Goal: Task Accomplishment & Management: Complete application form

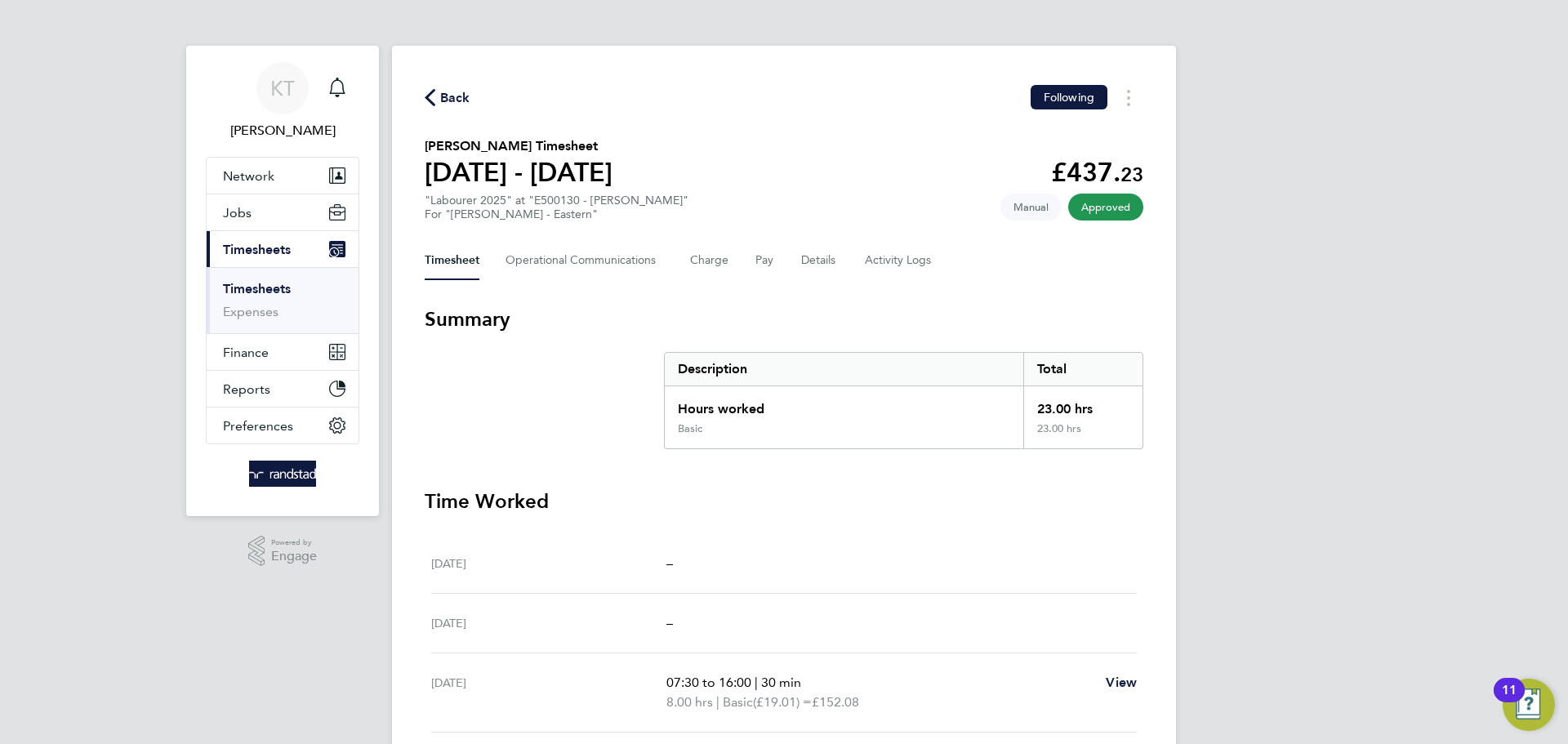
click at [262, 249] on span "Timesheets" at bounding box center [257, 249] width 68 height 15
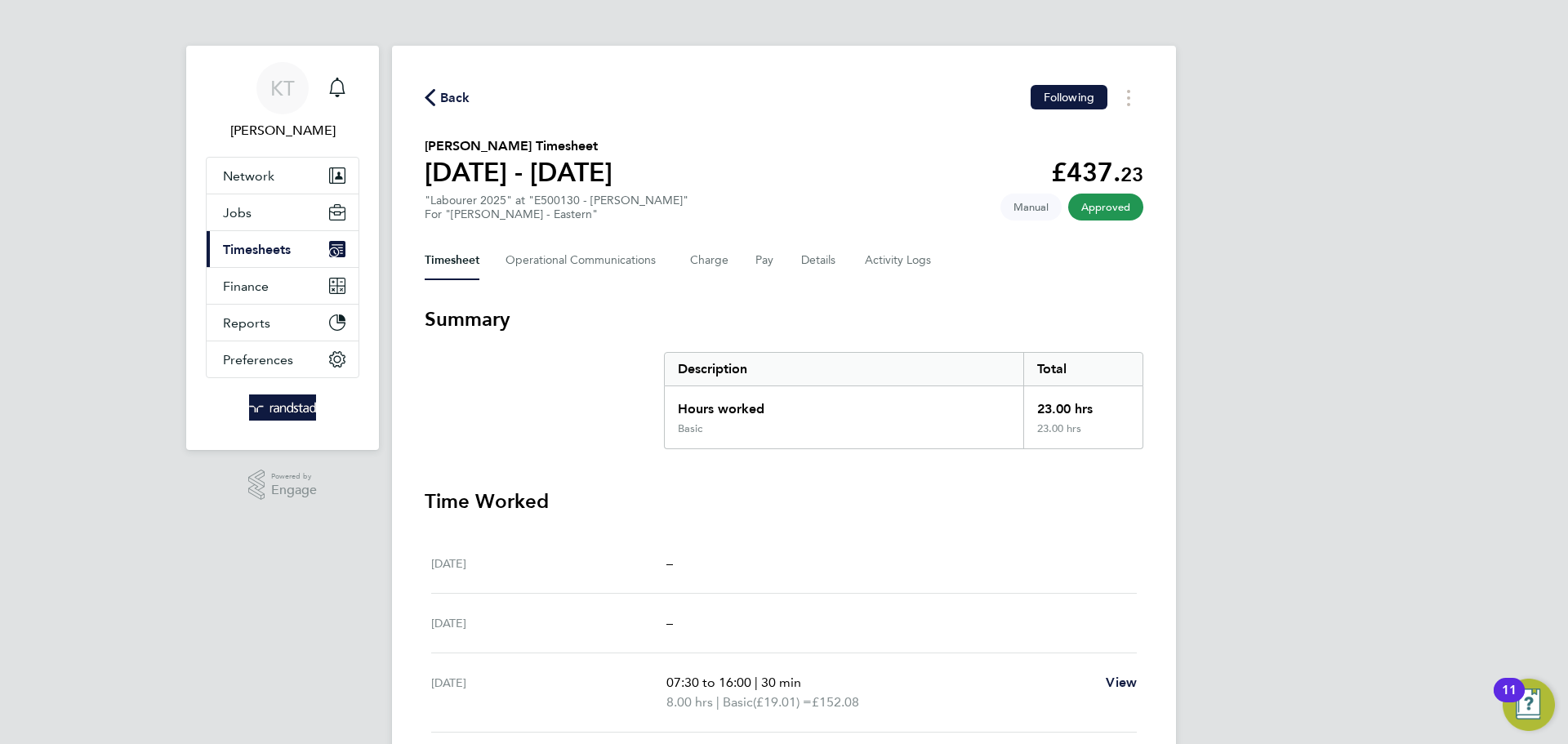
click at [254, 254] on span "Timesheets" at bounding box center [257, 249] width 68 height 15
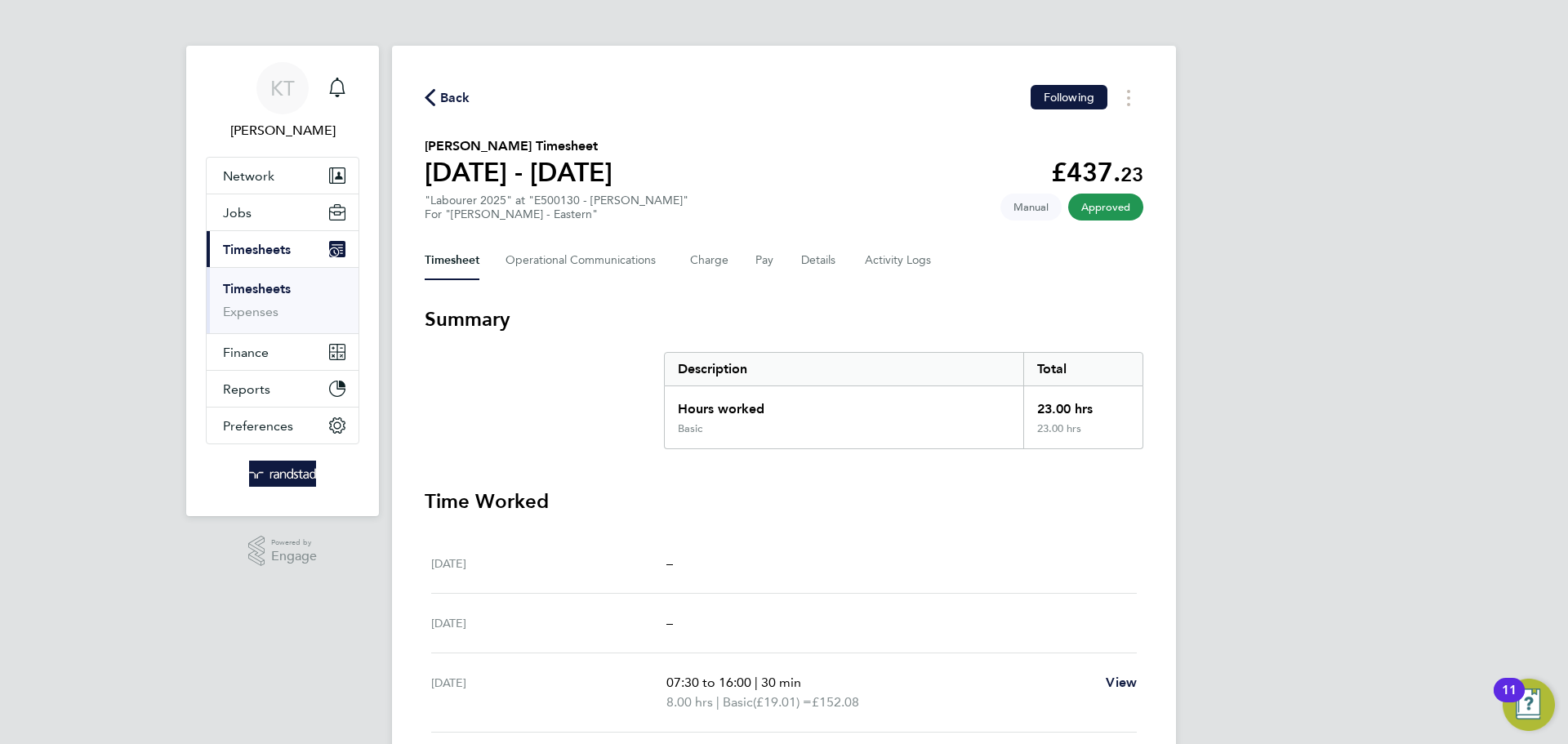
click at [255, 285] on link "Timesheets" at bounding box center [257, 288] width 68 height 15
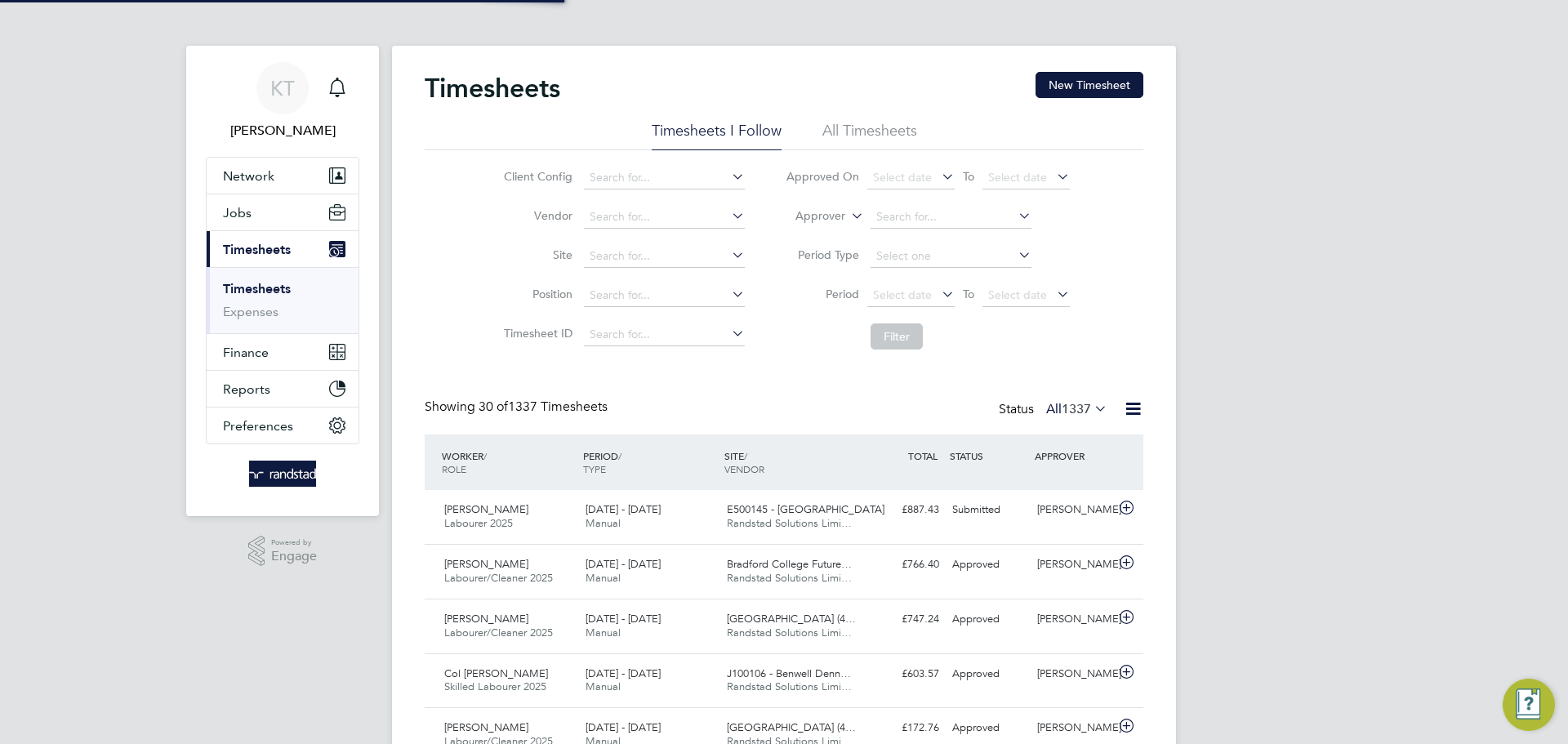
click at [1109, 90] on button "New Timesheet" at bounding box center [1089, 85] width 108 height 26
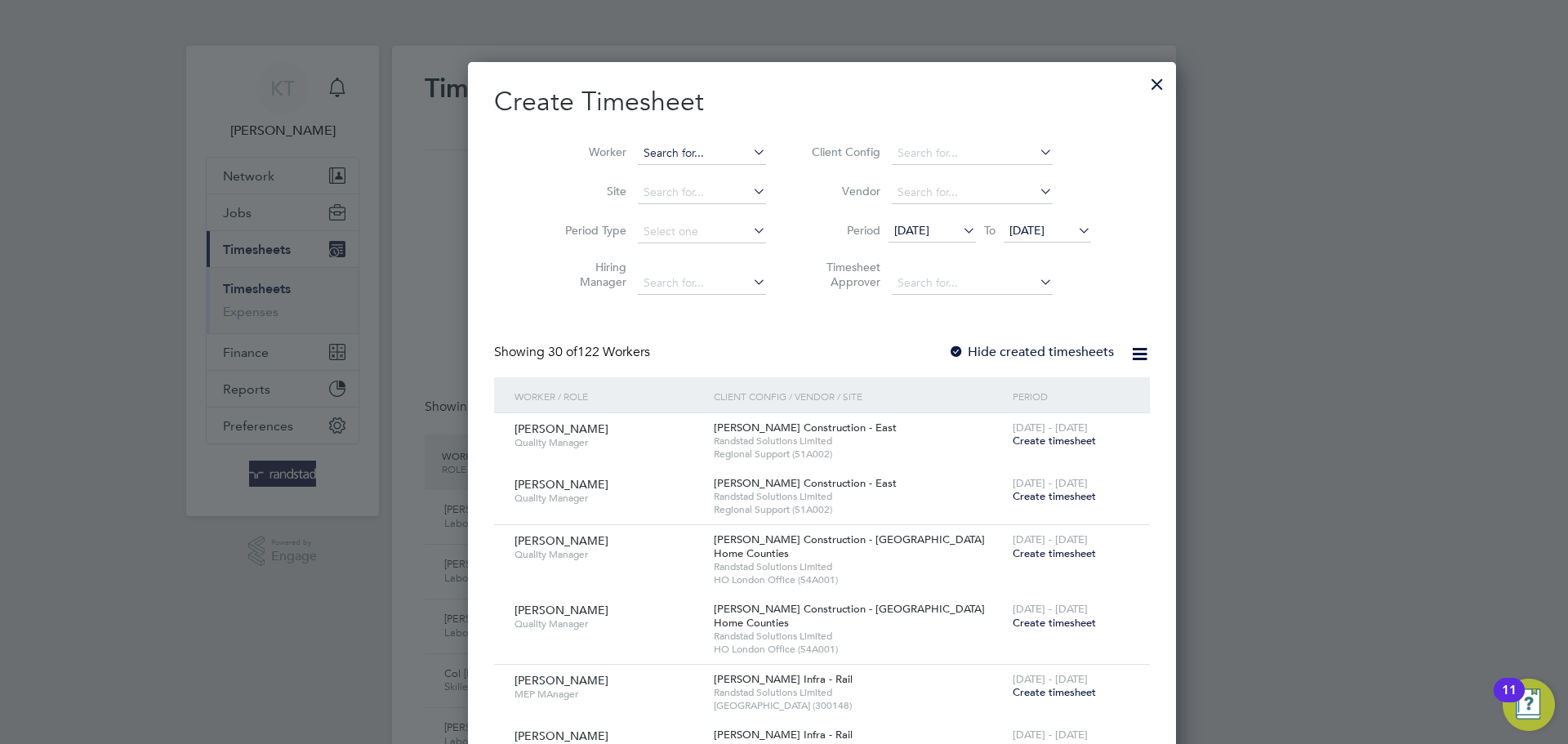
click at [644, 158] on input at bounding box center [702, 154] width 128 height 23
click at [640, 170] on li "[PERSON_NAME]" at bounding box center [663, 175] width 130 height 22
type input "[PERSON_NAME]"
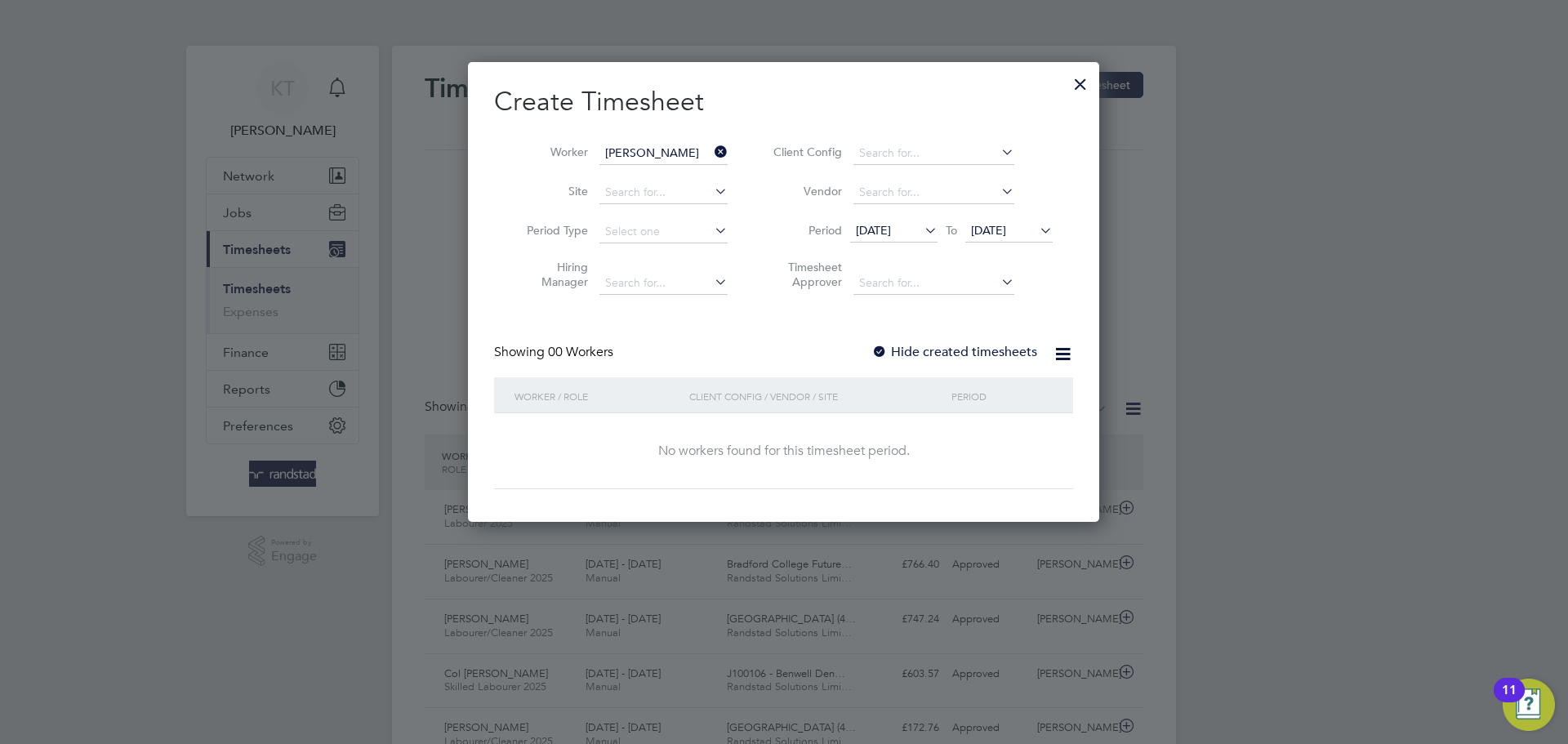
scroll to position [461, 632]
click at [985, 230] on span "[DATE]" at bounding box center [988, 230] width 35 height 15
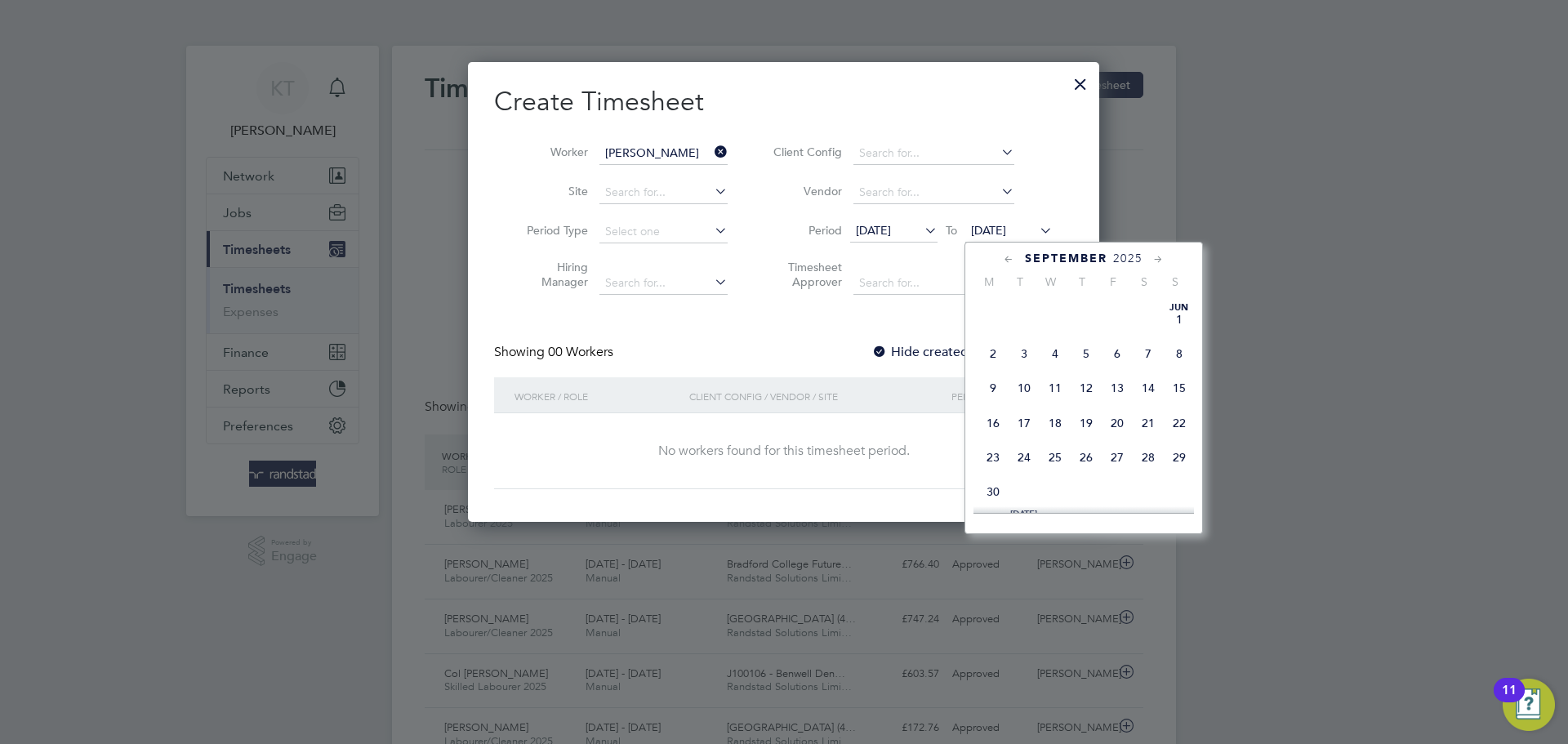
scroll to position [580, 0]
click at [1087, 410] on span "25" at bounding box center [1086, 394] width 31 height 31
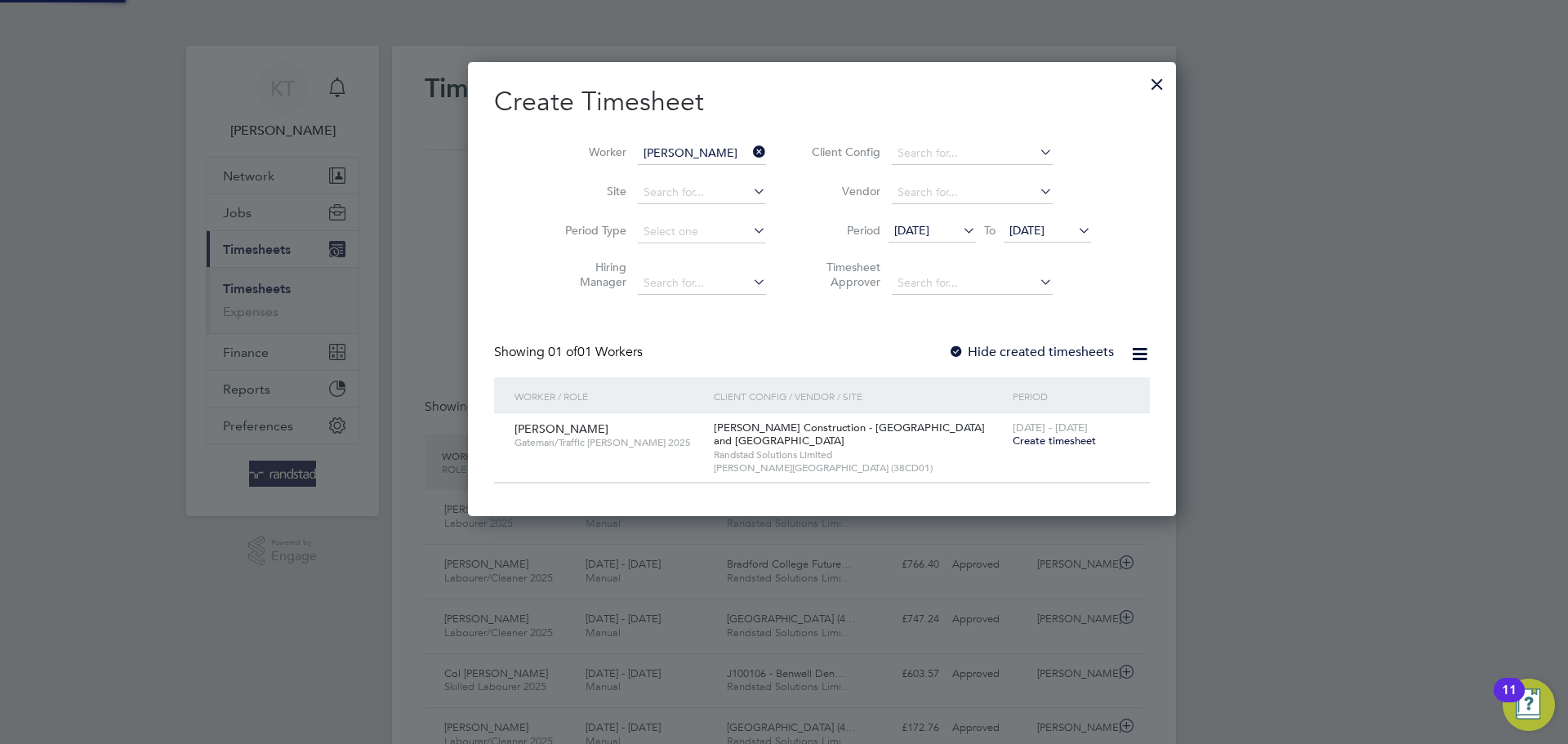
scroll to position [455, 632]
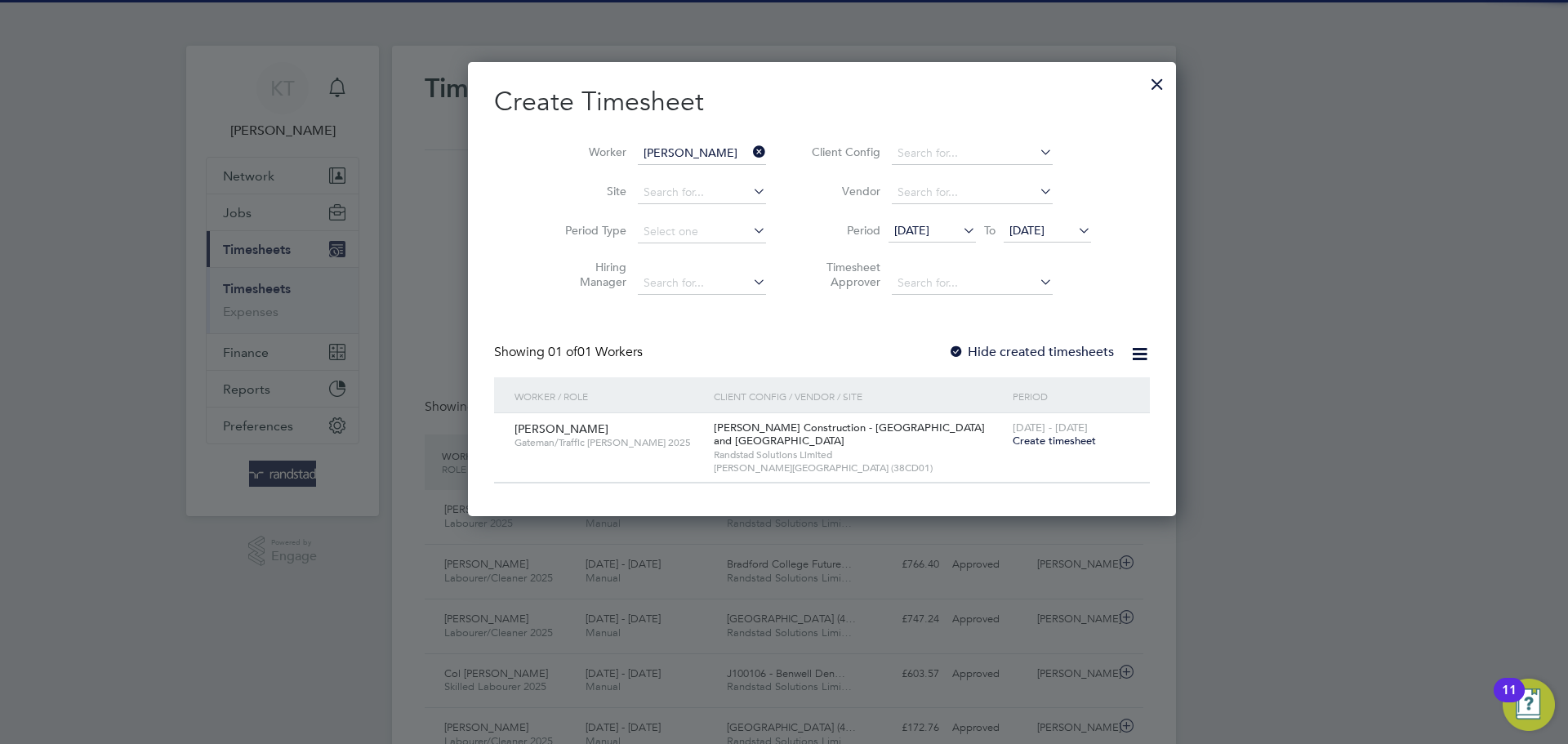
click at [948, 350] on label "Hide created timesheets" at bounding box center [1031, 352] width 165 height 16
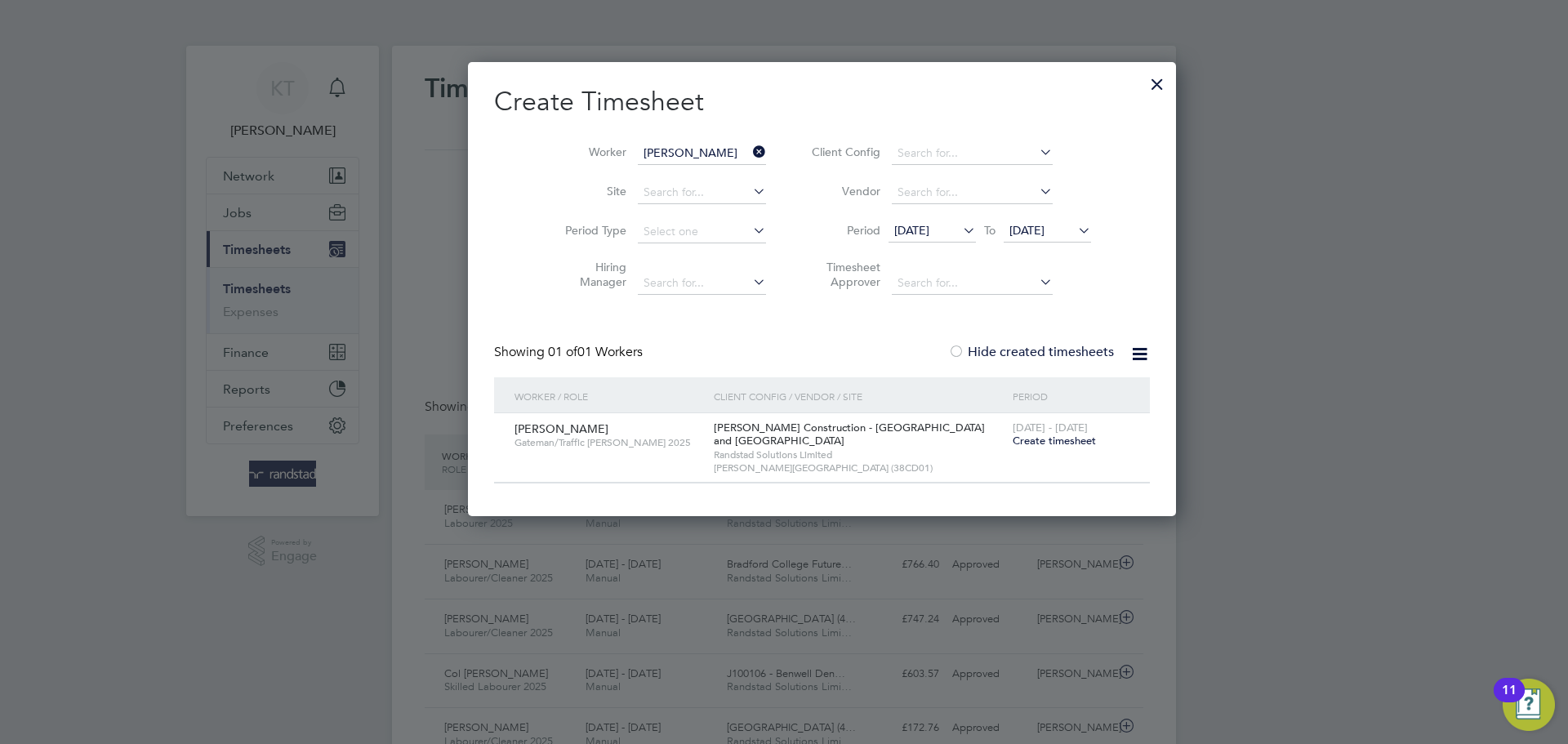
click at [912, 223] on span "[DATE]" at bounding box center [911, 230] width 35 height 15
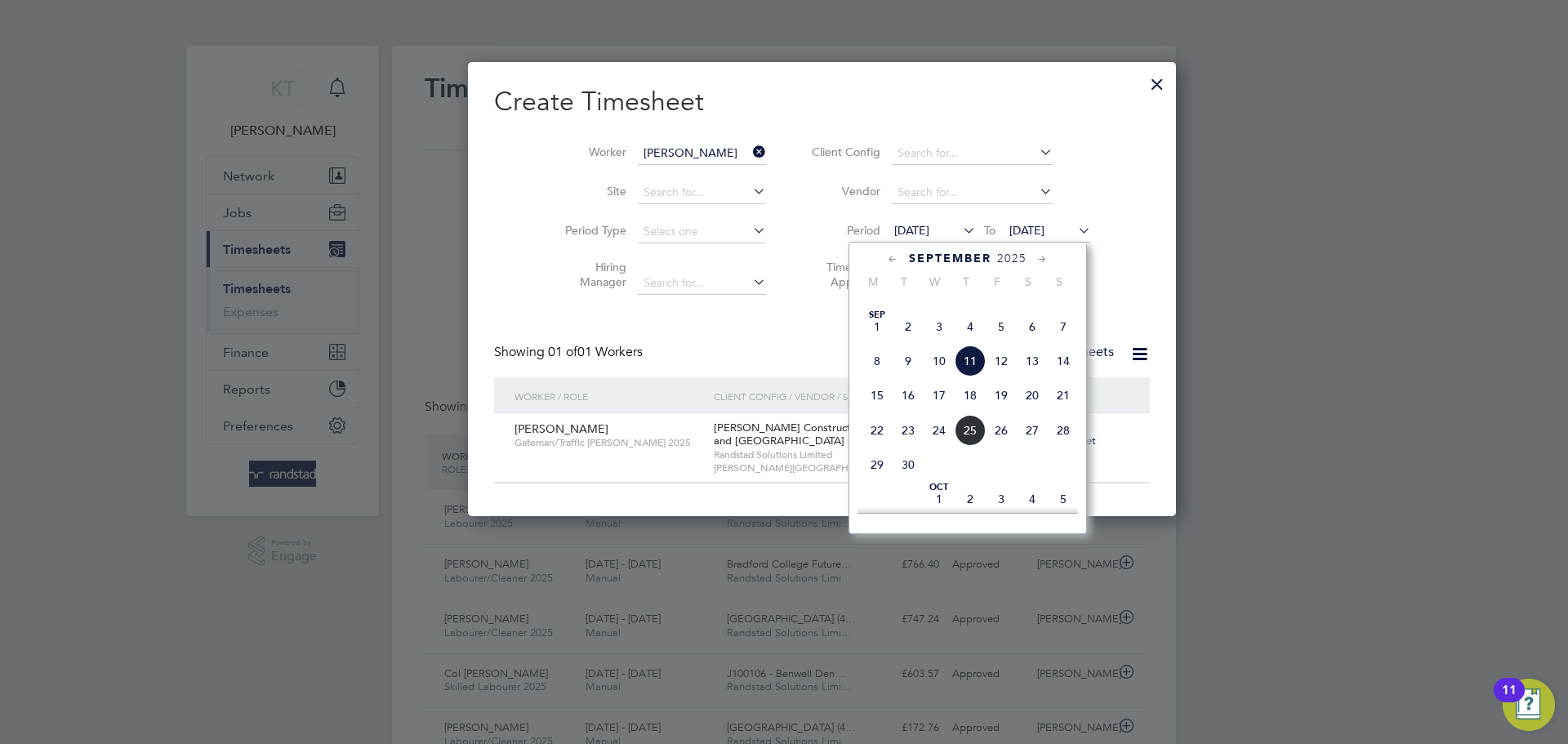
click at [873, 343] on span "[DATE]" at bounding box center [877, 327] width 31 height 31
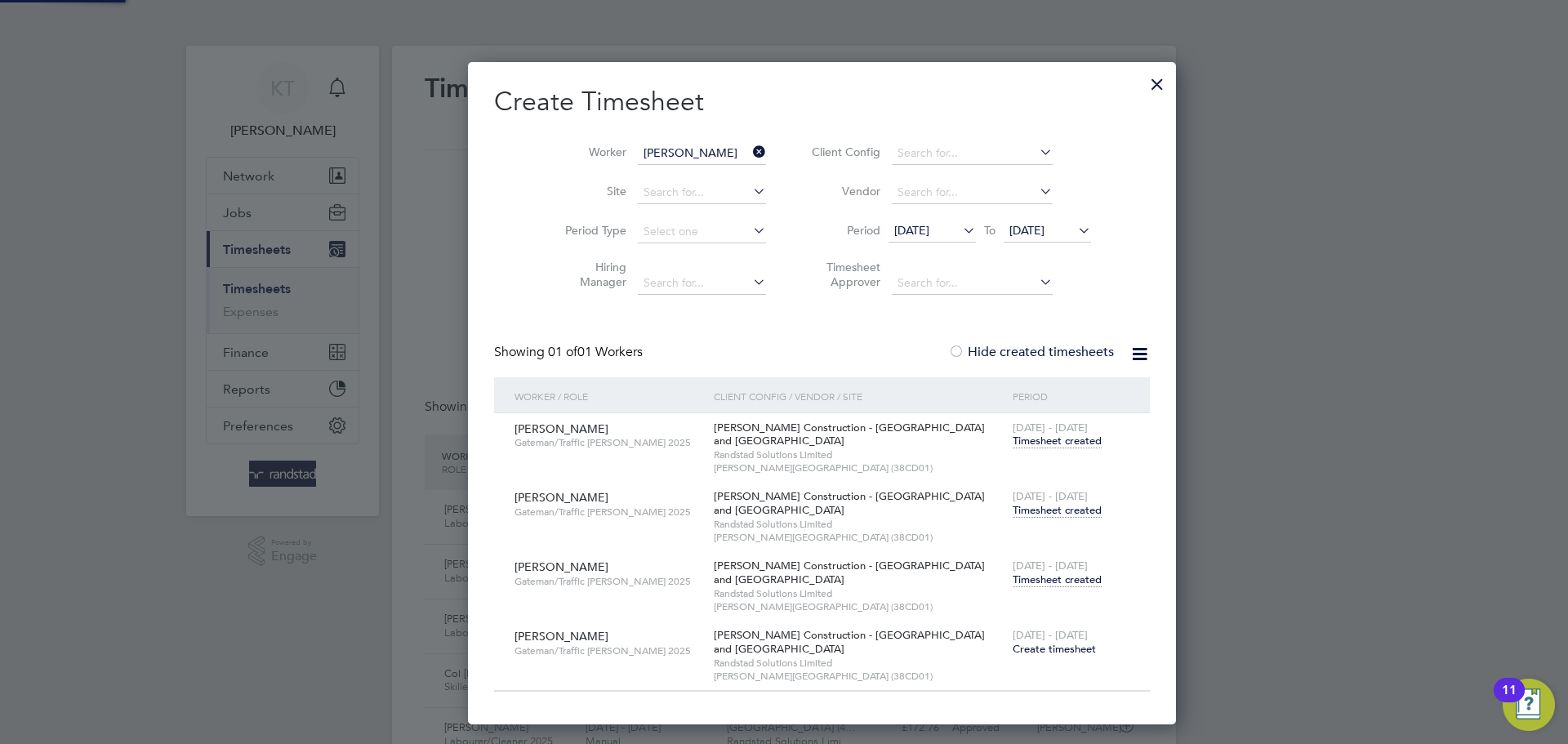
scroll to position [663, 632]
click at [1012, 513] on span "Timesheet created" at bounding box center [1057, 511] width 89 height 15
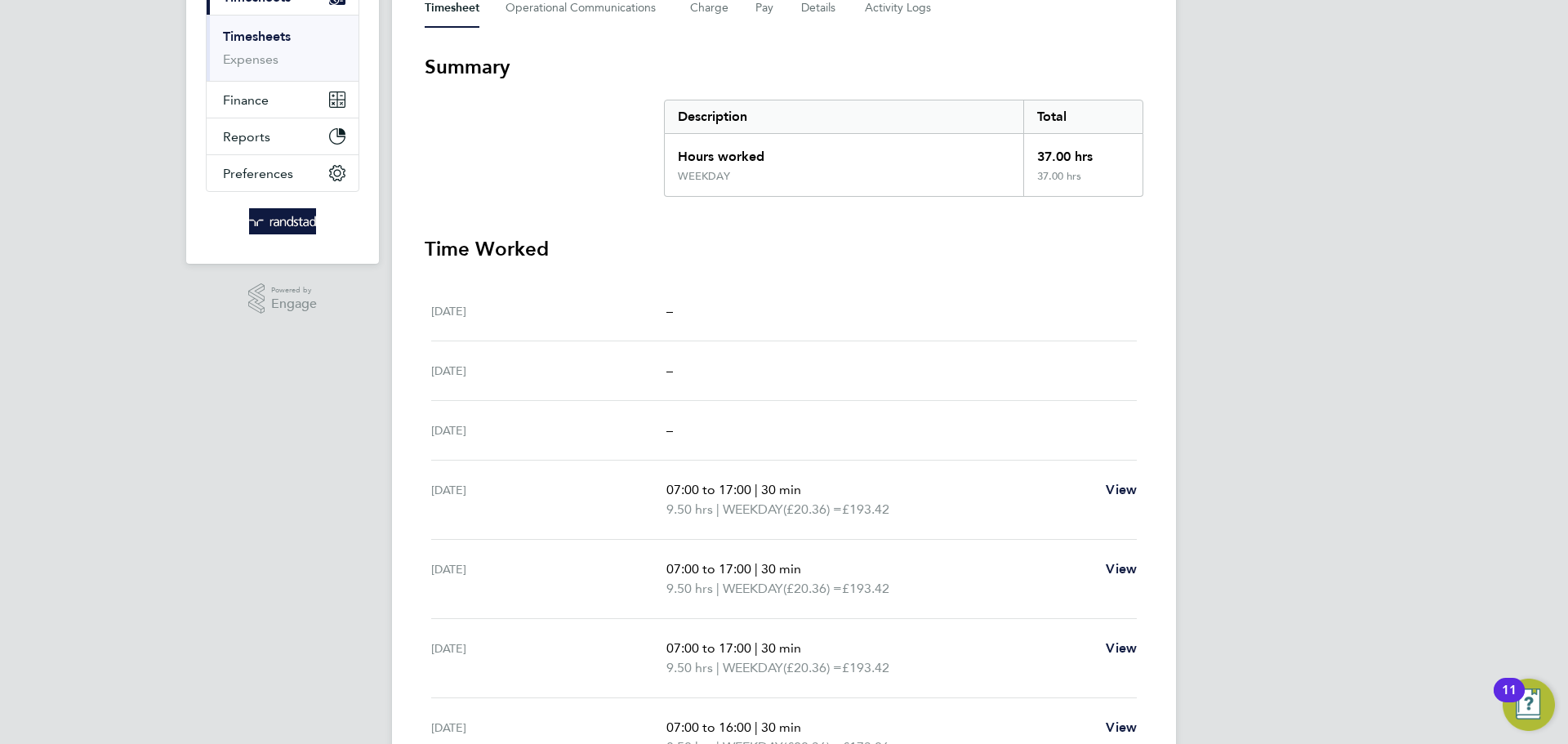
scroll to position [430, 0]
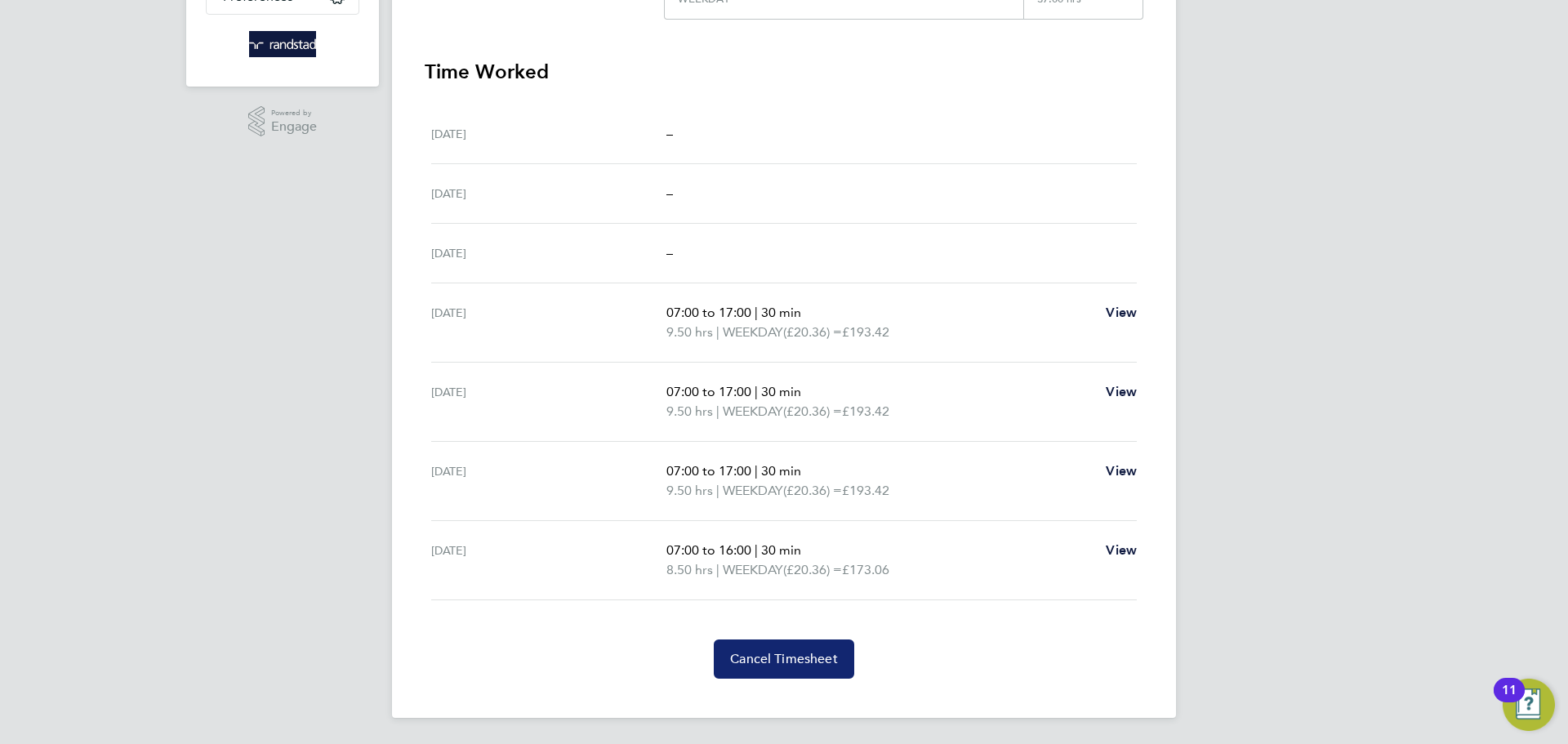
click at [781, 655] on span "Cancel Timesheet" at bounding box center [784, 659] width 108 height 16
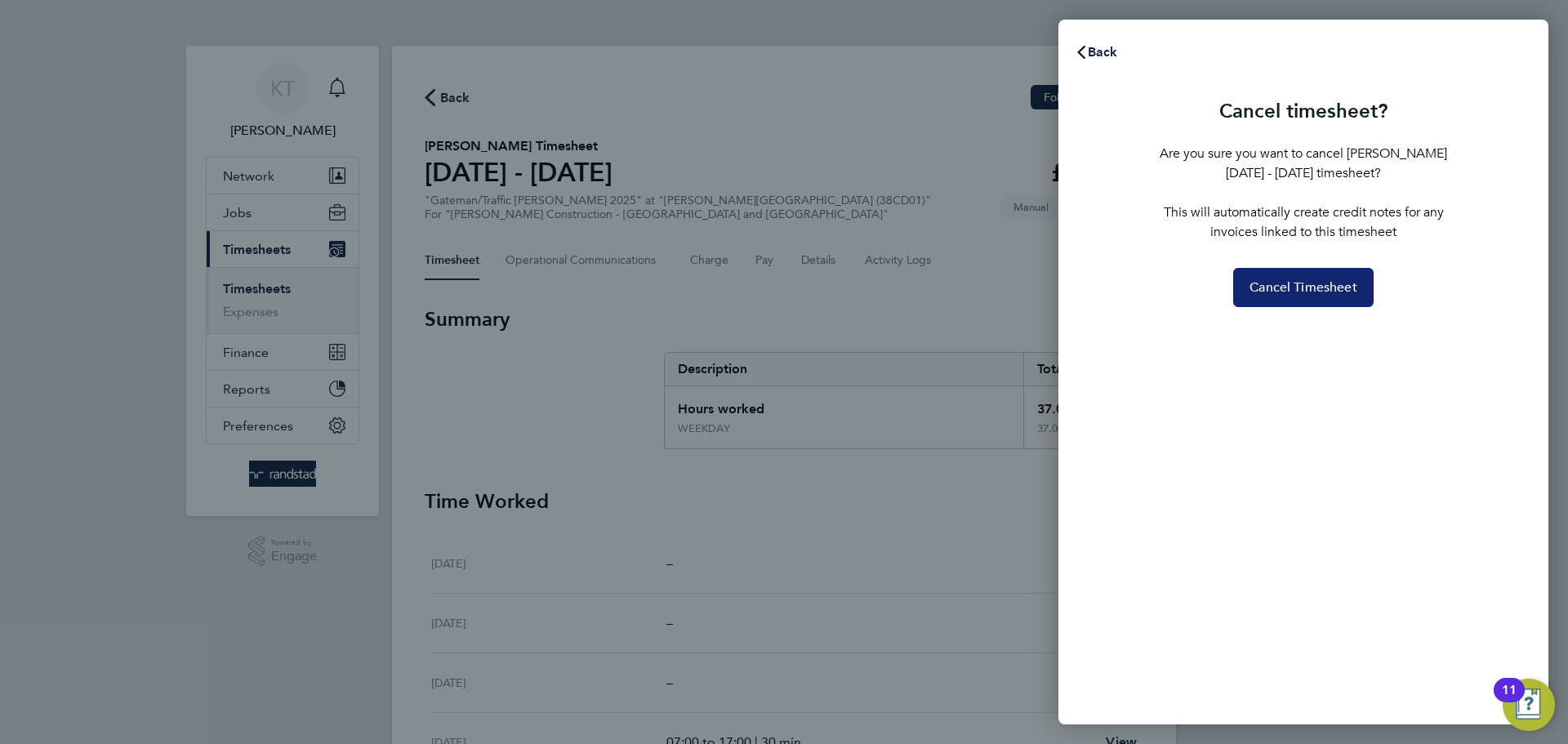
click at [1257, 292] on span "Cancel Timesheet" at bounding box center [1303, 287] width 108 height 16
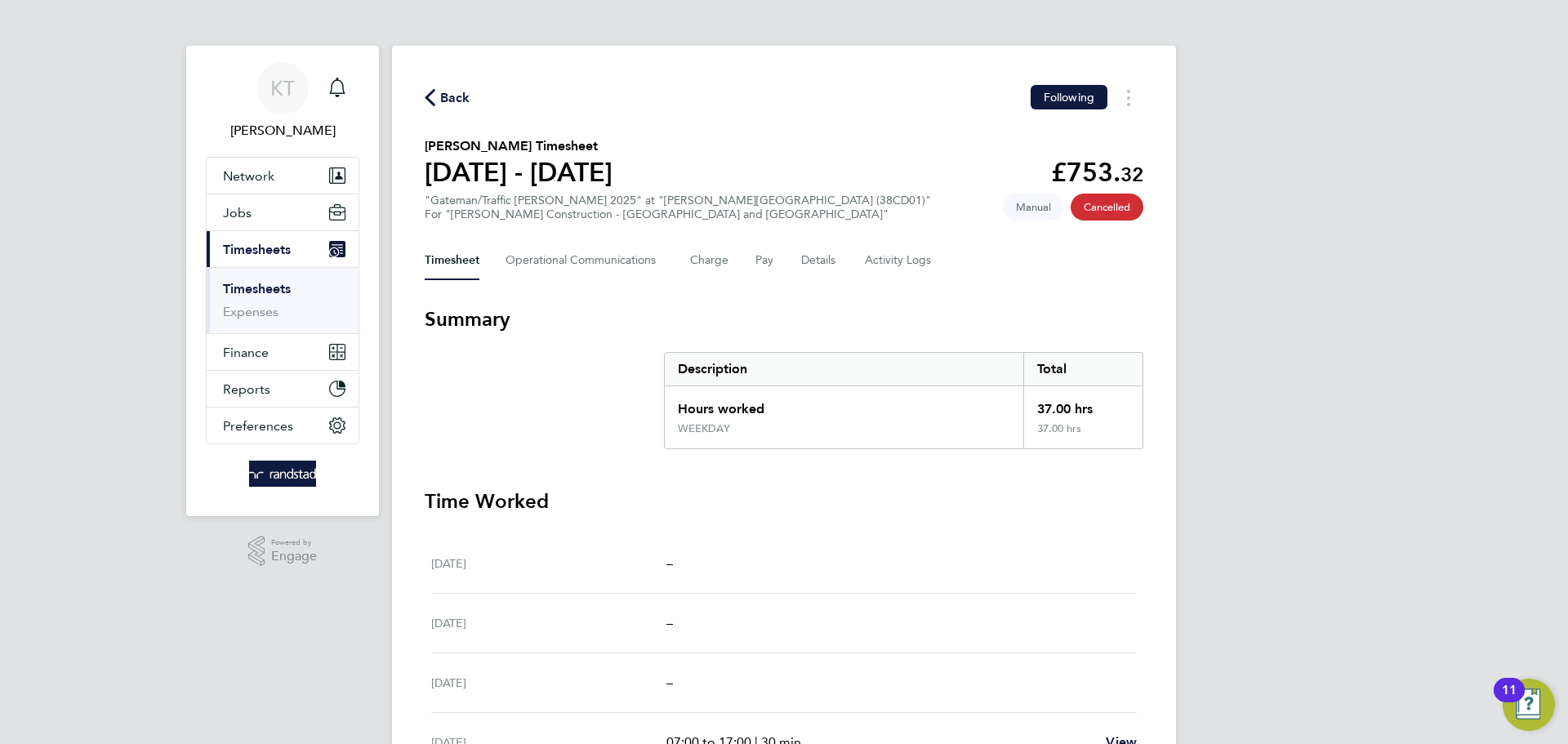
click at [454, 102] on span "Back" at bounding box center [455, 98] width 30 height 20
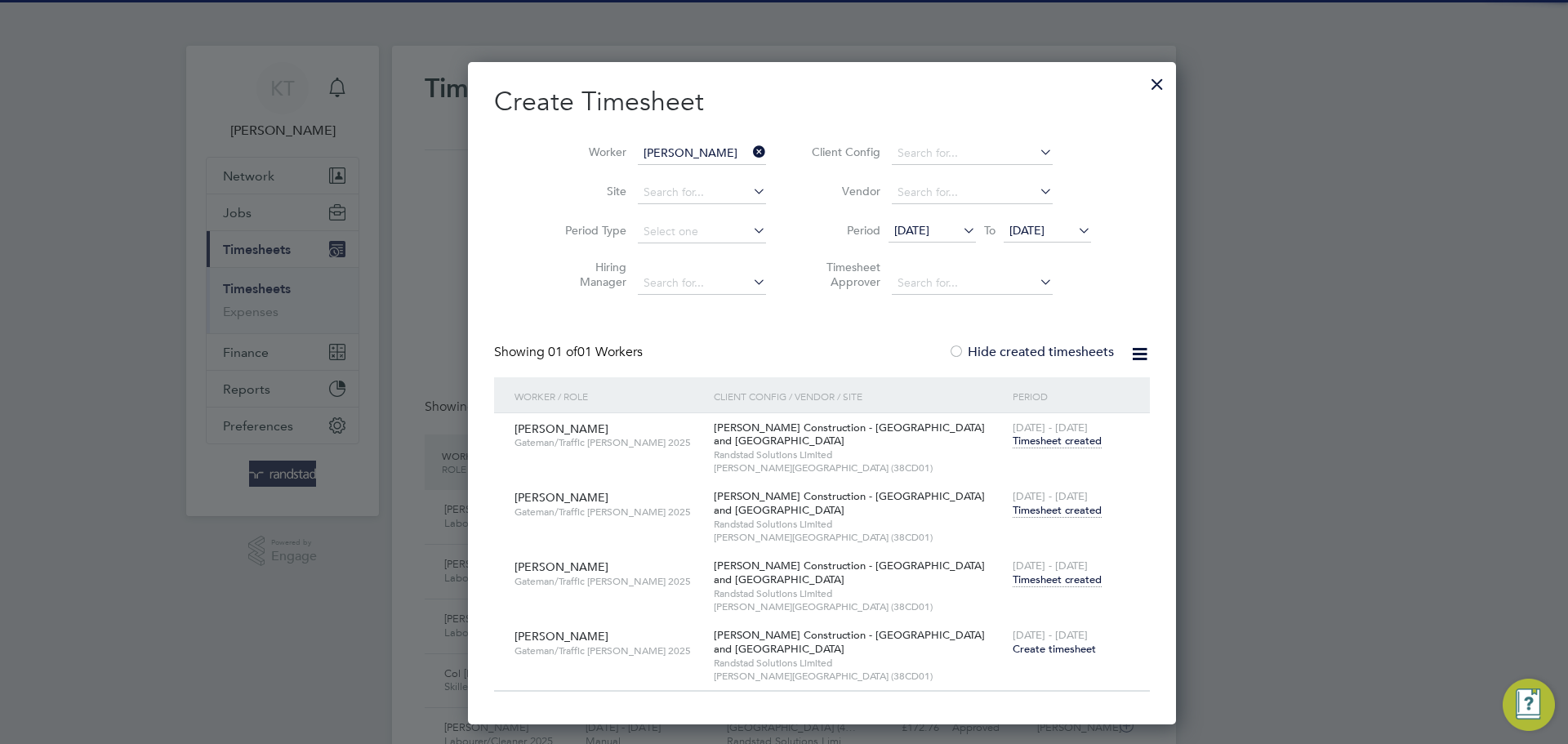
scroll to position [8, 8]
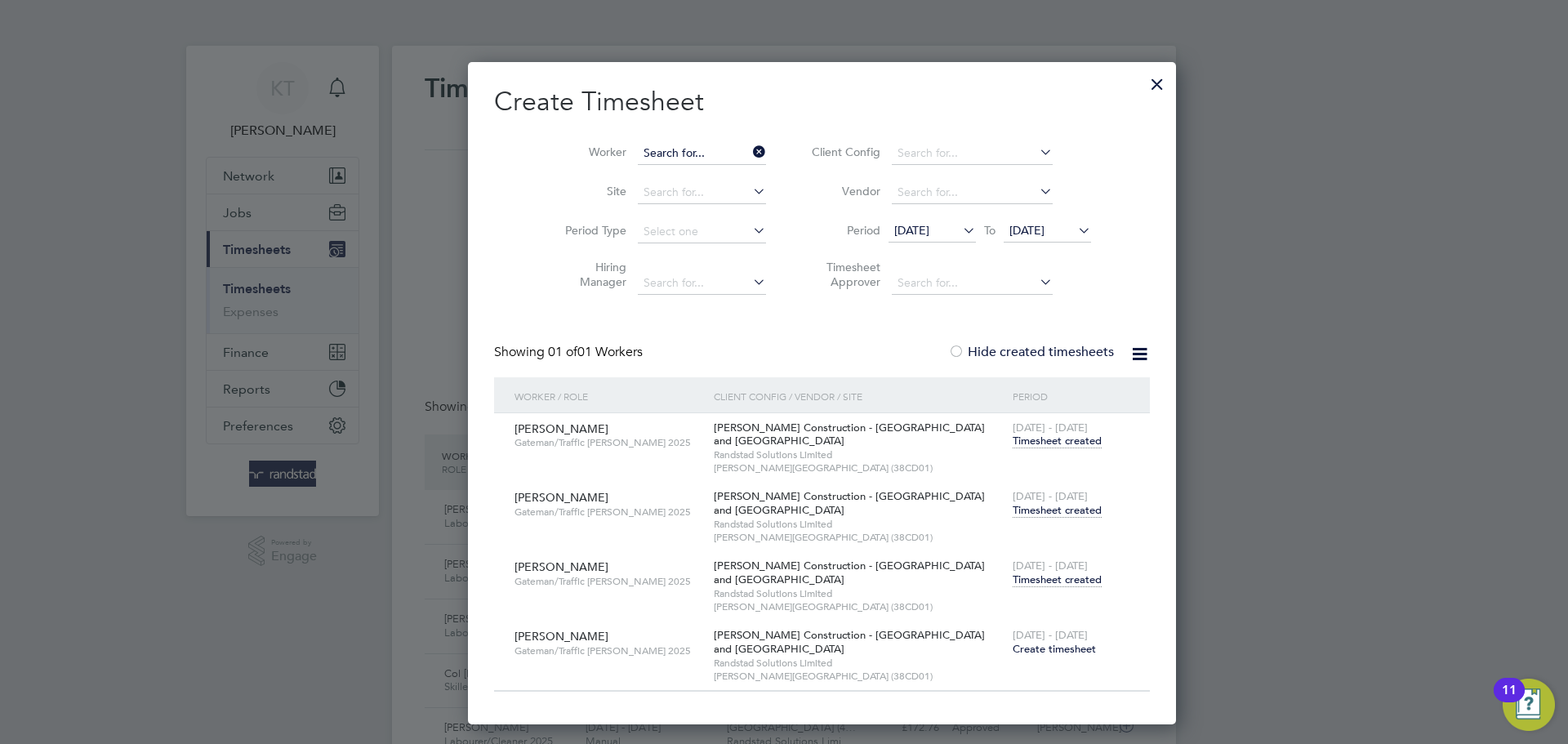
click at [692, 153] on input at bounding box center [702, 154] width 128 height 23
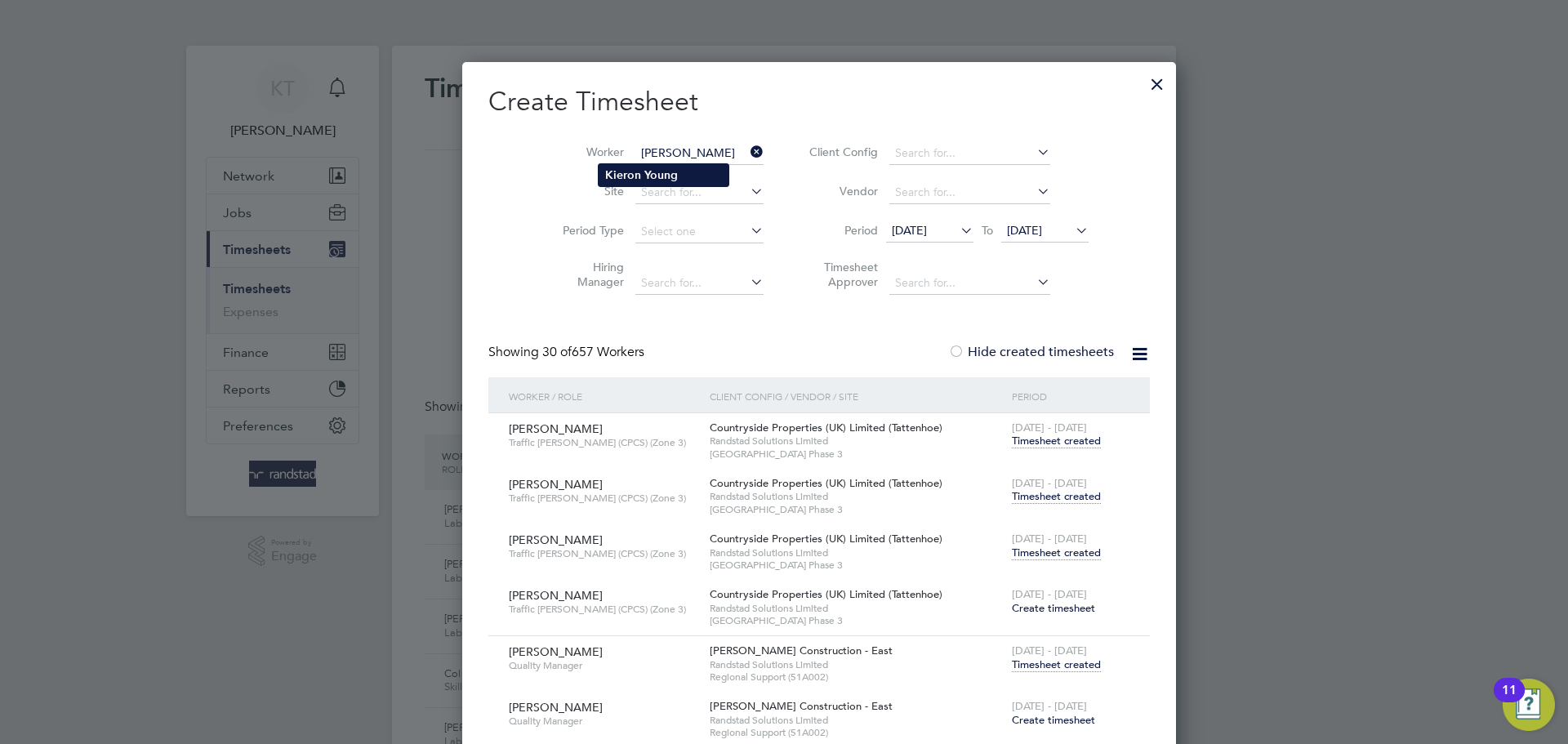
type input "[PERSON_NAME]"
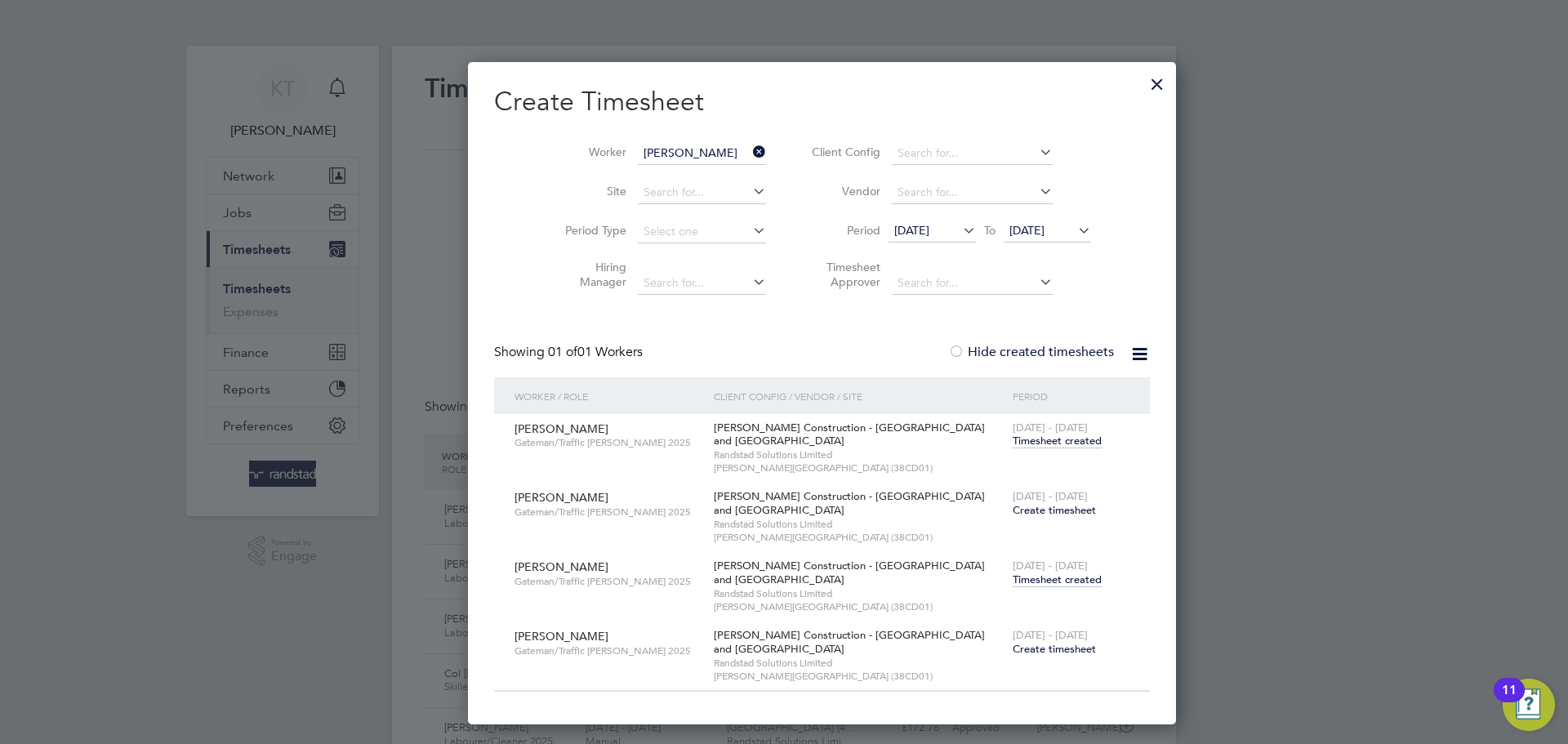
click at [1019, 505] on span "Create timesheet" at bounding box center [1054, 511] width 84 height 14
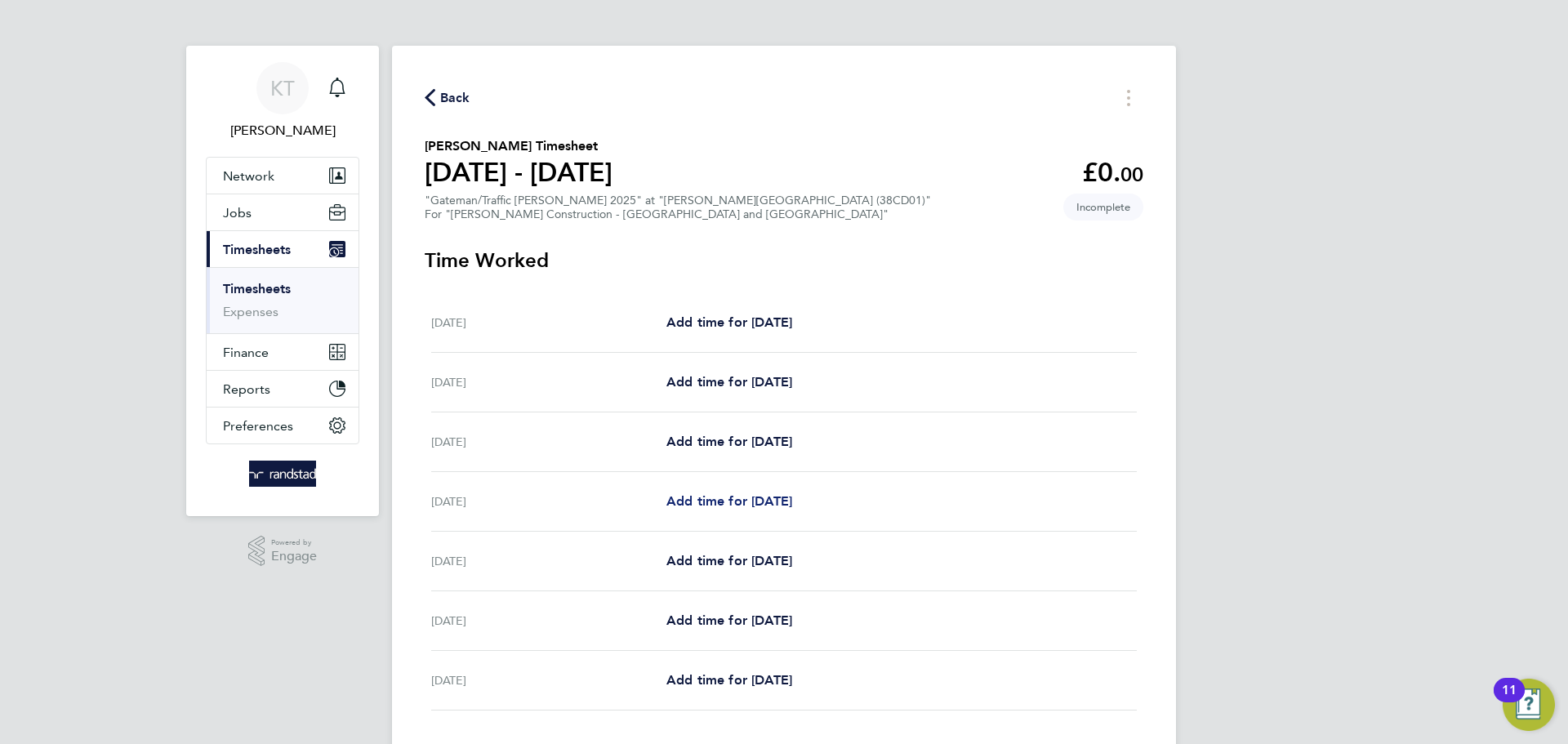
click at [707, 492] on link "Add time for [DATE]" at bounding box center [728, 502] width 125 height 20
select select "60"
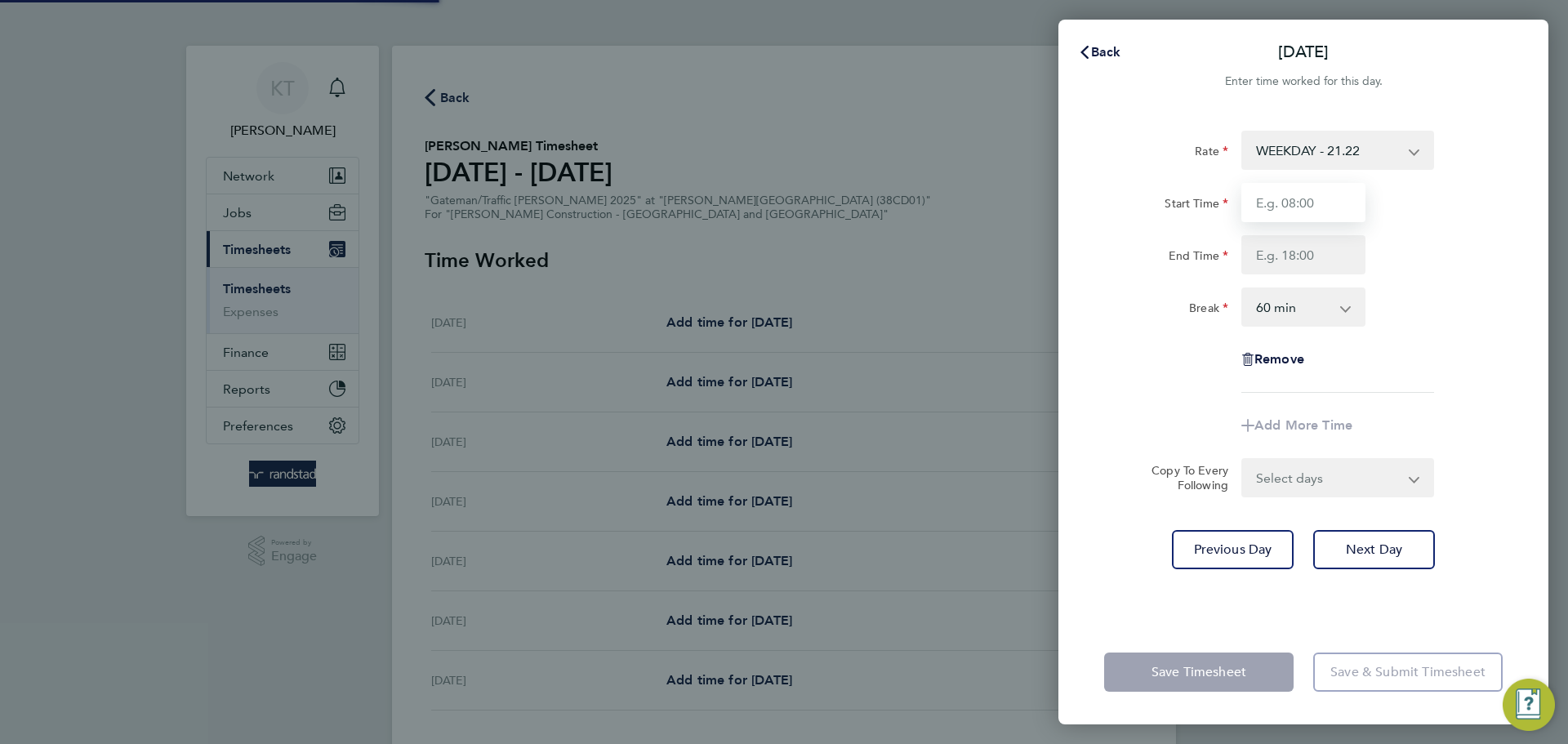
click at [1291, 211] on input "Start Time" at bounding box center [1303, 203] width 125 height 39
type input "07:00"
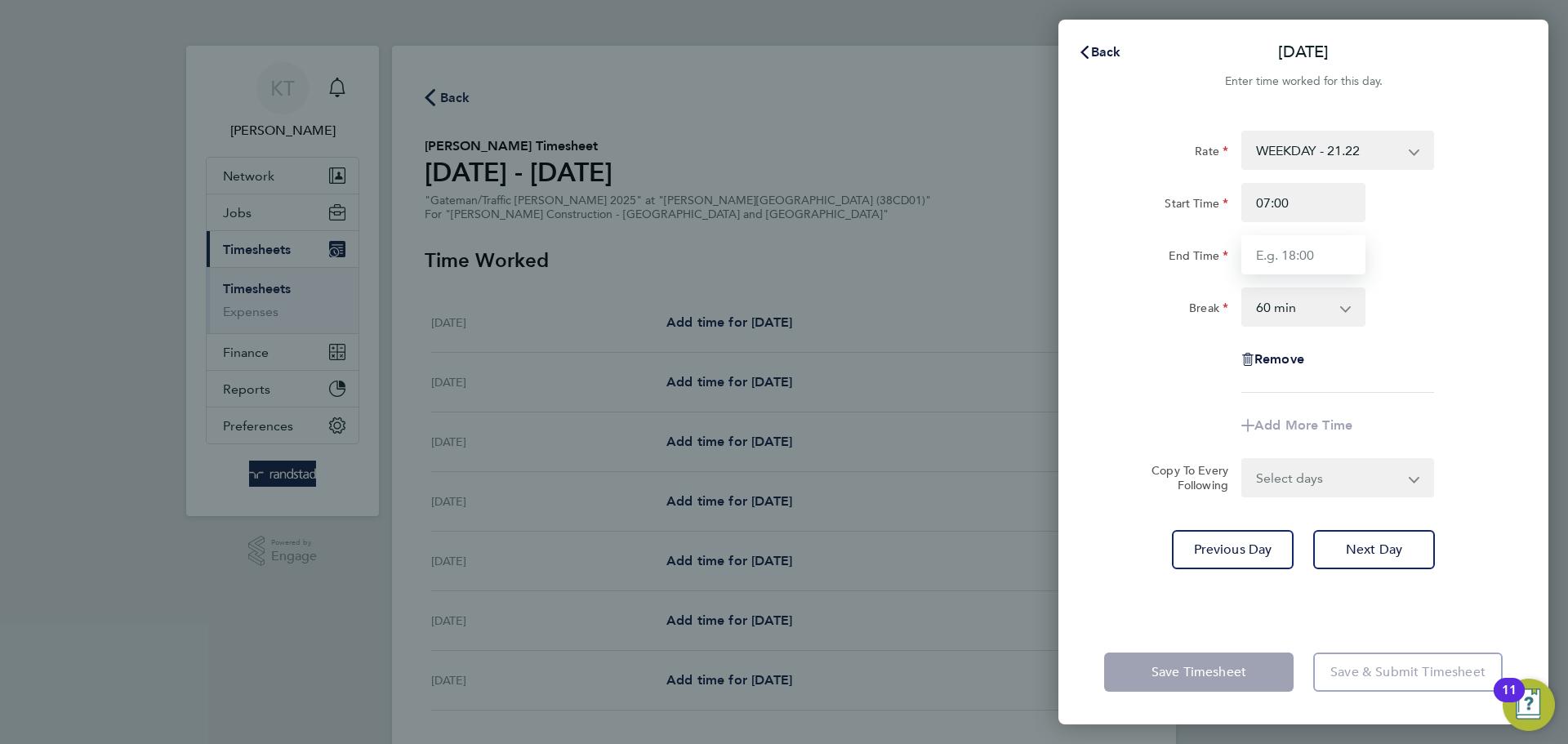
click at [1296, 261] on input "End Time" at bounding box center [1303, 255] width 125 height 39
type input "17:00"
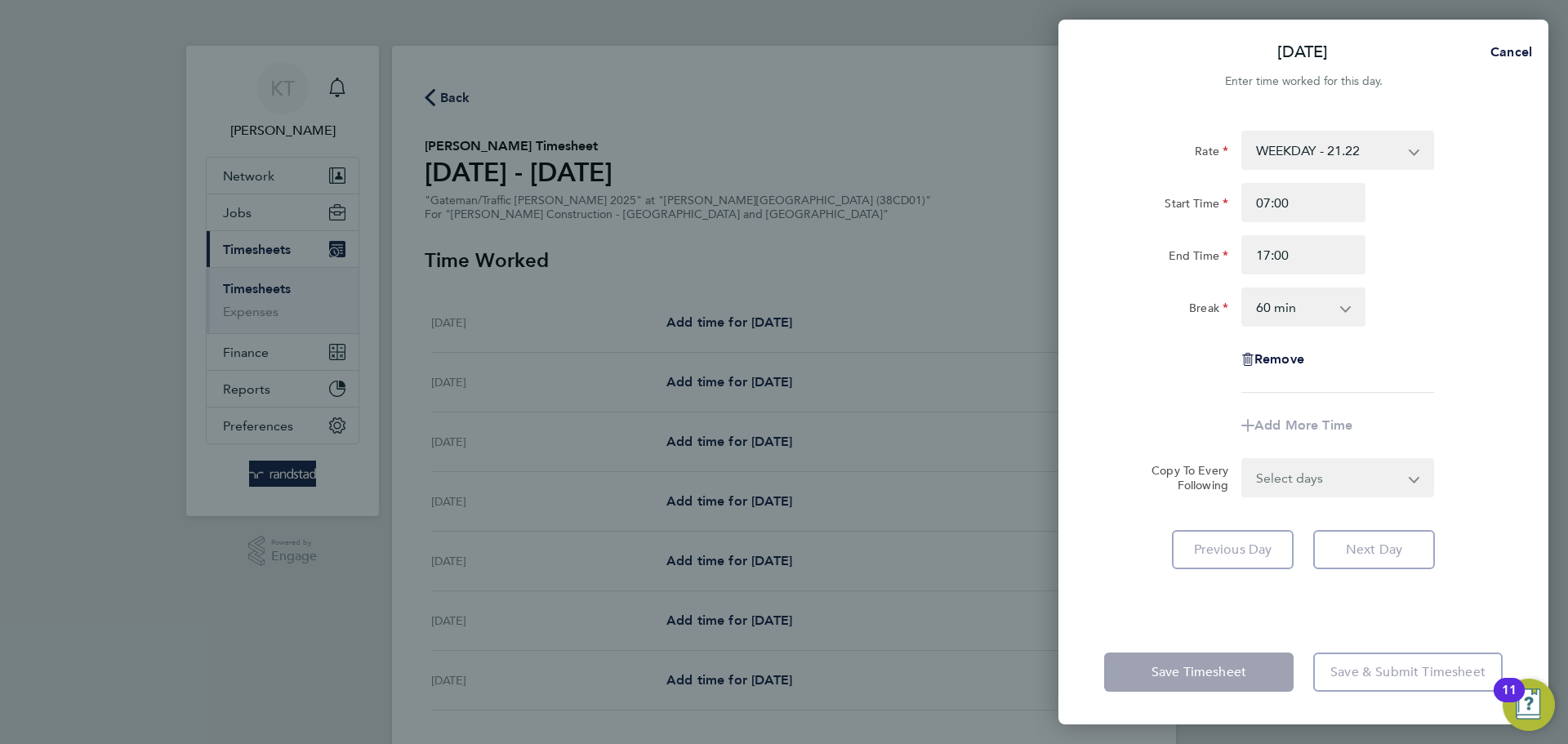
click at [1293, 317] on select "0 min 15 min 30 min 45 min 60 min 75 min 90 min" at bounding box center [1293, 307] width 101 height 36
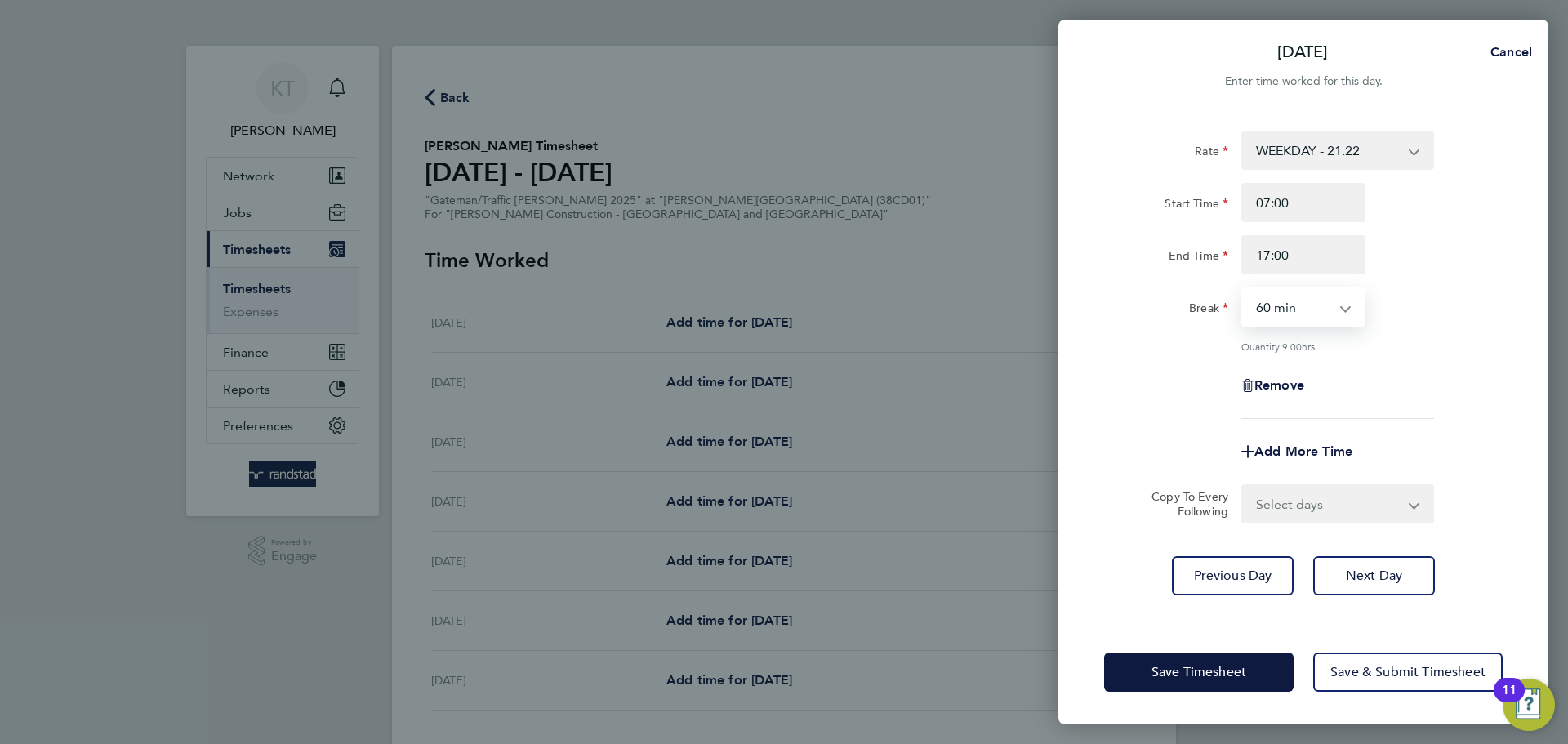
select select "30"
click at [1242, 289] on select "0 min 15 min 30 min 45 min 60 min 75 min 90 min" at bounding box center [1293, 307] width 101 height 36
click at [1424, 373] on div "Remove" at bounding box center [1303, 385] width 412 height 39
click at [1314, 493] on select "Select days Day [DATE] [DATE] [DATE]" at bounding box center [1328, 504] width 172 height 36
select select "DAY"
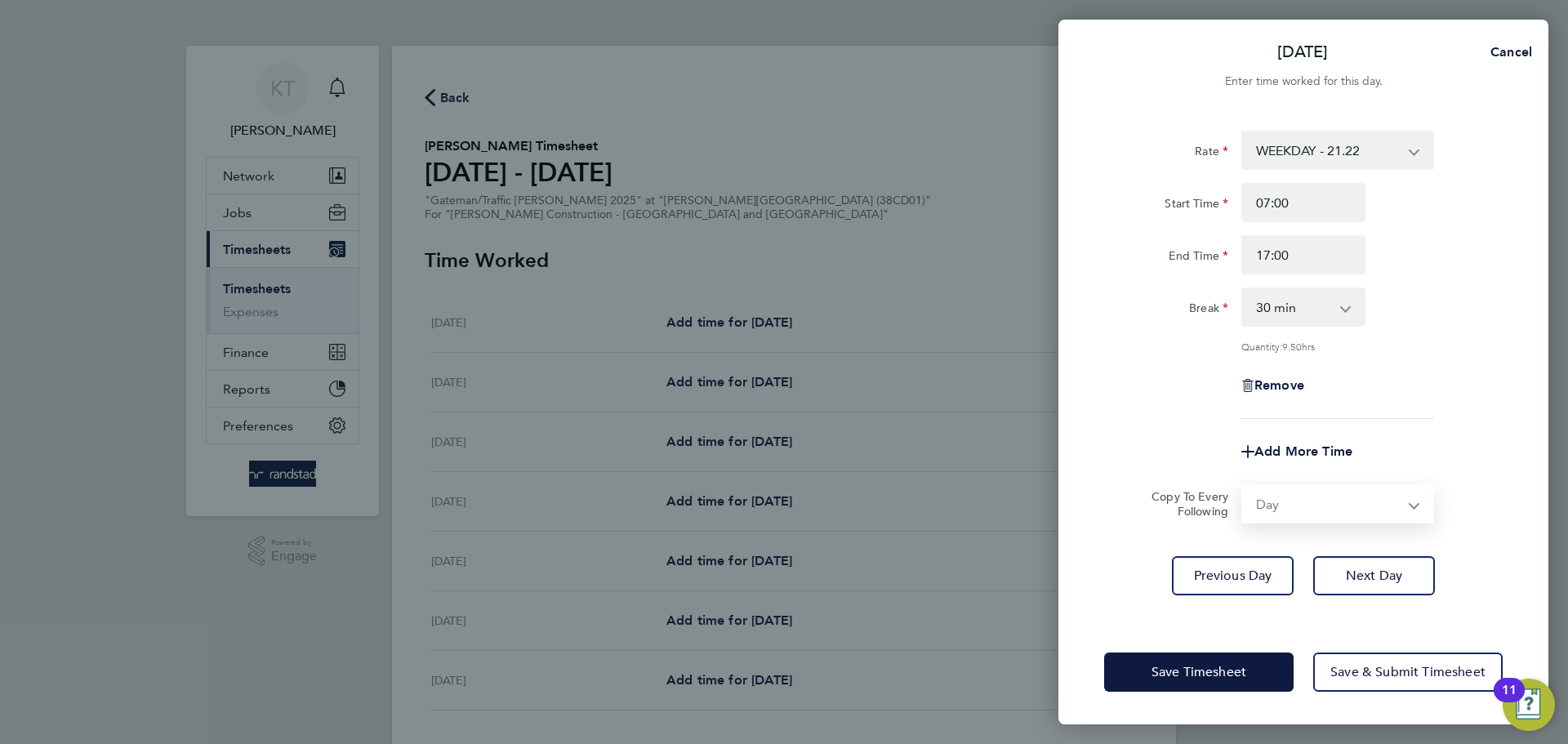
click at [1242, 486] on select "Select days Day [DATE] [DATE] [DATE]" at bounding box center [1328, 504] width 172 height 36
select select "[DATE]"
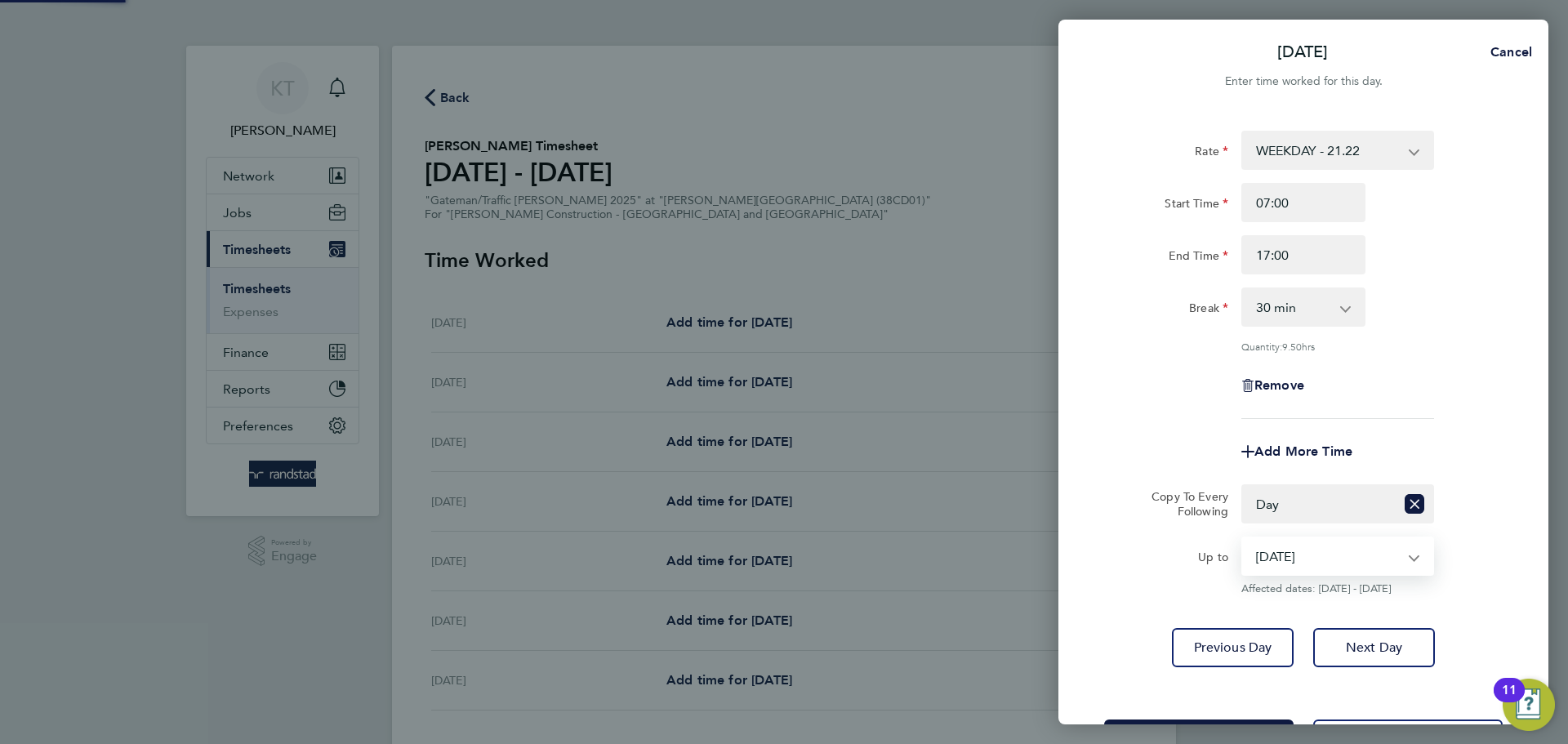
click at [1297, 562] on select "[DATE] [DATE] [DATE]" at bounding box center [1327, 556] width 170 height 36
click at [1242, 538] on select "[DATE] [DATE] [DATE]" at bounding box center [1327, 556] width 170 height 36
click at [1370, 641] on span "Next Day" at bounding box center [1373, 648] width 56 height 16
click at [1371, 641] on app-form-button "Next Day" at bounding box center [1369, 648] width 132 height 39
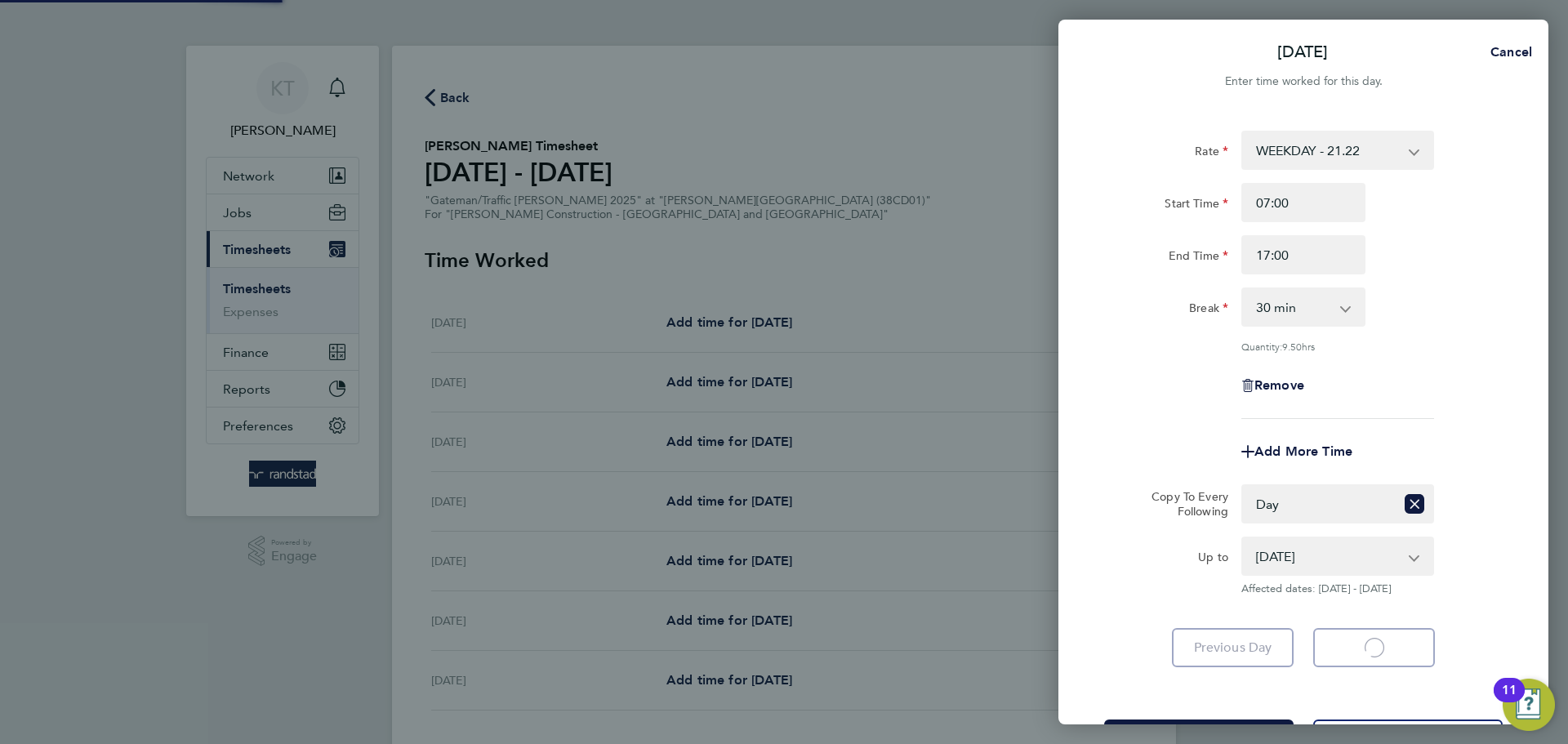
click at [1371, 641] on app-form-button "Next Day Loading" at bounding box center [1369, 648] width 132 height 39
select select "30"
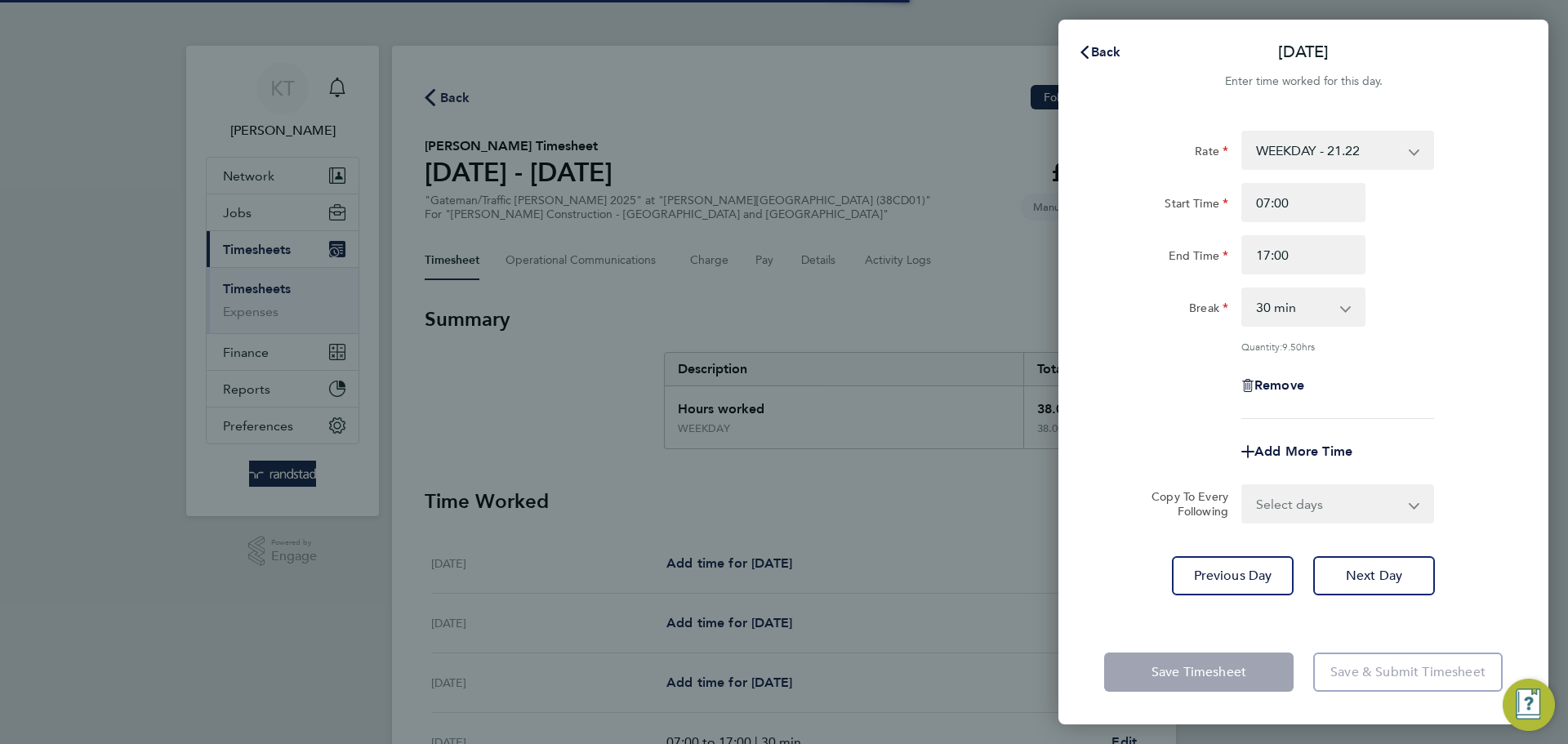
click at [1371, 641] on div "Save Timesheet Save & Submit Timesheet" at bounding box center [1303, 673] width 490 height 105
click at [1369, 594] on div "Rate WEEKDAY - 21.22 OVERTIME - 31.01 Overtime 2 - 40.48 Start Time 07:00 End T…" at bounding box center [1303, 366] width 490 height 509
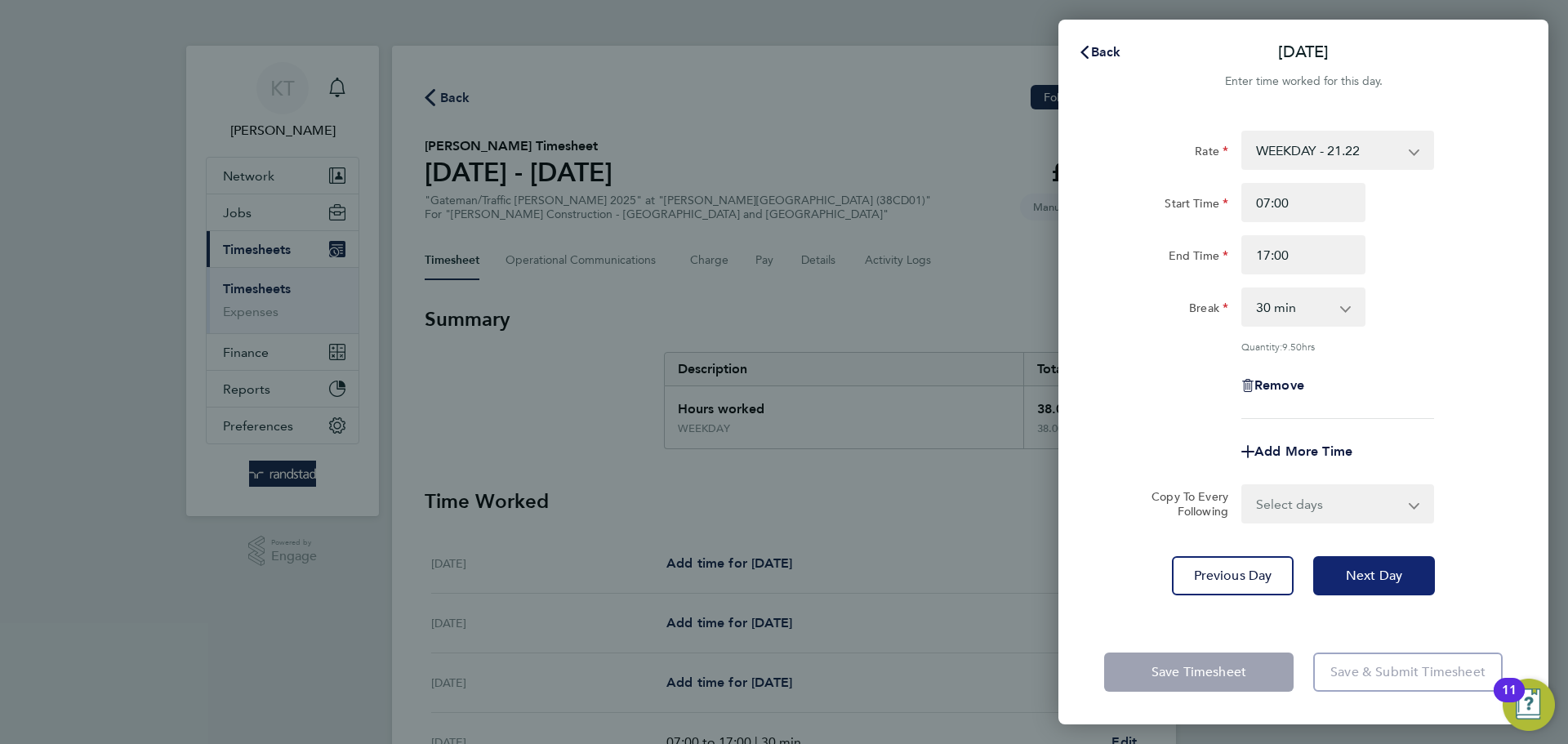
click at [1370, 588] on button "Next Day" at bounding box center [1373, 576] width 122 height 39
select select "30"
click at [1370, 583] on button "Next Day" at bounding box center [1373, 576] width 122 height 39
select select "30"
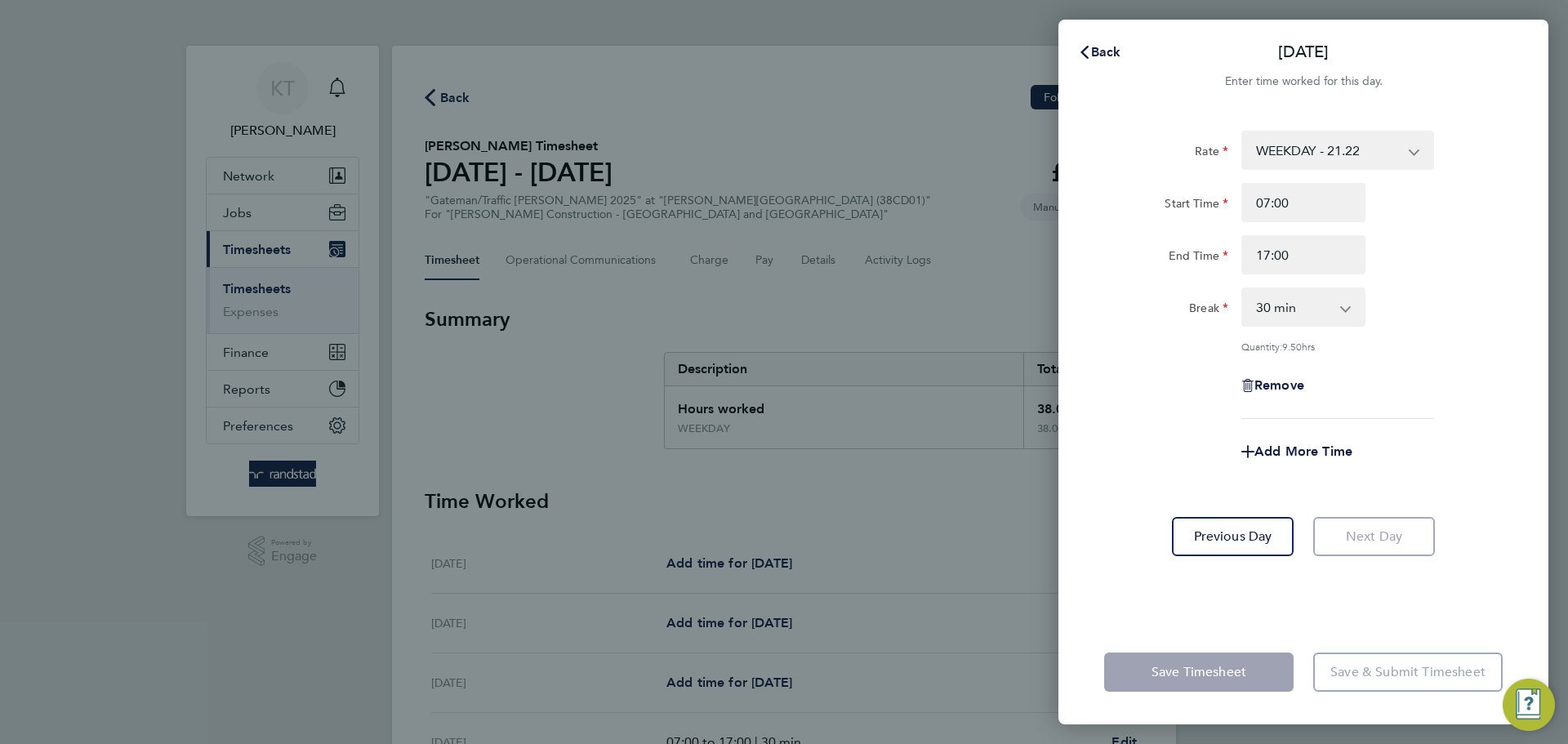
click at [1370, 583] on div "Rate WEEKDAY - 21.22 OVERTIME - 31.01 Overtime 2 - 40.48 Start Time 07:00 End T…" at bounding box center [1303, 366] width 490 height 509
click at [1282, 245] on input "17:00" at bounding box center [1303, 255] width 125 height 39
click at [1282, 249] on input "17:00" at bounding box center [1303, 255] width 125 height 39
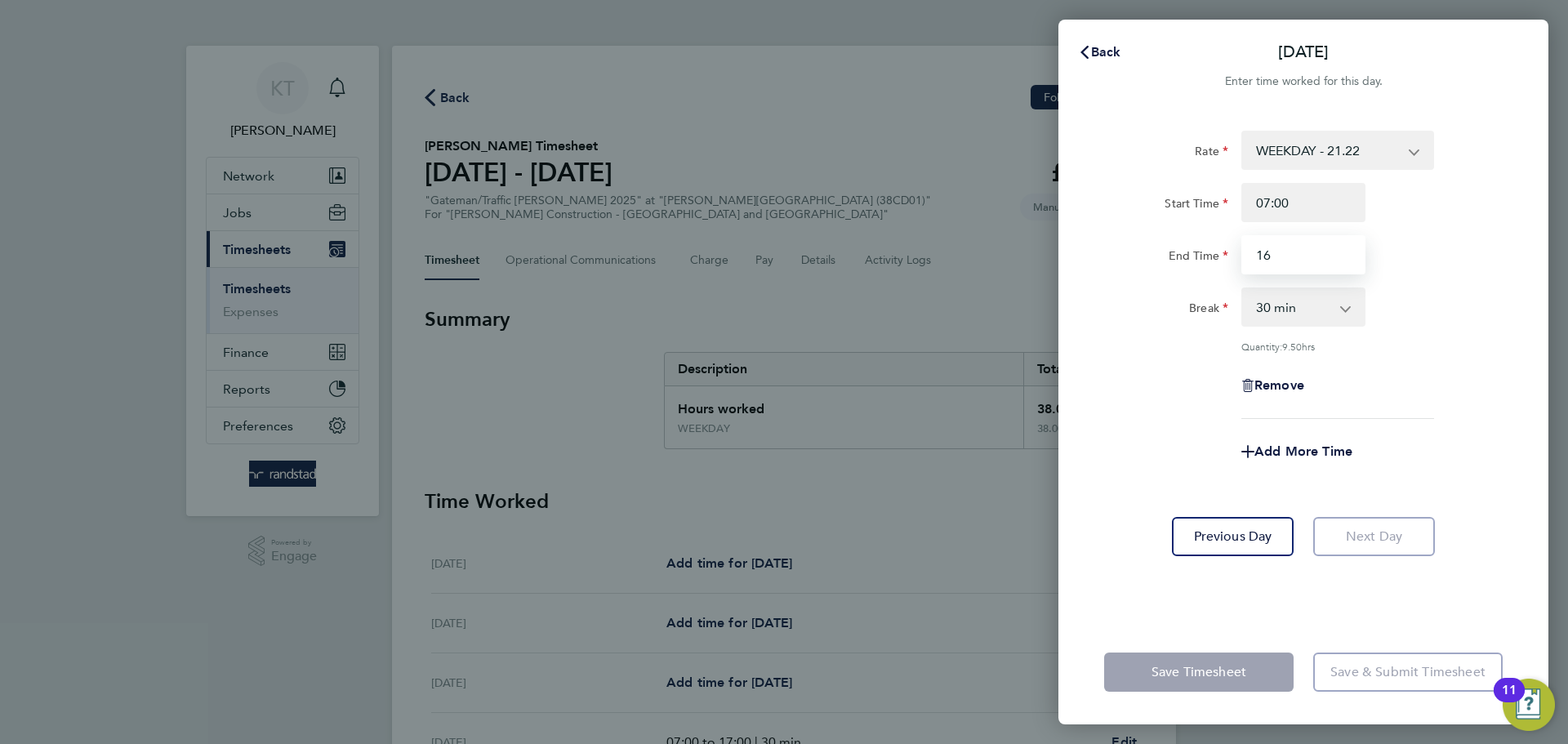
type input "16:00"
click at [1450, 332] on div "Rate WEEKDAY - 21.22 OVERTIME - 31.01 Overtime 2 - 40.48 Start Time 07:00 End T…" at bounding box center [1303, 275] width 398 height 288
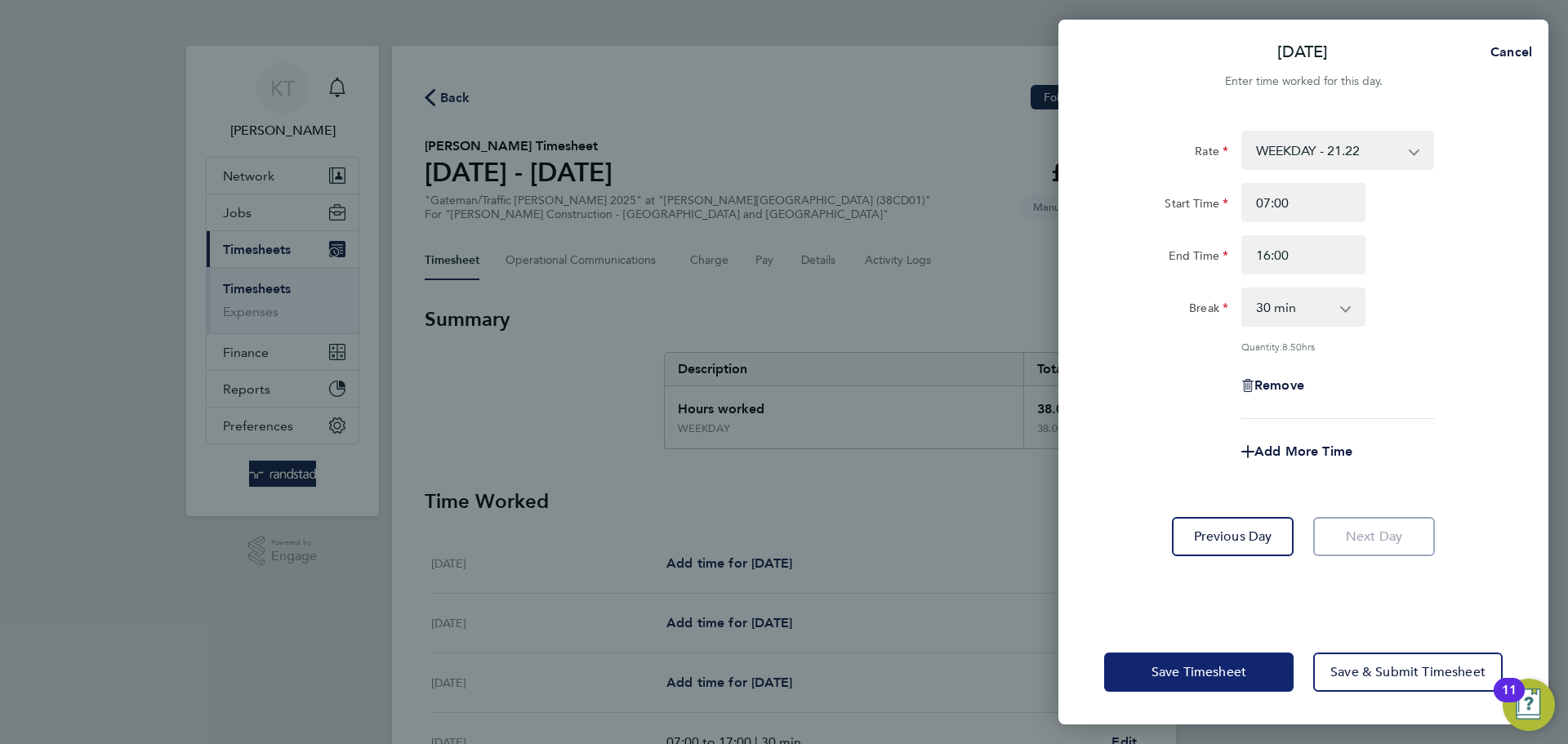
click at [1235, 664] on span "Save Timesheet" at bounding box center [1198, 672] width 94 height 16
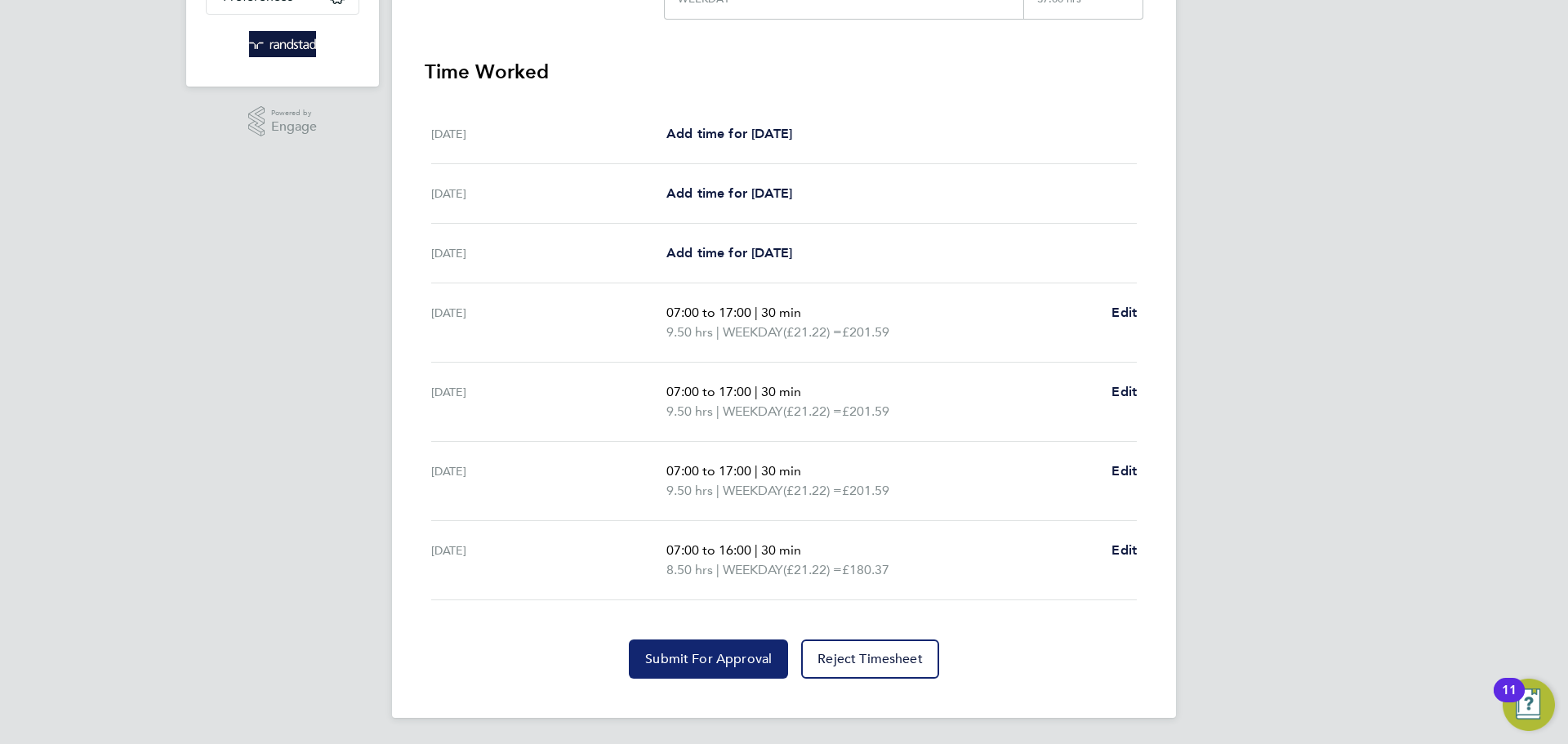
click at [738, 658] on span "Submit For Approval" at bounding box center [708, 659] width 126 height 16
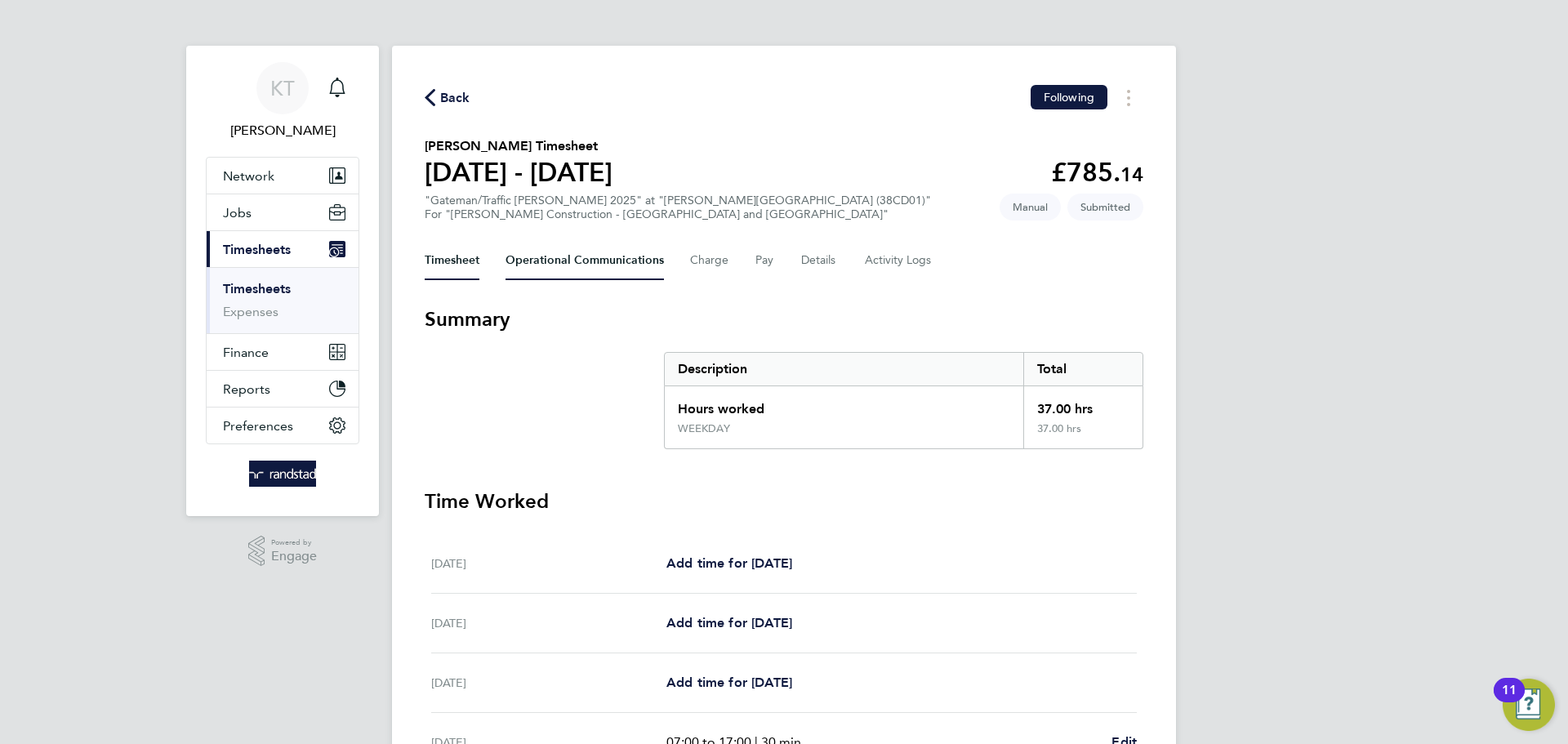
click at [577, 271] on Communications-tab "Operational Communications" at bounding box center [584, 261] width 158 height 39
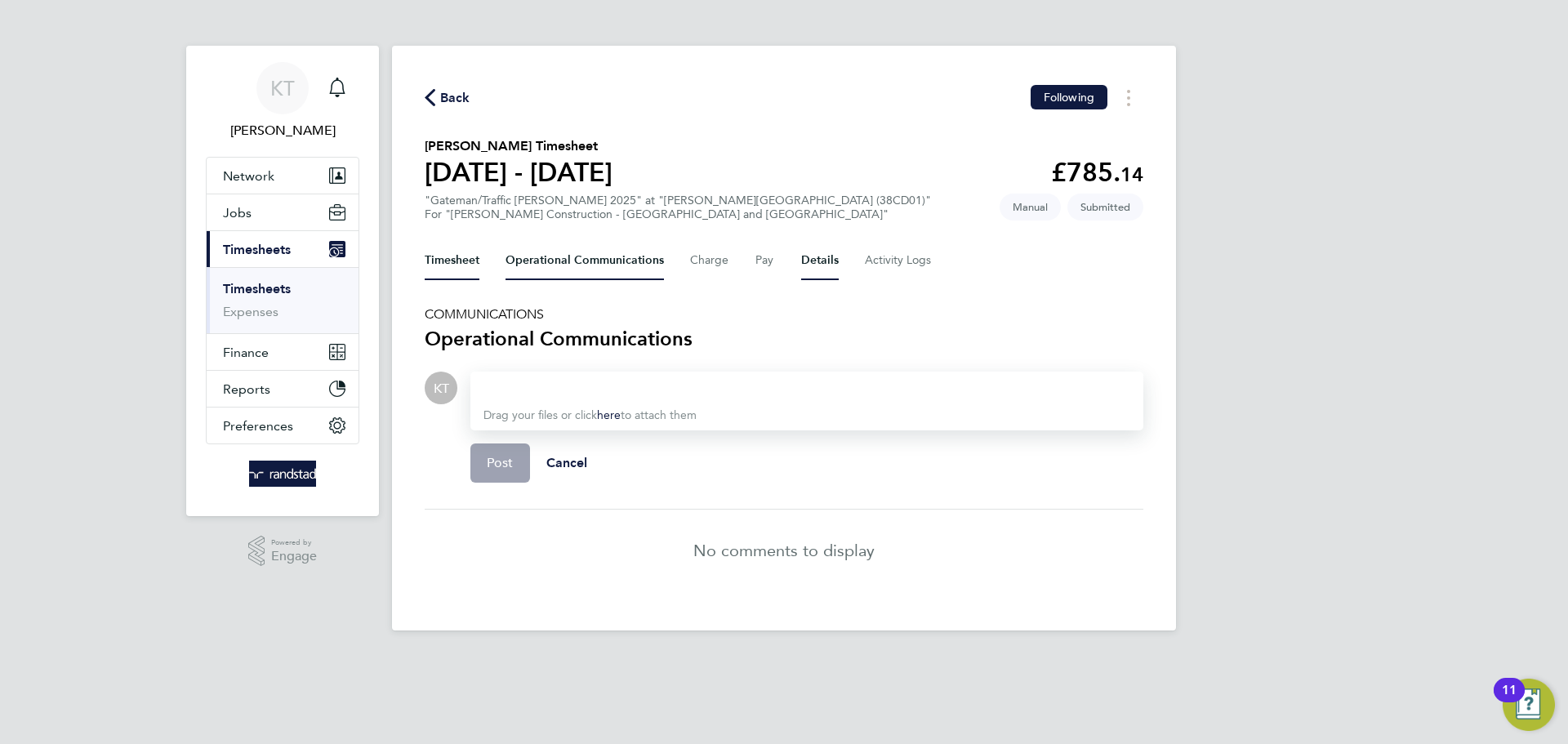
drag, startPoint x: 463, startPoint y: 271, endPoint x: 821, endPoint y: 274, distance: 358.0
click at [478, 273] on button "Timesheet" at bounding box center [452, 261] width 55 height 39
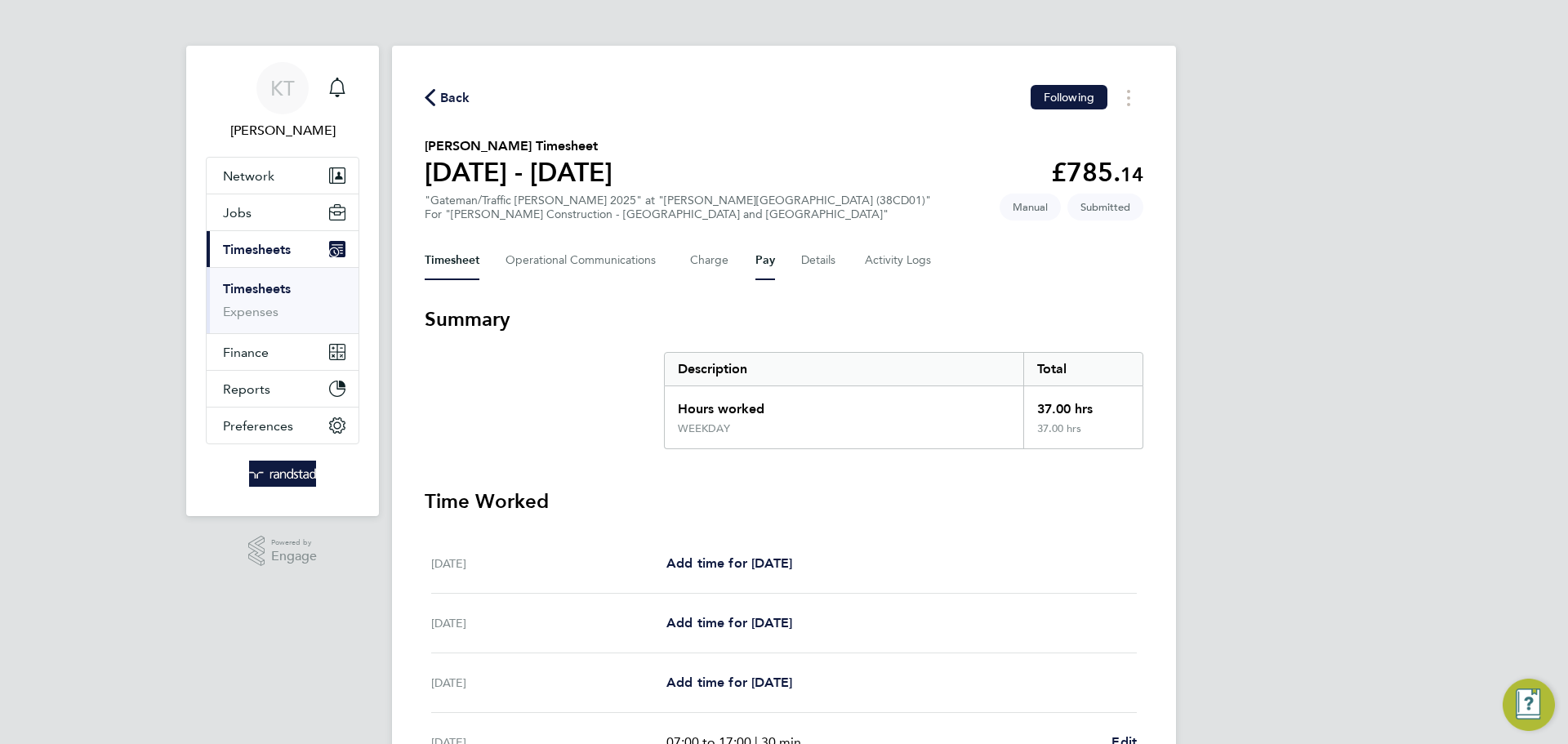
click at [762, 263] on button "Pay" at bounding box center [765, 261] width 20 height 39
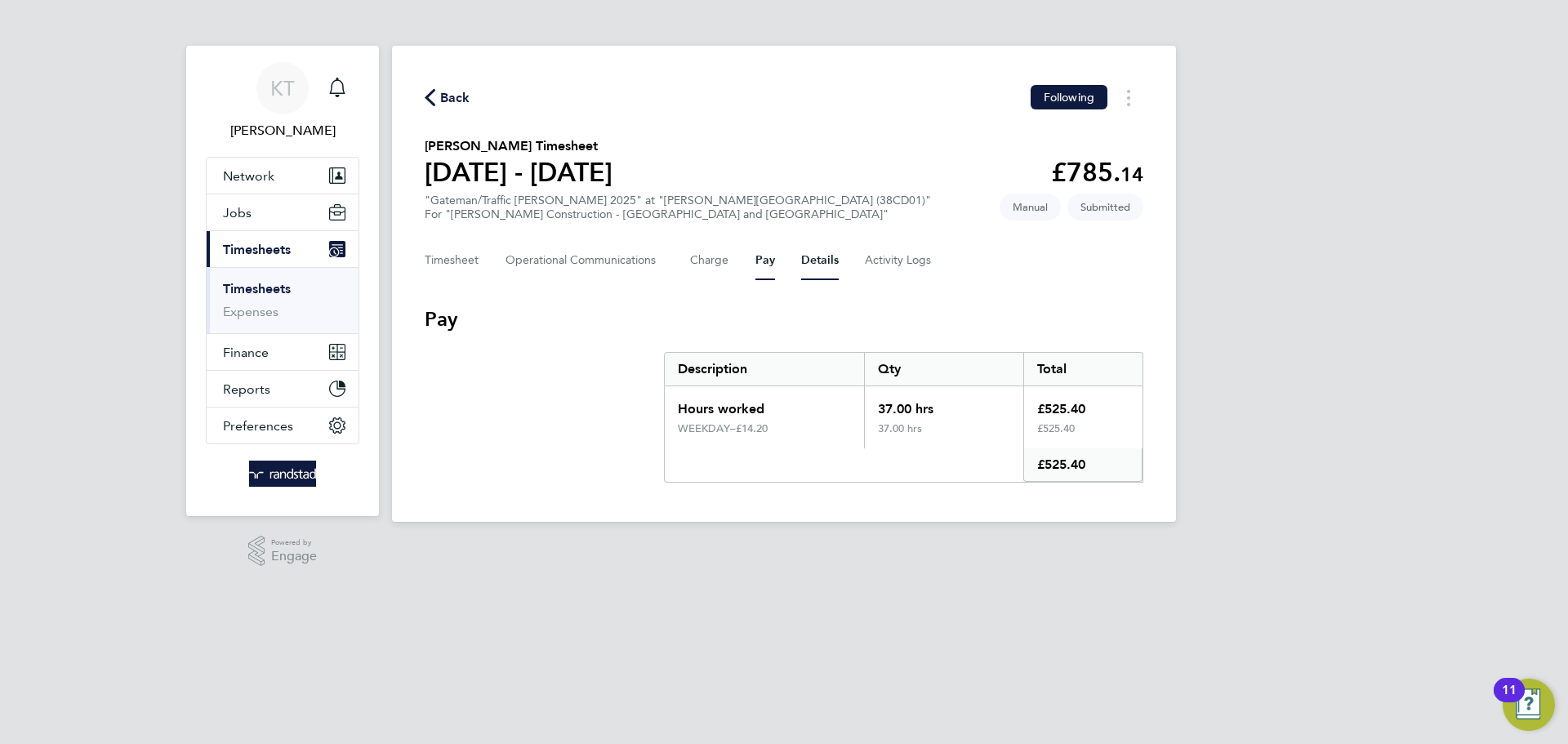
drag, startPoint x: 812, startPoint y: 261, endPoint x: 481, endPoint y: 255, distance: 331.1
click at [486, 258] on div "Timesheet Operational Communications Charge Pay Details Activity Logs" at bounding box center [784, 261] width 719 height 39
click at [466, 253] on button "Timesheet" at bounding box center [452, 261] width 55 height 39
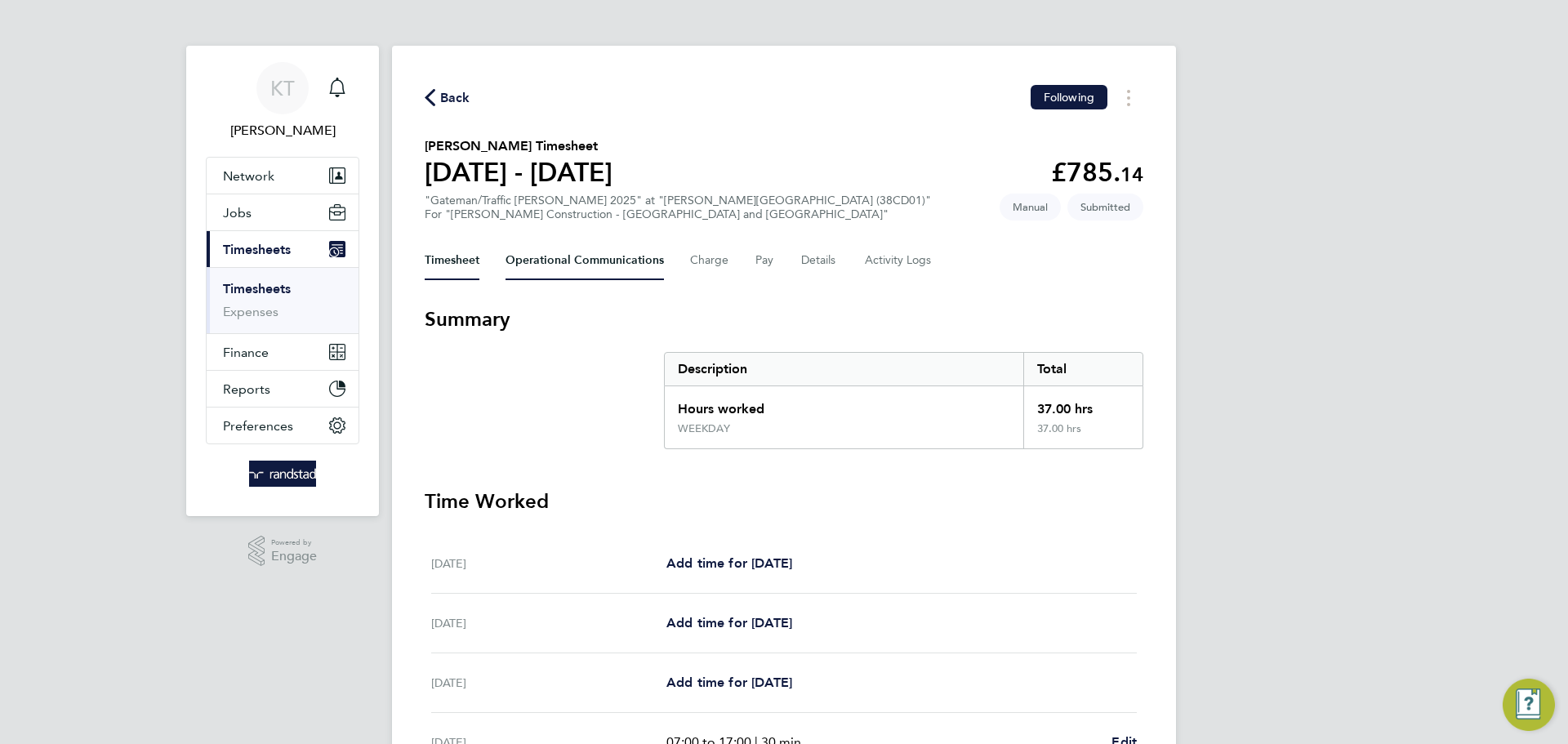
click at [580, 266] on Communications-tab "Operational Communications" at bounding box center [584, 261] width 158 height 39
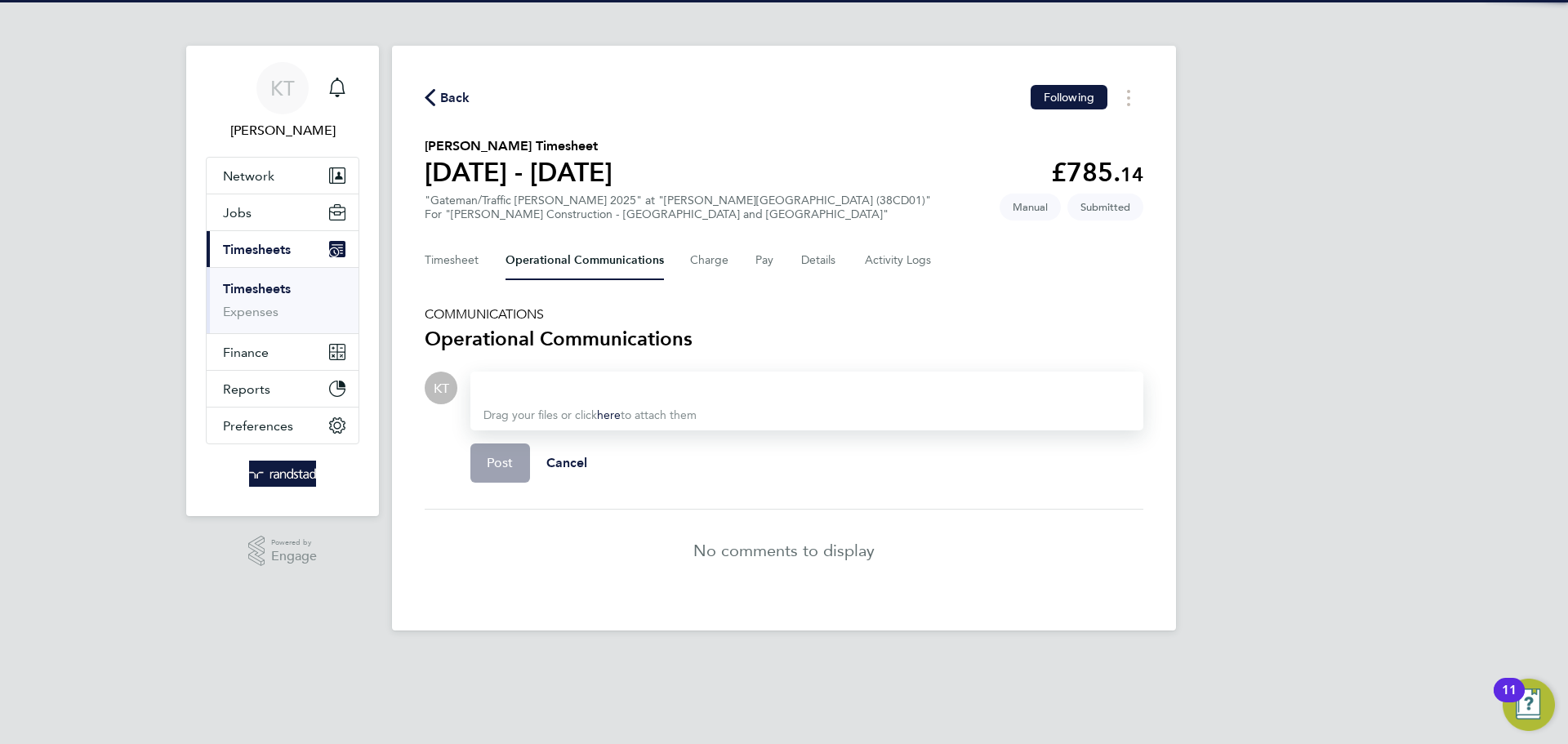
click at [587, 388] on div at bounding box center [806, 388] width 647 height 20
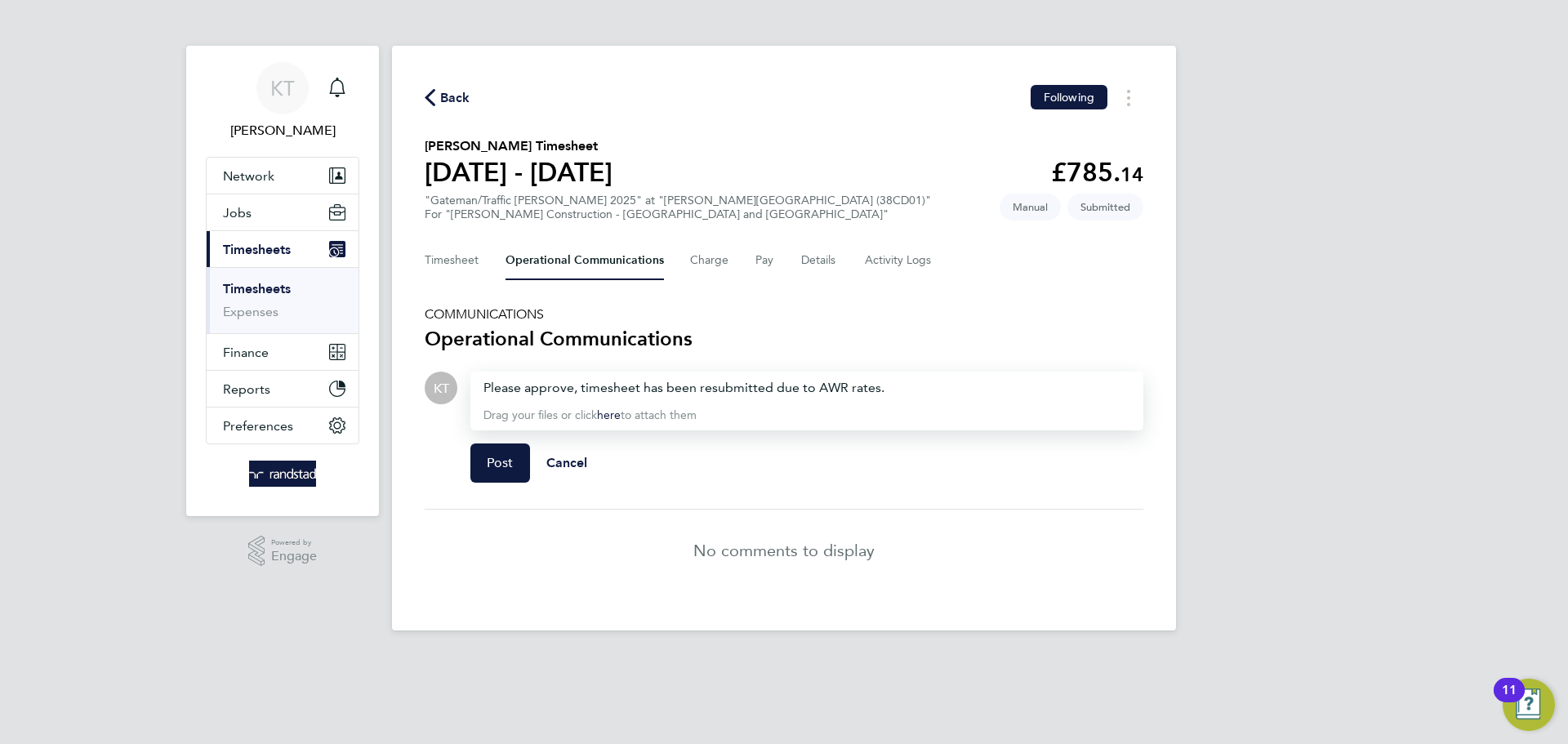
click at [678, 391] on div "Please approve, timesheet has been resubmitted due to AWR rates." at bounding box center [806, 388] width 647 height 20
click at [679, 390] on div "Please approve, timesheet has been resubmitted due to AWR rates." at bounding box center [806, 388] width 647 height 20
copy div "Please approve, timesheet has been resubmitted due to AWR rates."
click at [500, 459] on span "Post" at bounding box center [500, 463] width 27 height 16
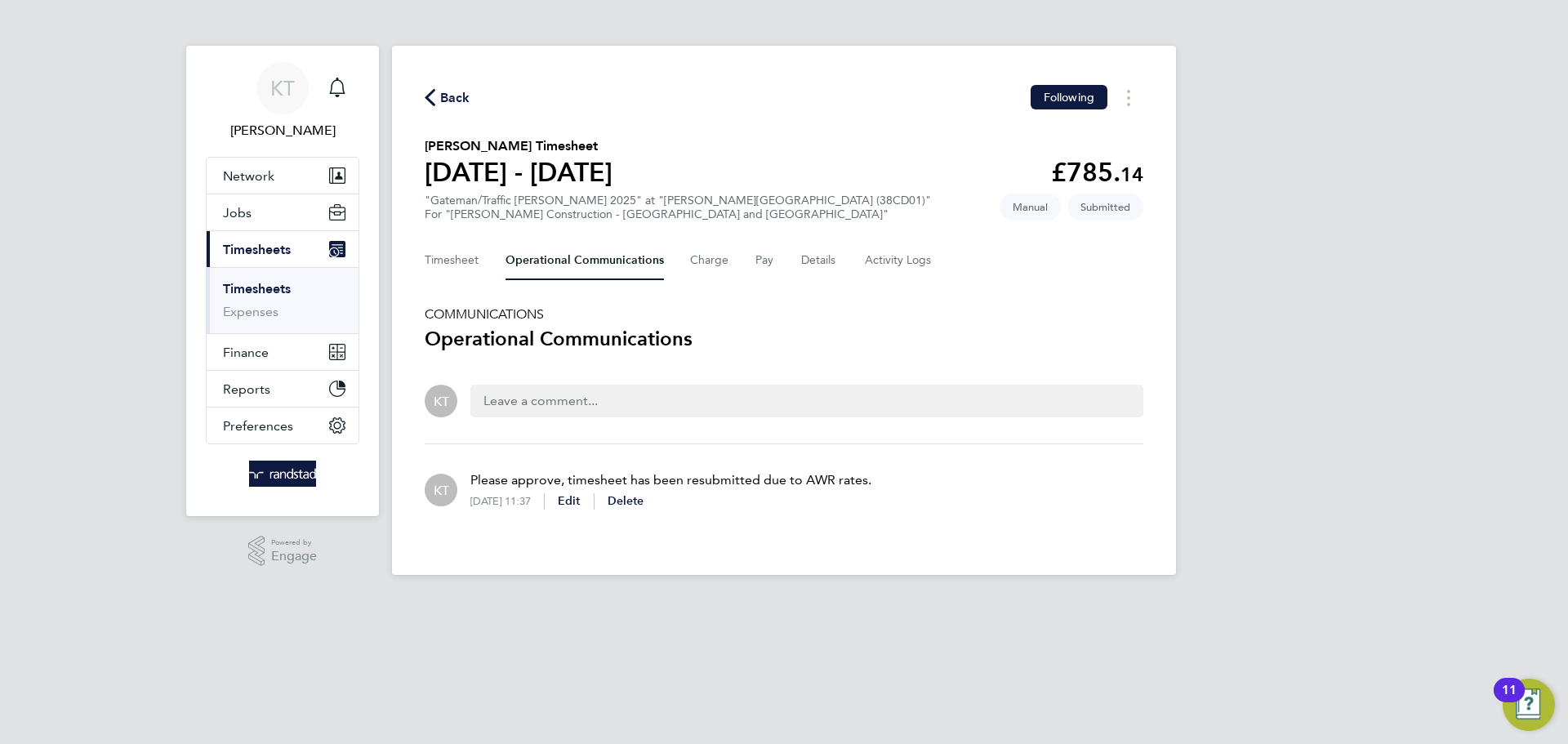
click at [443, 90] on span "Back" at bounding box center [455, 98] width 30 height 20
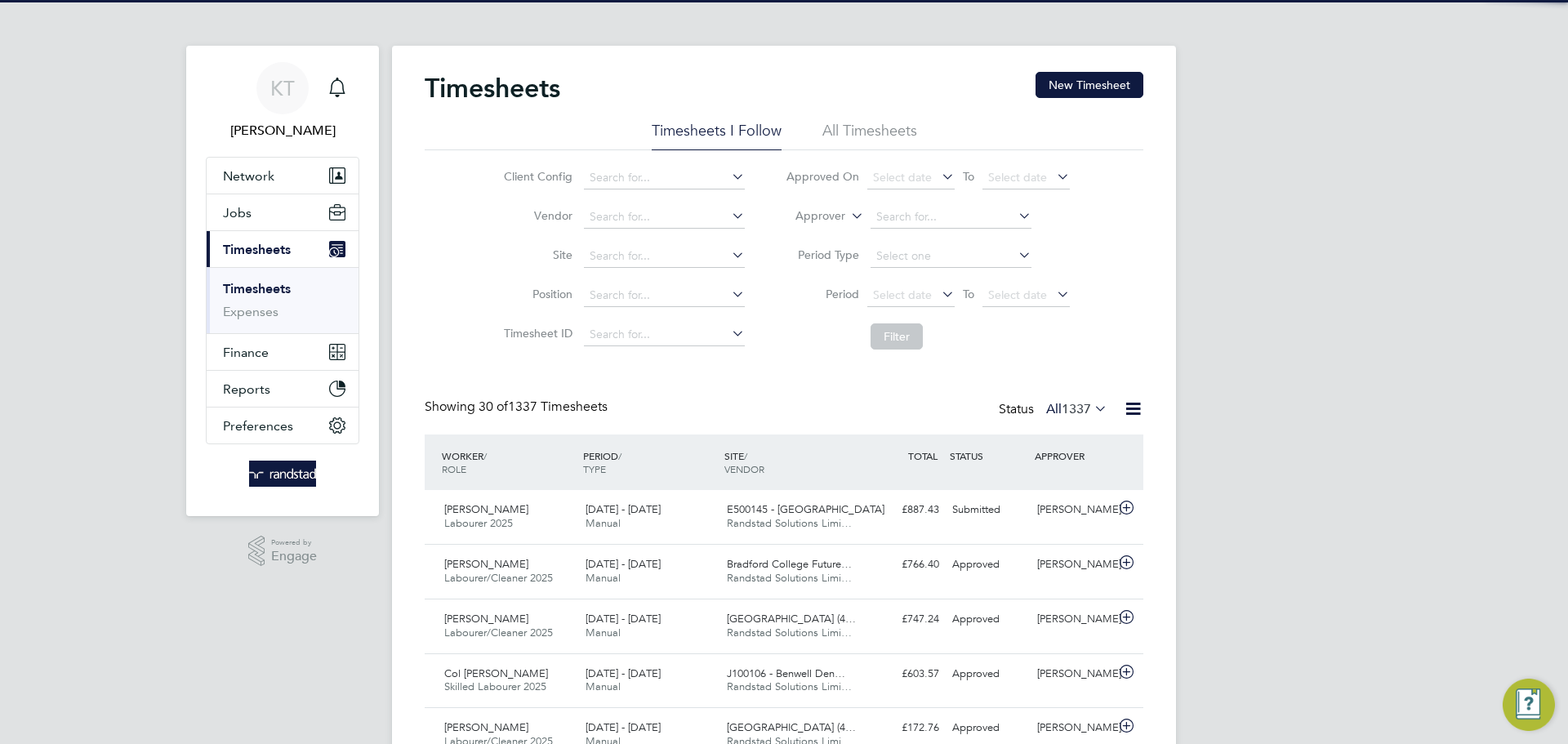
scroll to position [42, 142]
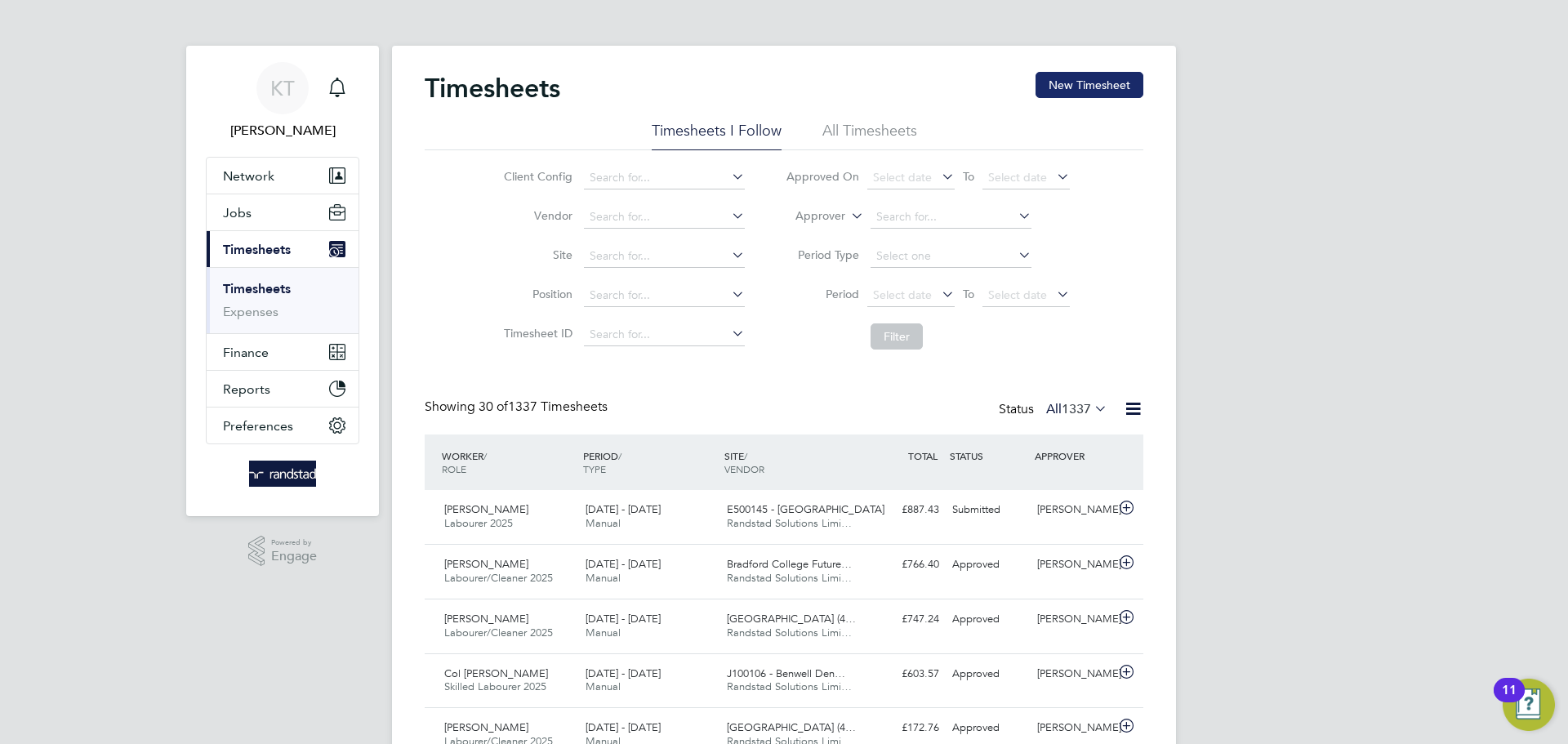
click at [1074, 82] on button "New Timesheet" at bounding box center [1089, 85] width 108 height 26
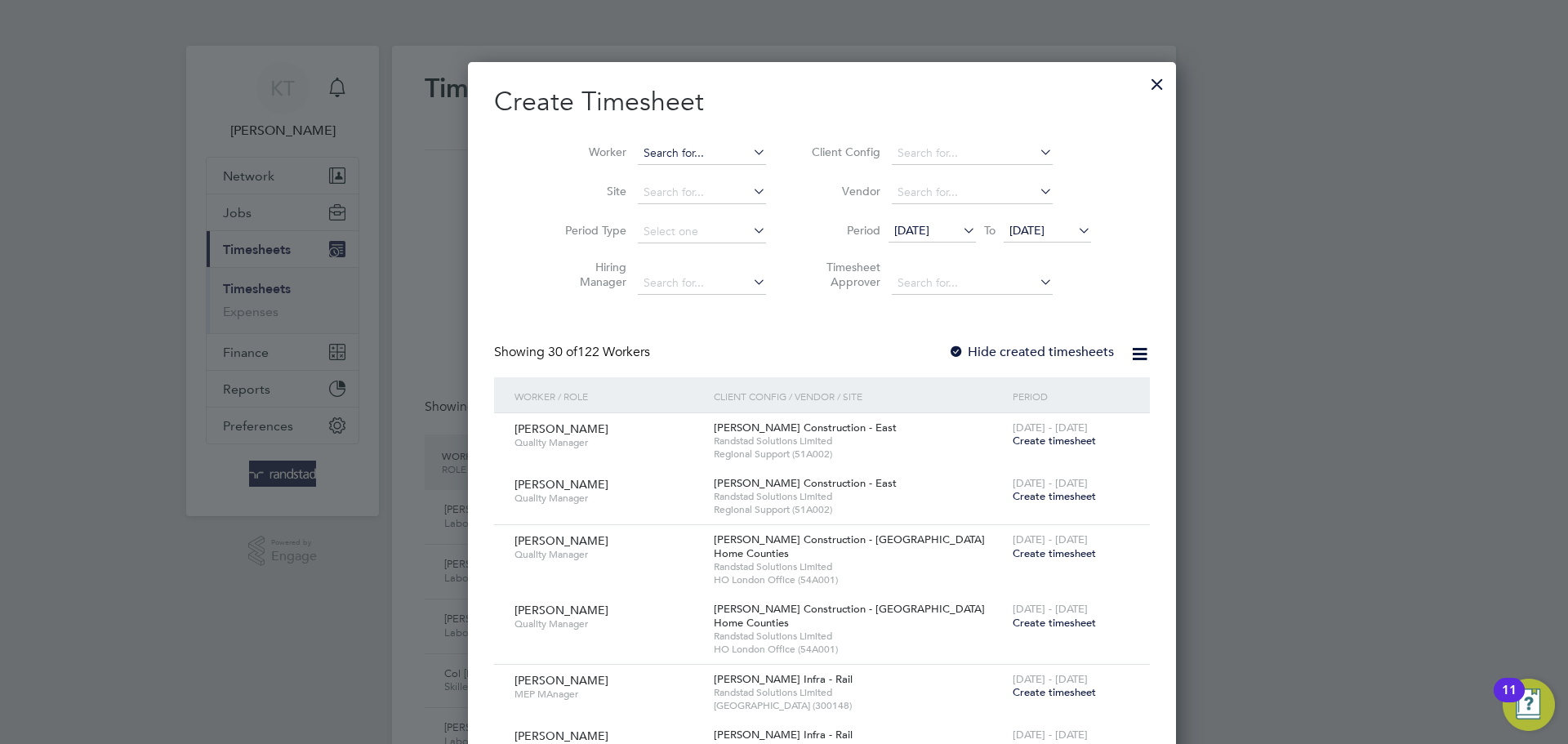
click at [650, 158] on input at bounding box center [702, 154] width 128 height 23
type input "[PERSON_NAME]"
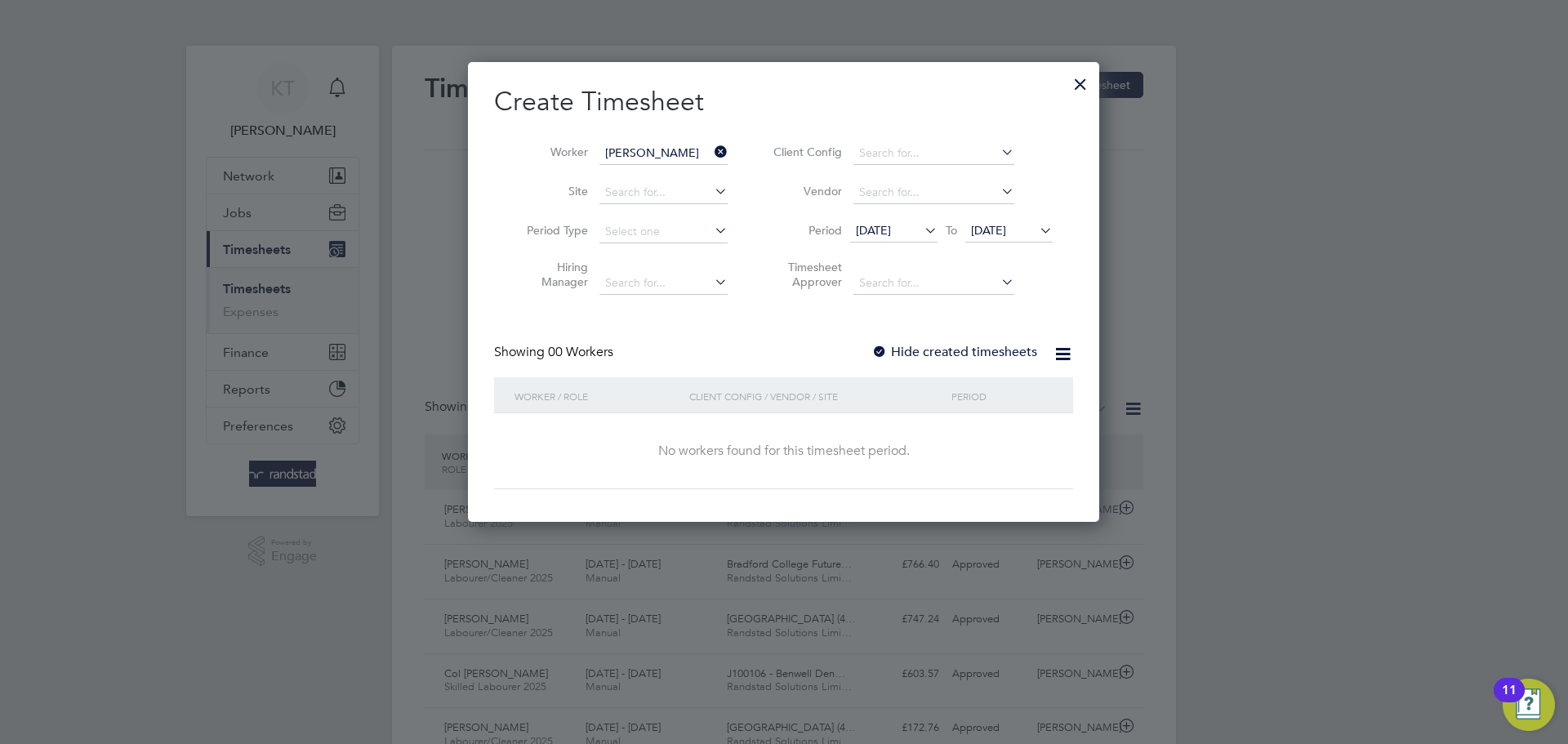
click at [904, 350] on label "Hide created timesheets" at bounding box center [954, 352] width 165 height 16
click at [907, 242] on span "[DATE]" at bounding box center [894, 231] width 87 height 22
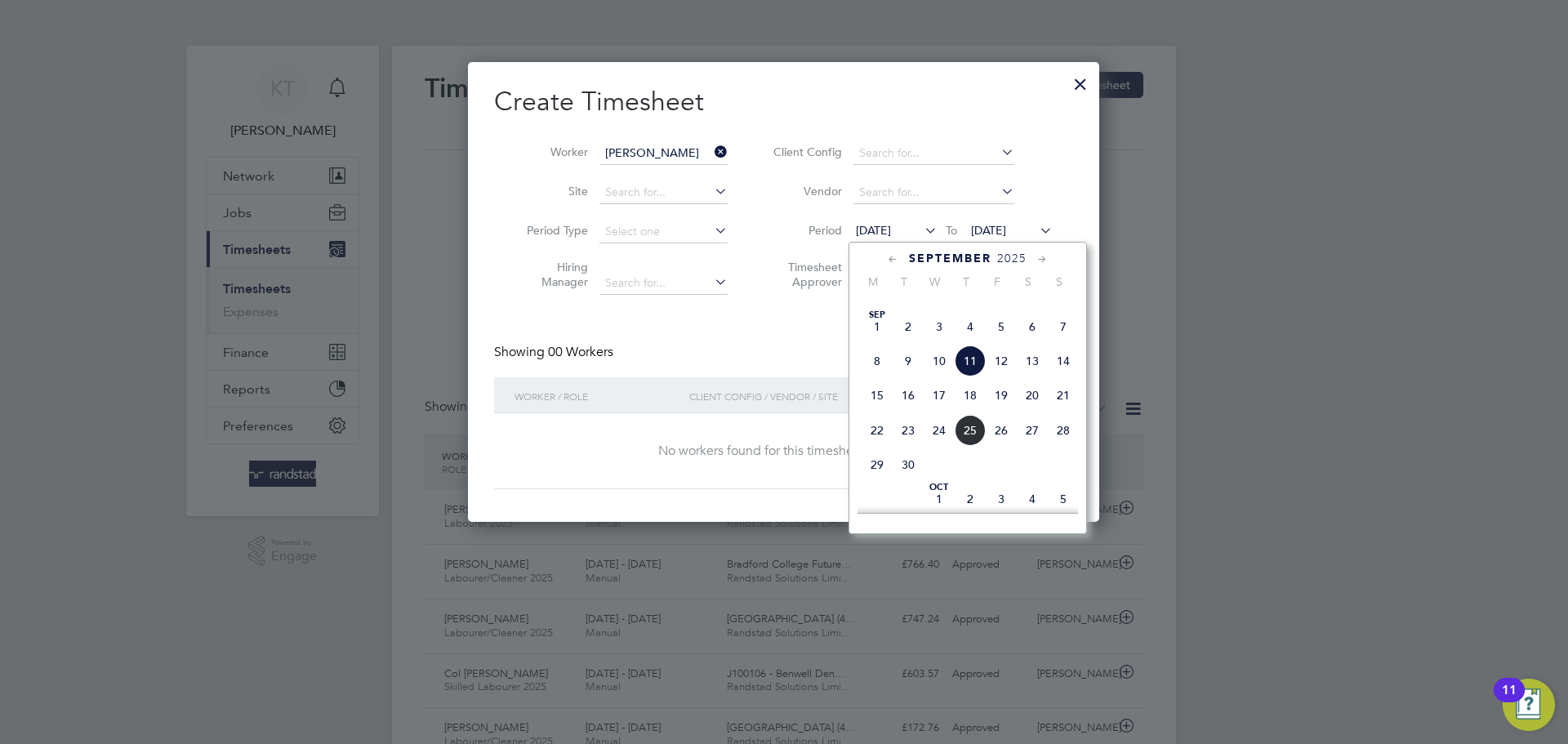
click at [869, 308] on span "25" at bounding box center [877, 292] width 31 height 31
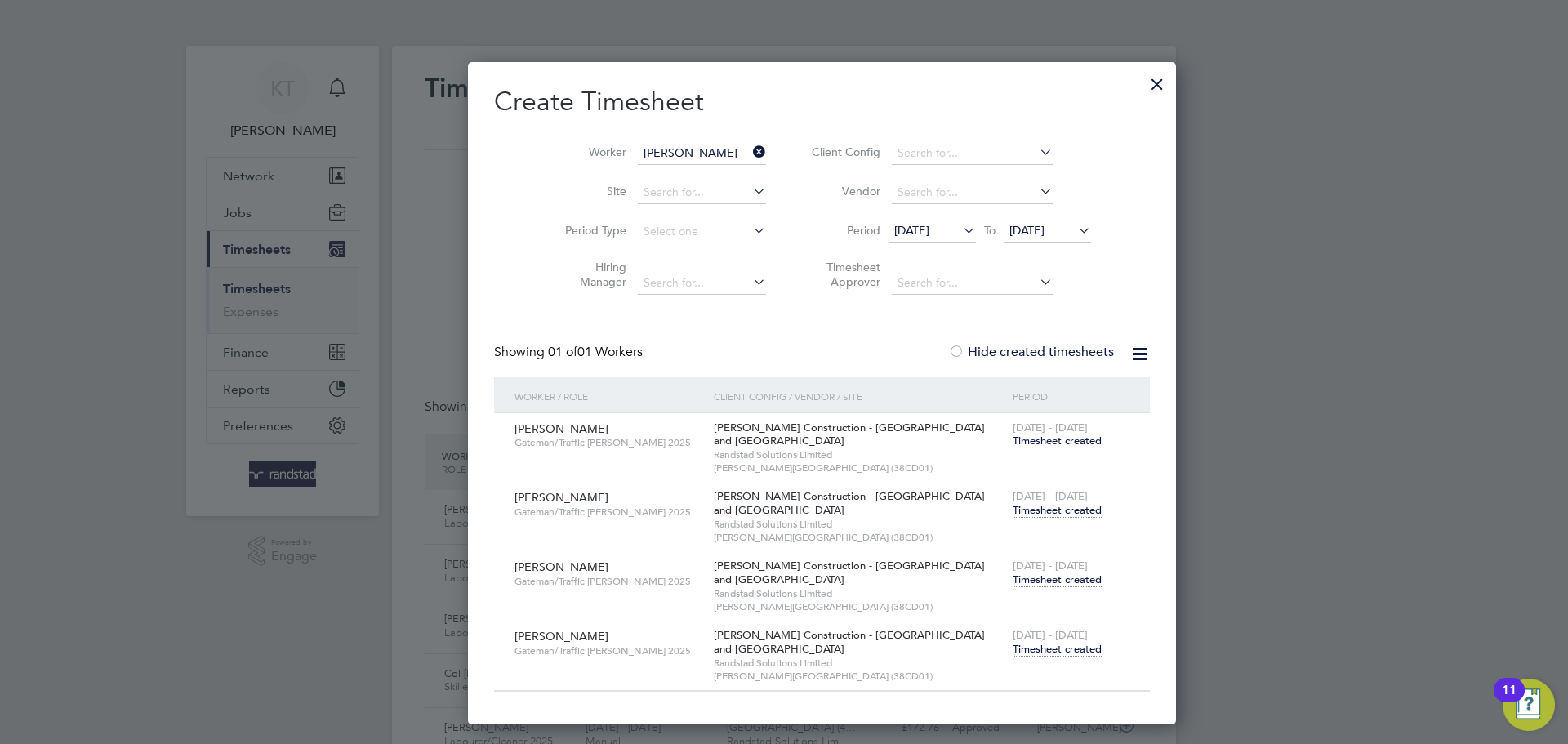
click at [1012, 649] on span "Timesheet created" at bounding box center [1057, 650] width 89 height 15
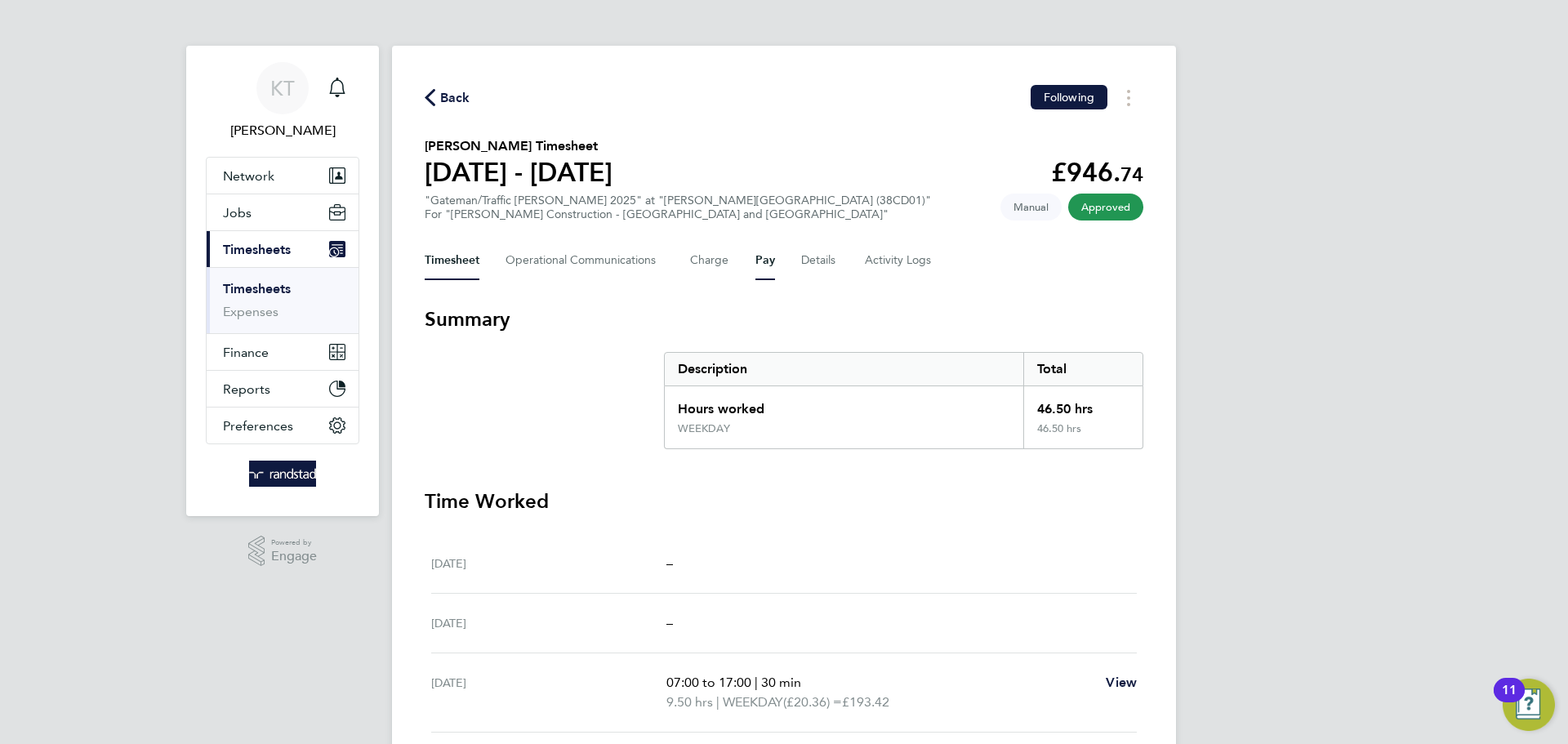
click at [756, 262] on button "Pay" at bounding box center [765, 261] width 20 height 39
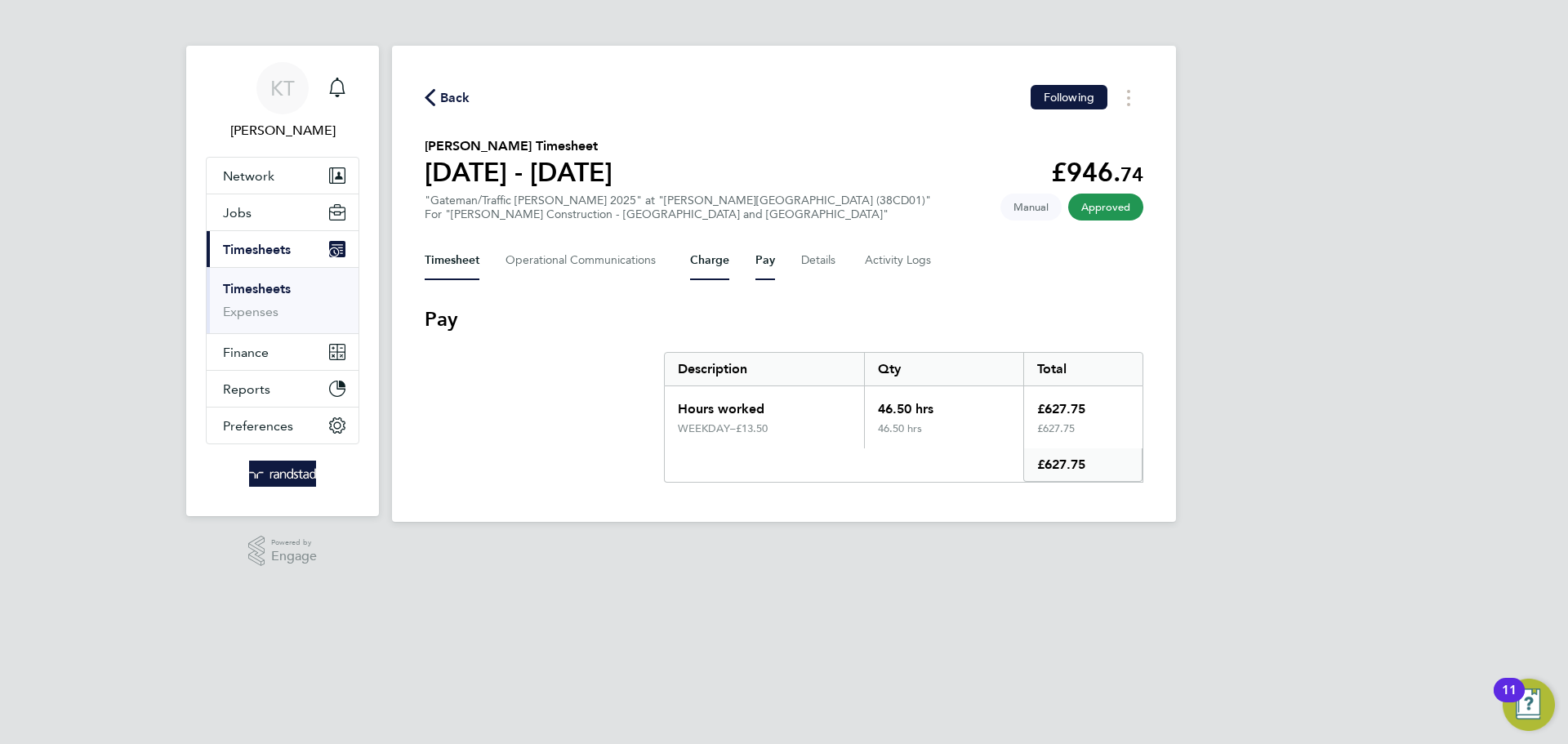
drag, startPoint x: 460, startPoint y: 255, endPoint x: 707, endPoint y: 239, distance: 247.5
click at [459, 255] on button "Timesheet" at bounding box center [452, 261] width 55 height 39
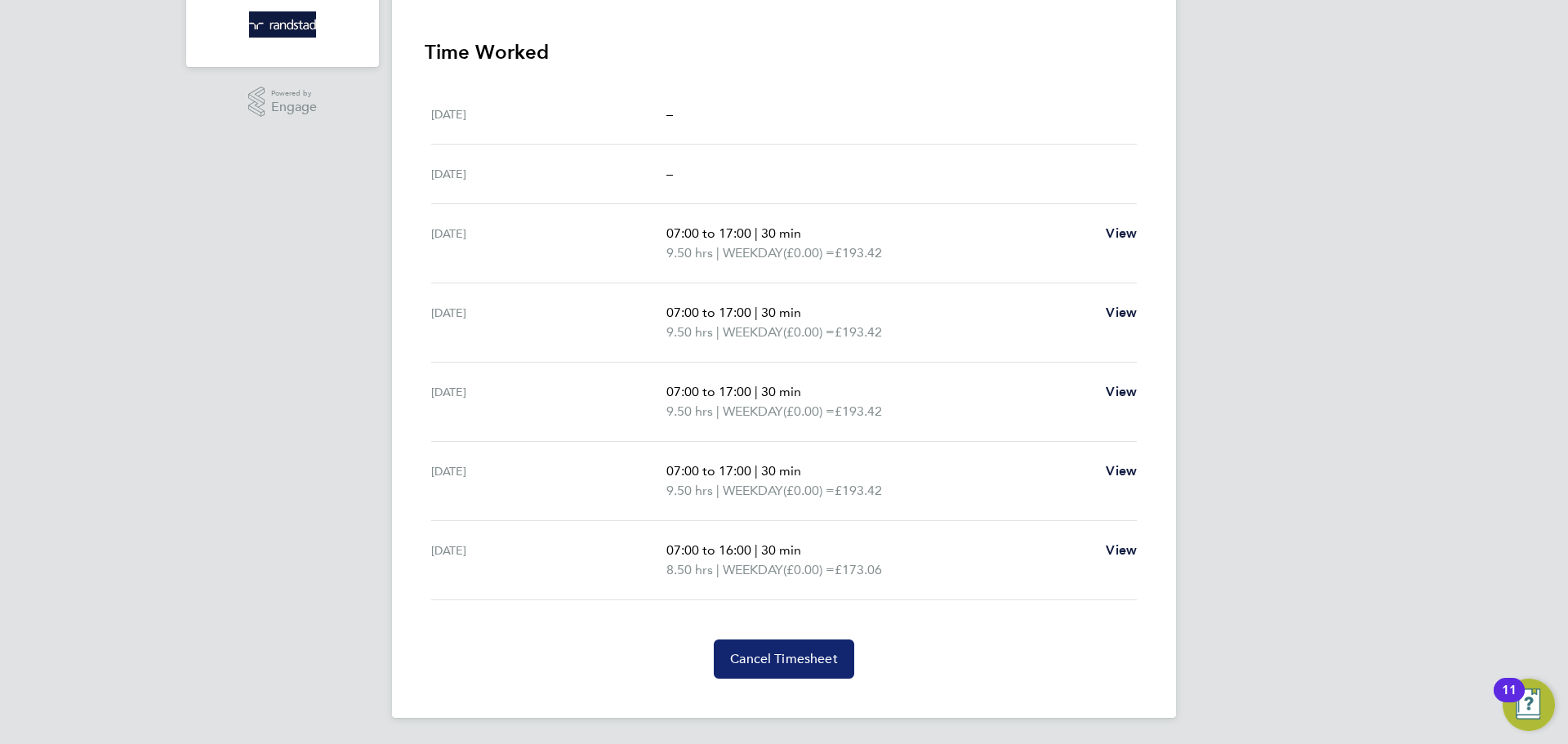
click at [792, 659] on span "Cancel Timesheet" at bounding box center [784, 659] width 108 height 16
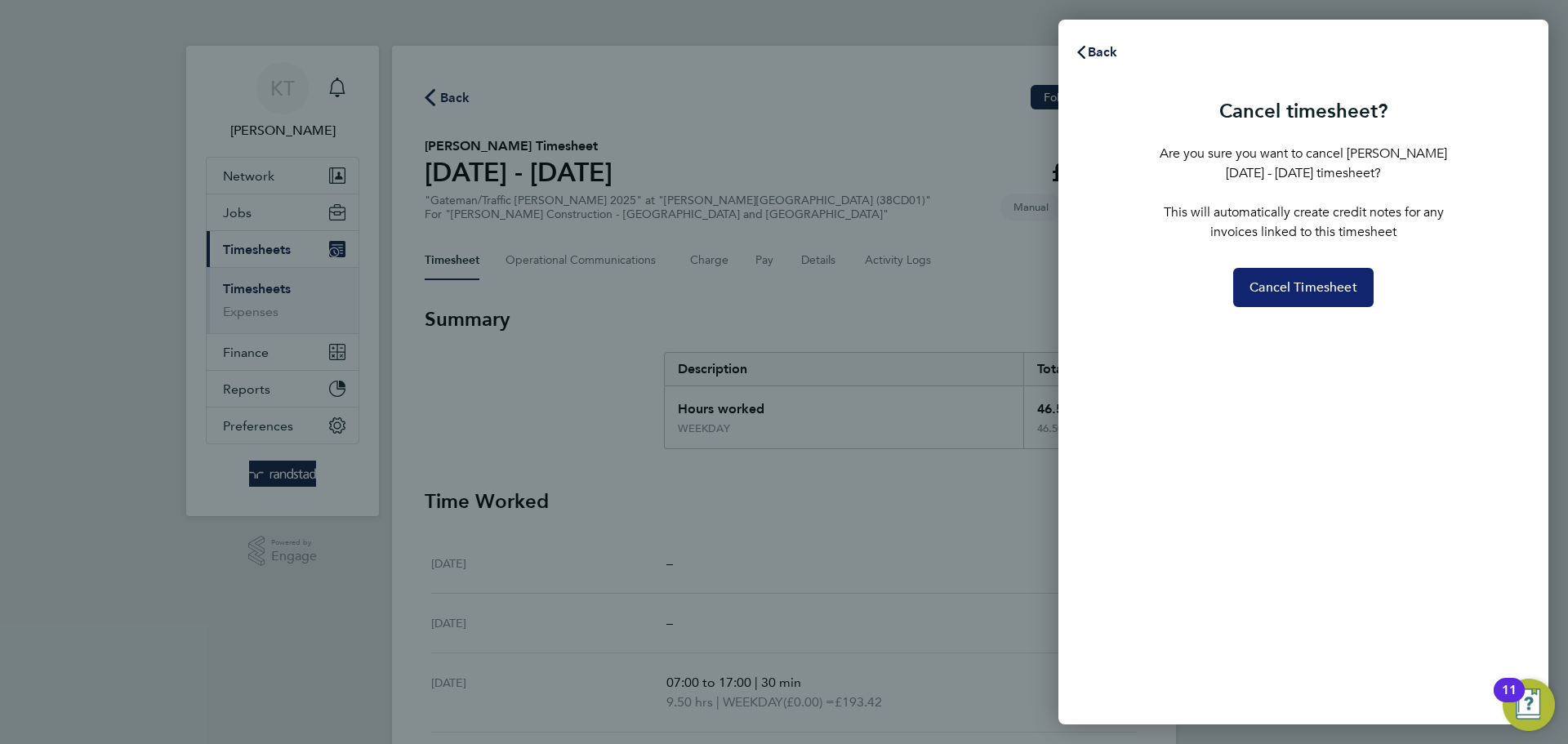
click at [1270, 293] on span "Cancel Timesheet" at bounding box center [1303, 287] width 108 height 16
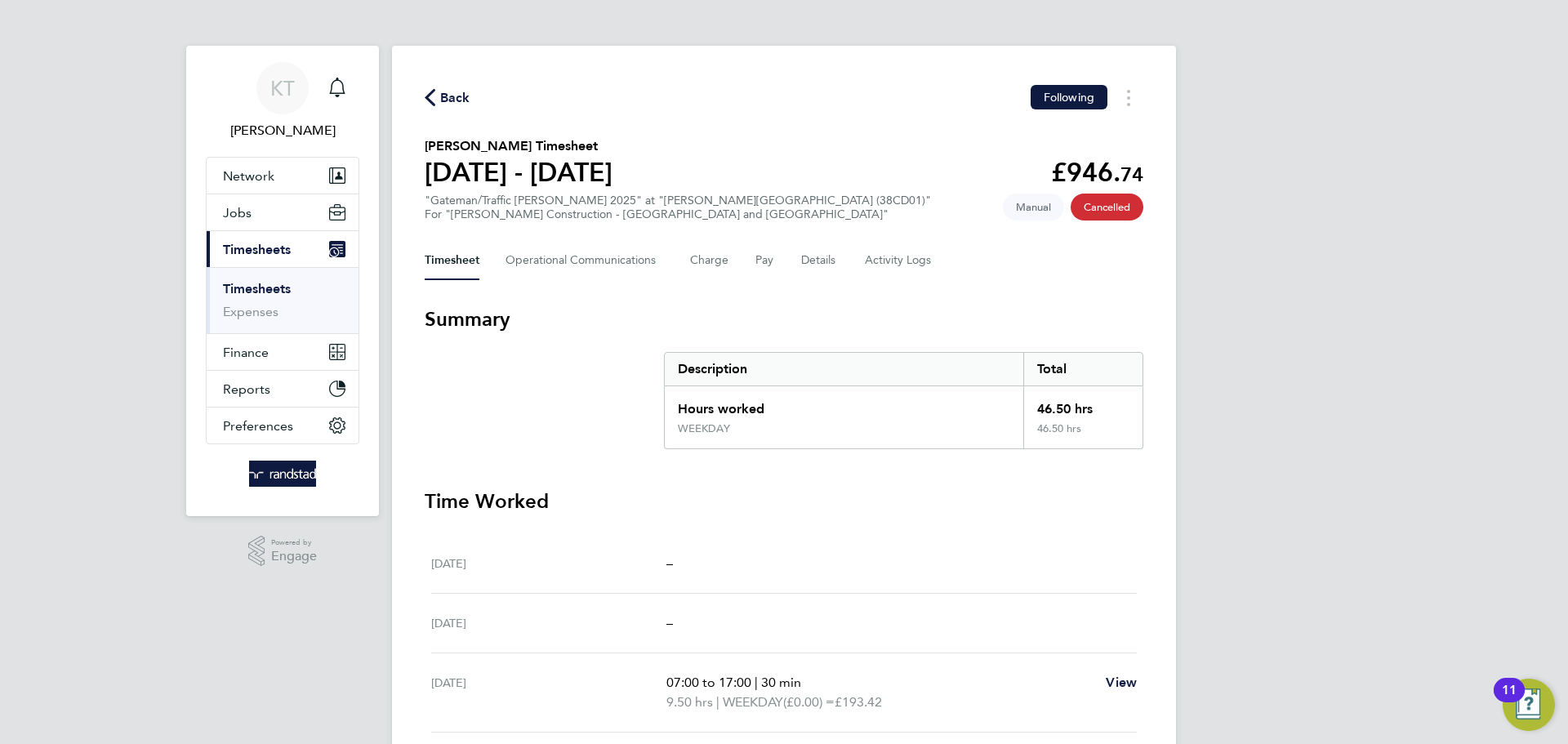
click at [454, 103] on span "Back" at bounding box center [455, 98] width 30 height 20
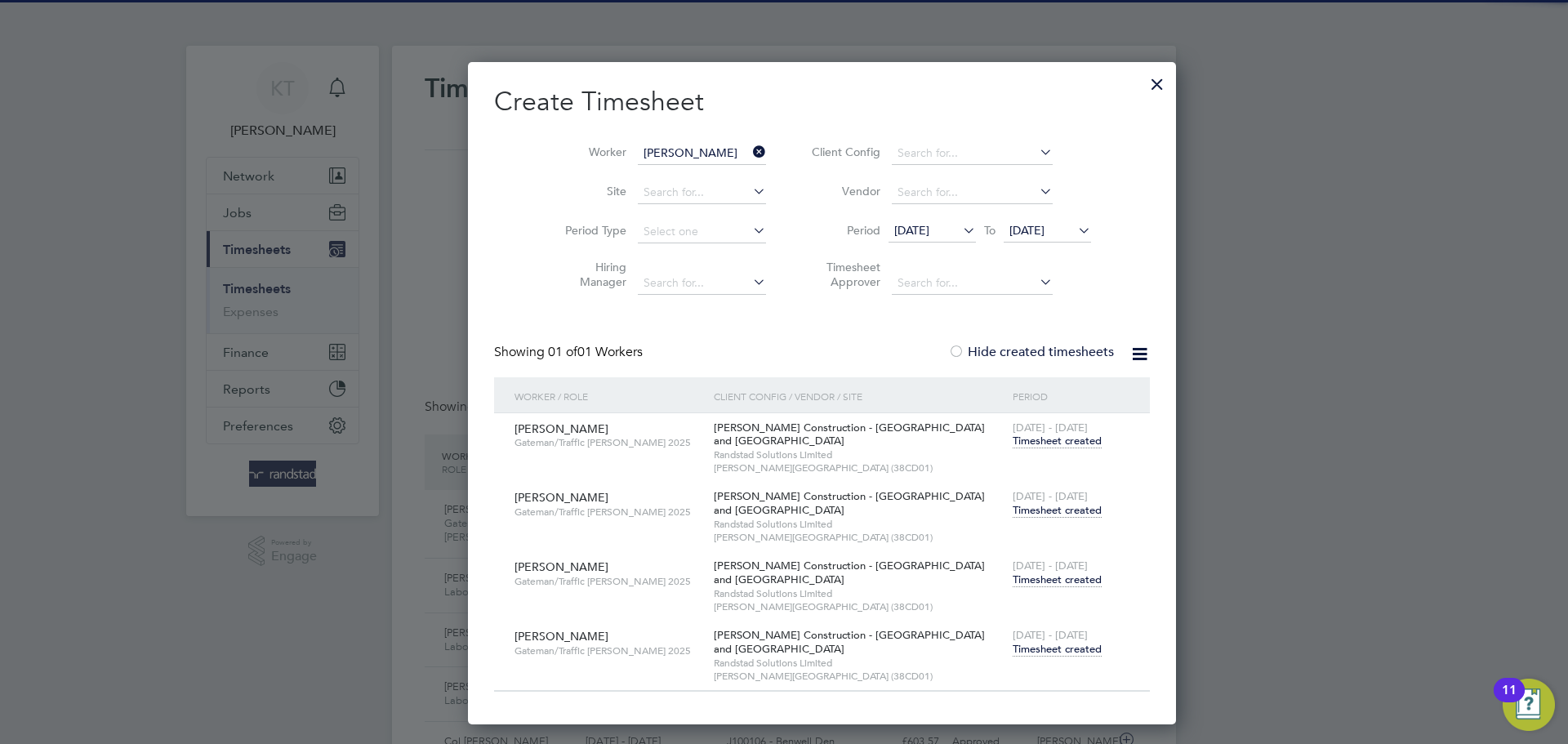
scroll to position [42, 142]
click at [1012, 649] on span "Timesheet created" at bounding box center [1057, 650] width 89 height 15
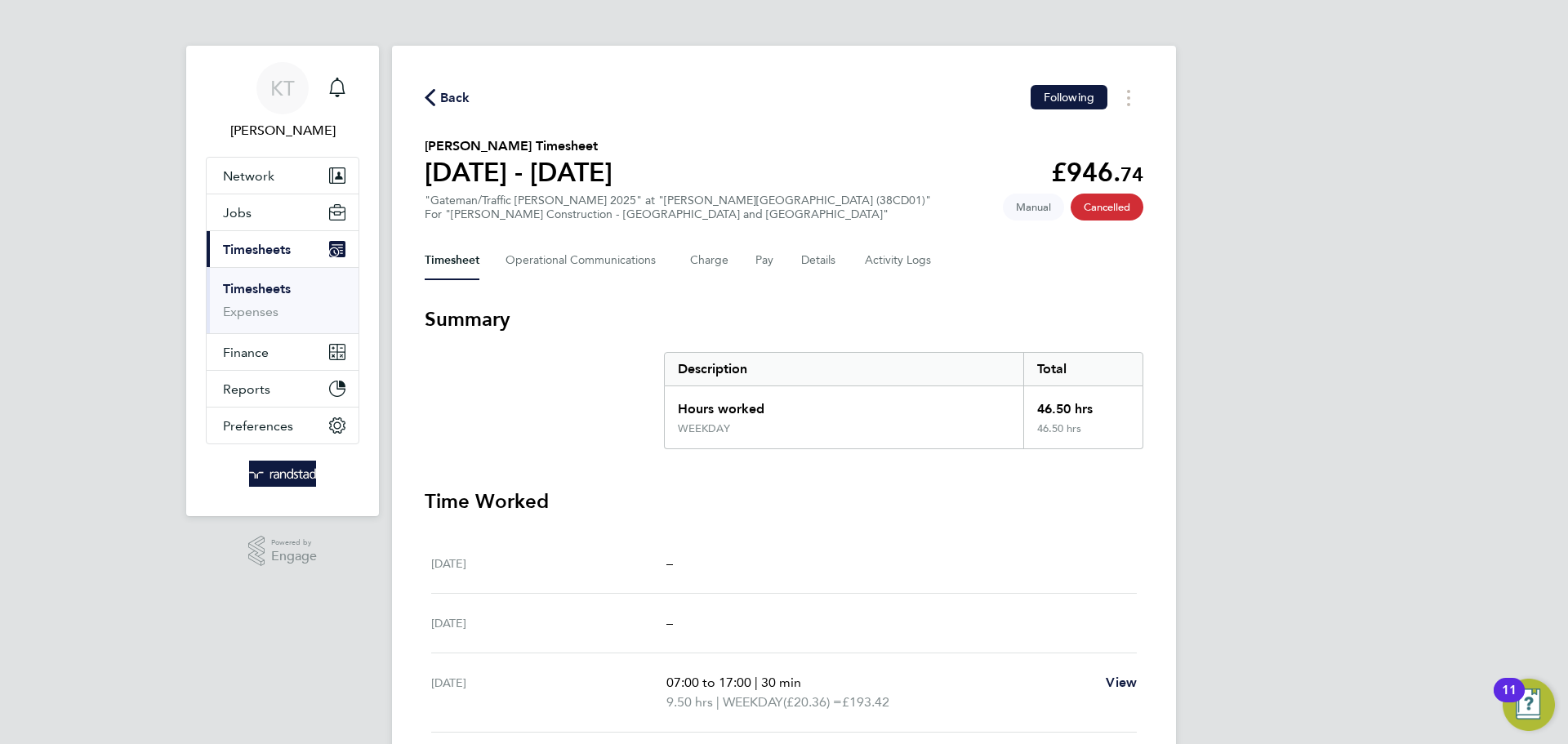
click at [454, 94] on span "Back" at bounding box center [455, 98] width 30 height 20
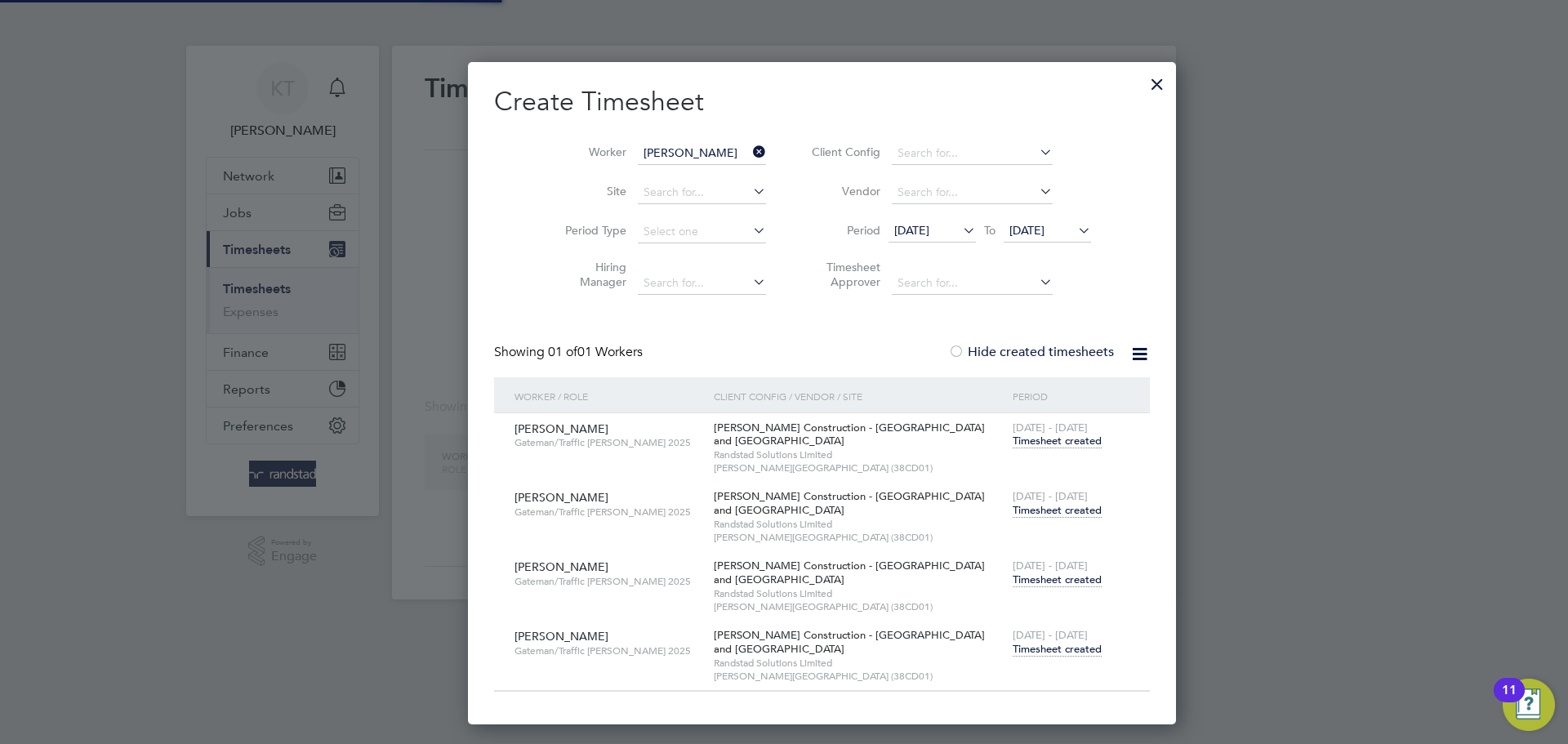
click at [732, 159] on li "Worker [PERSON_NAME]" at bounding box center [660, 154] width 254 height 39
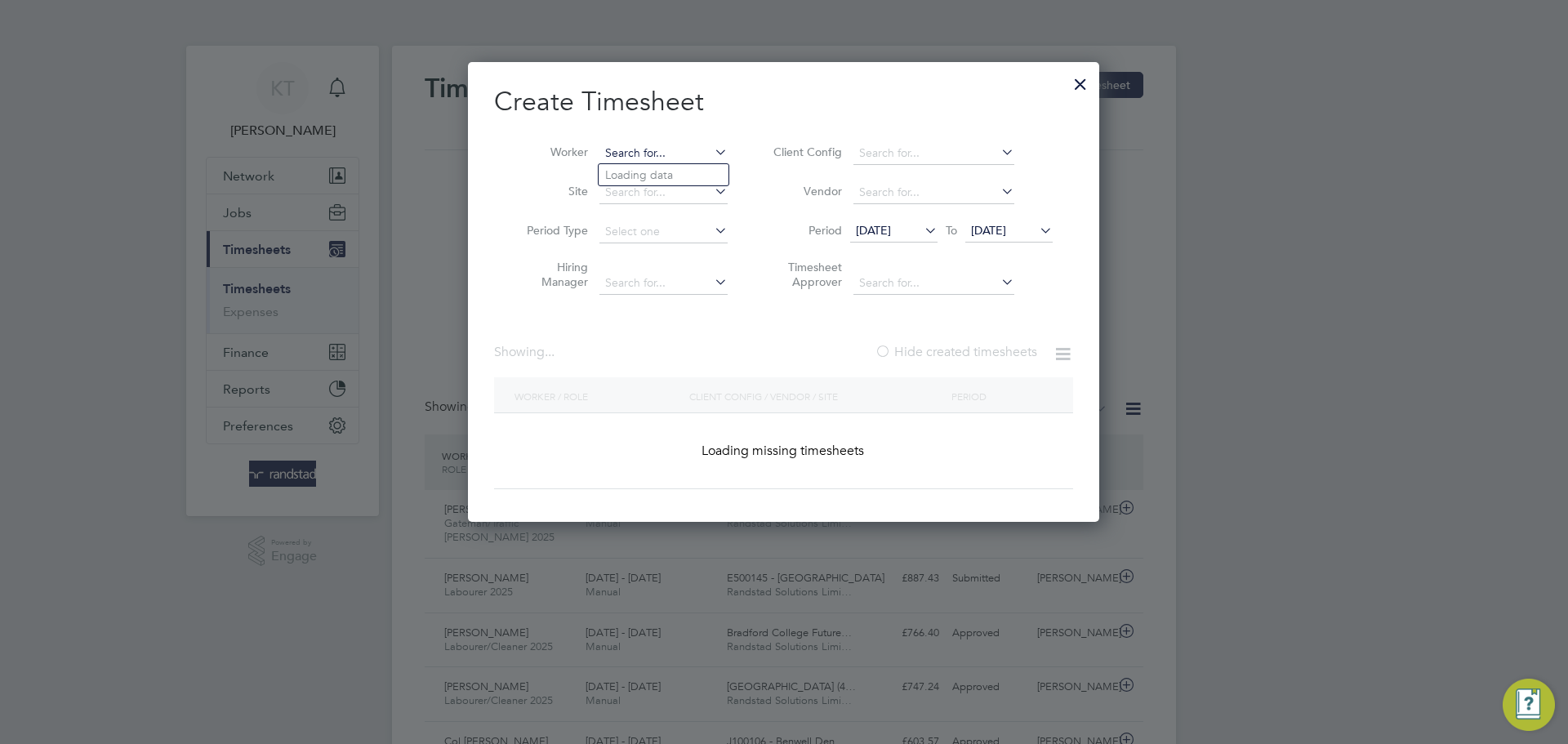
click at [708, 152] on input at bounding box center [663, 154] width 128 height 23
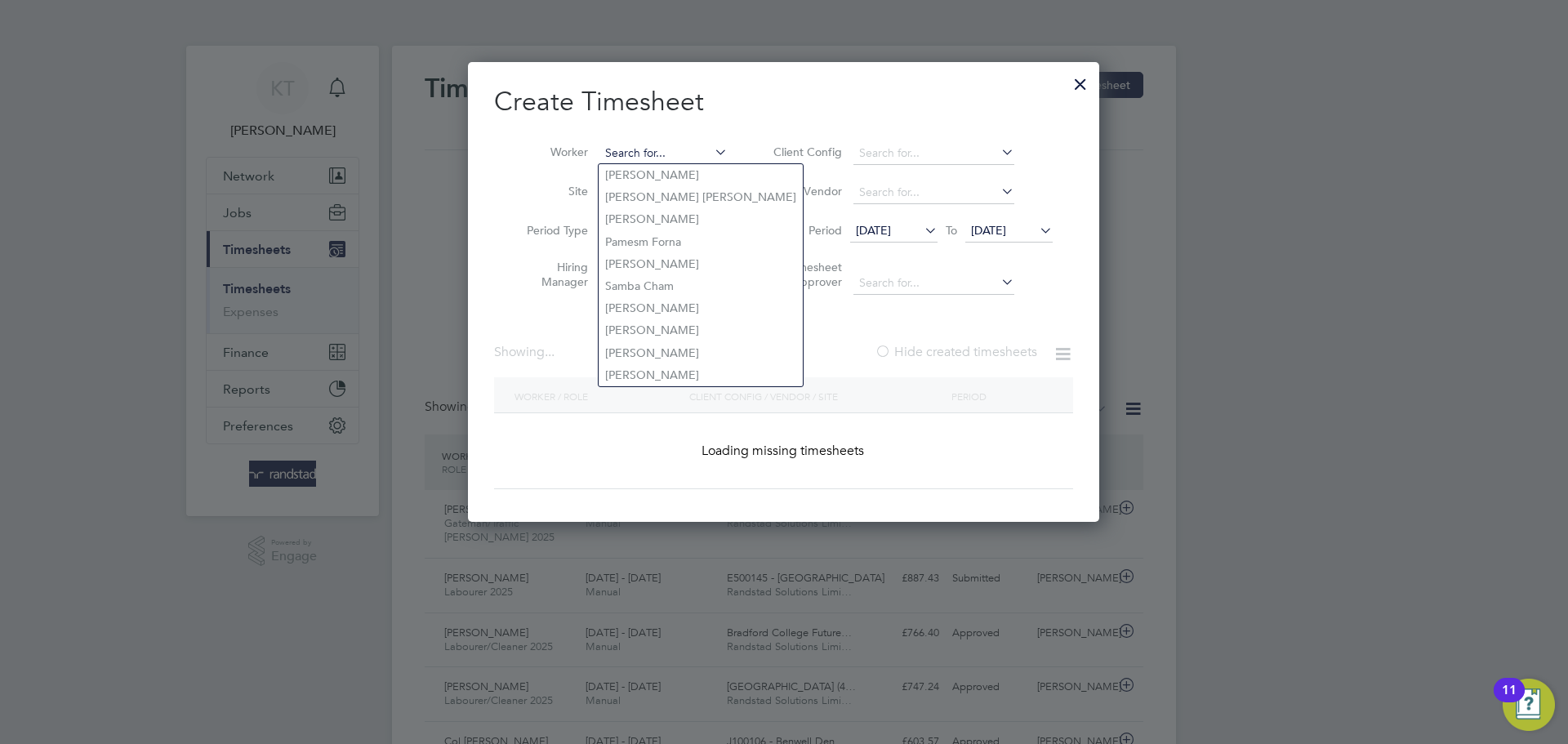
click at [675, 147] on input at bounding box center [663, 154] width 128 height 23
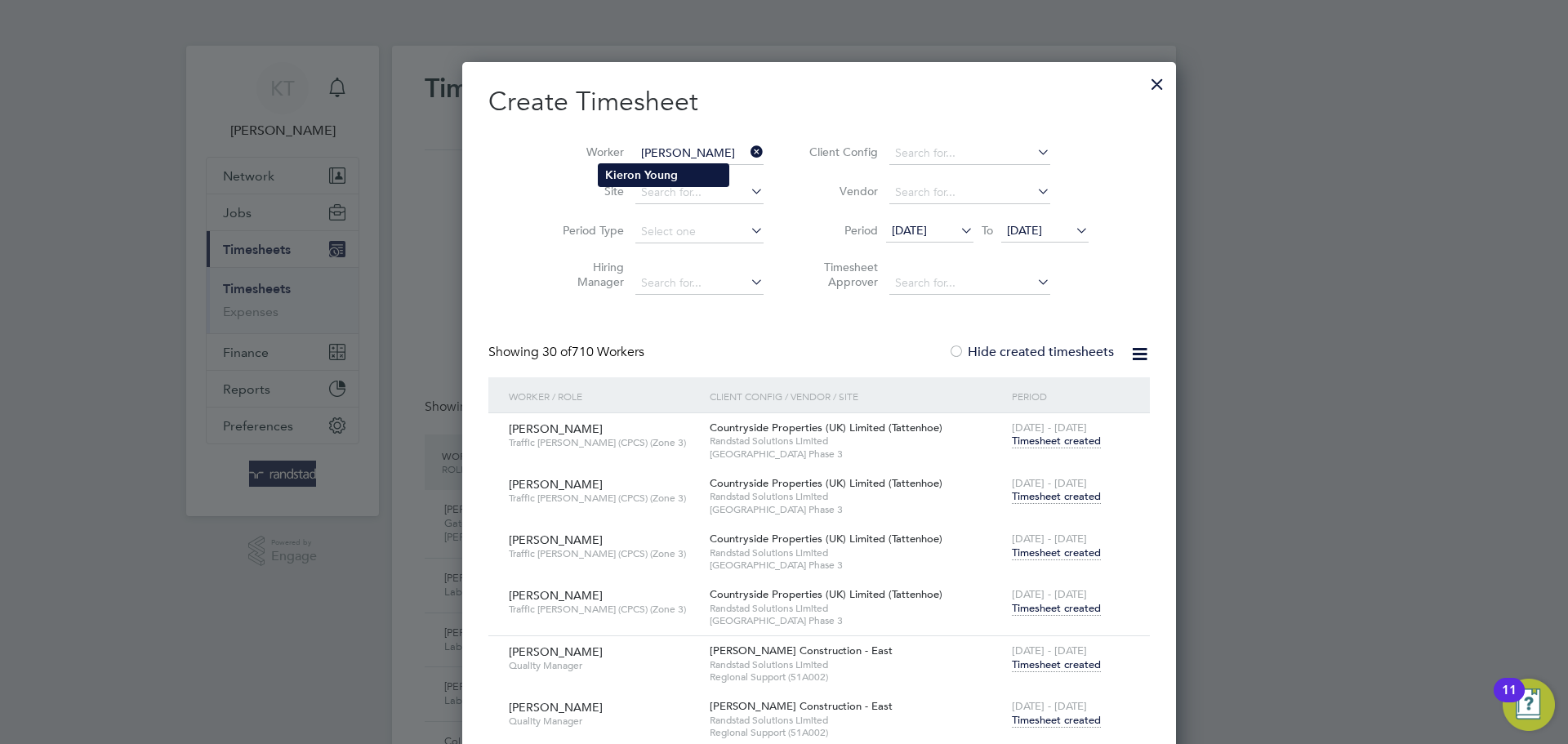
type input "[PERSON_NAME]"
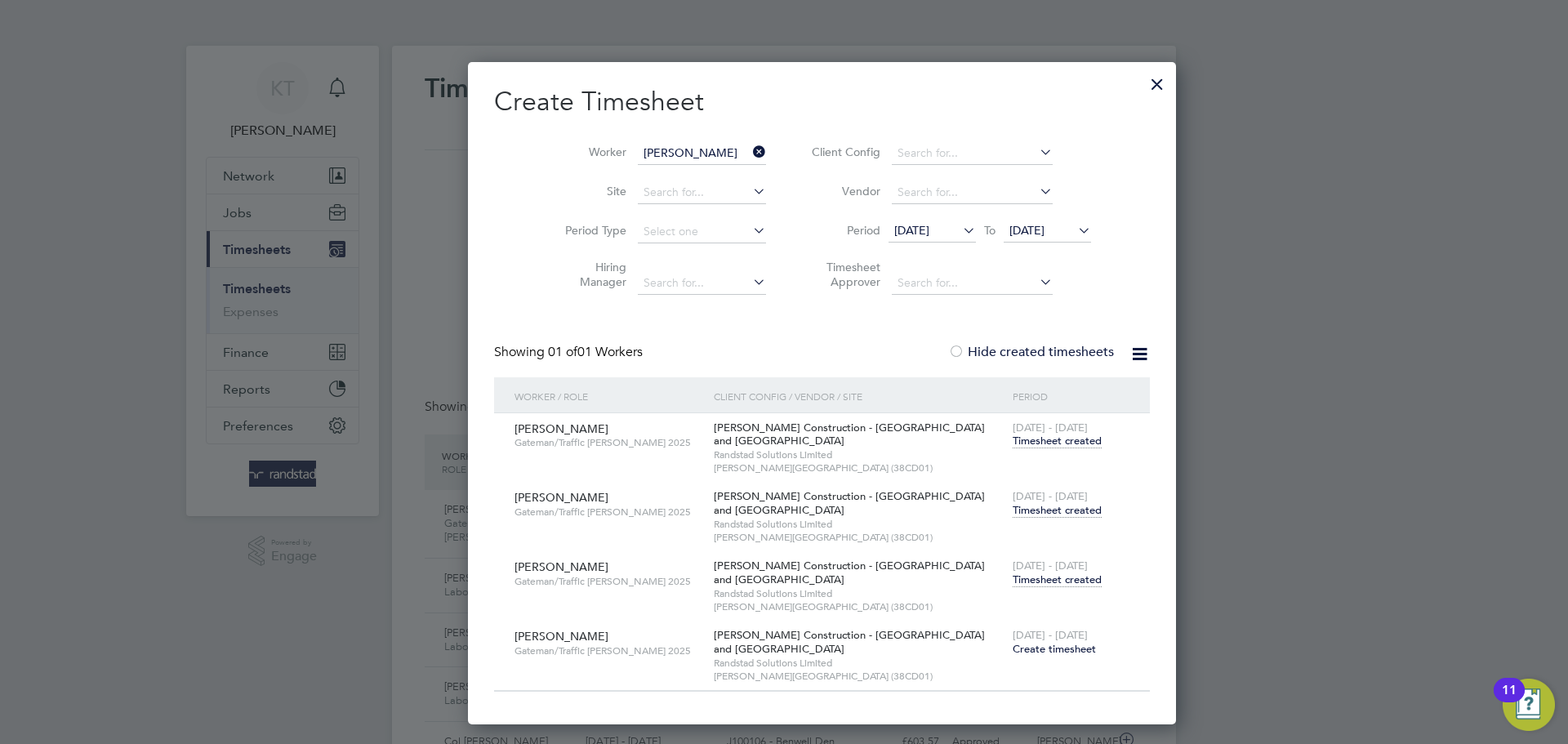
click at [1012, 640] on span "[DATE] - [DATE]" at bounding box center [1049, 635] width 75 height 14
click at [1012, 648] on span "Create timesheet" at bounding box center [1054, 650] width 84 height 14
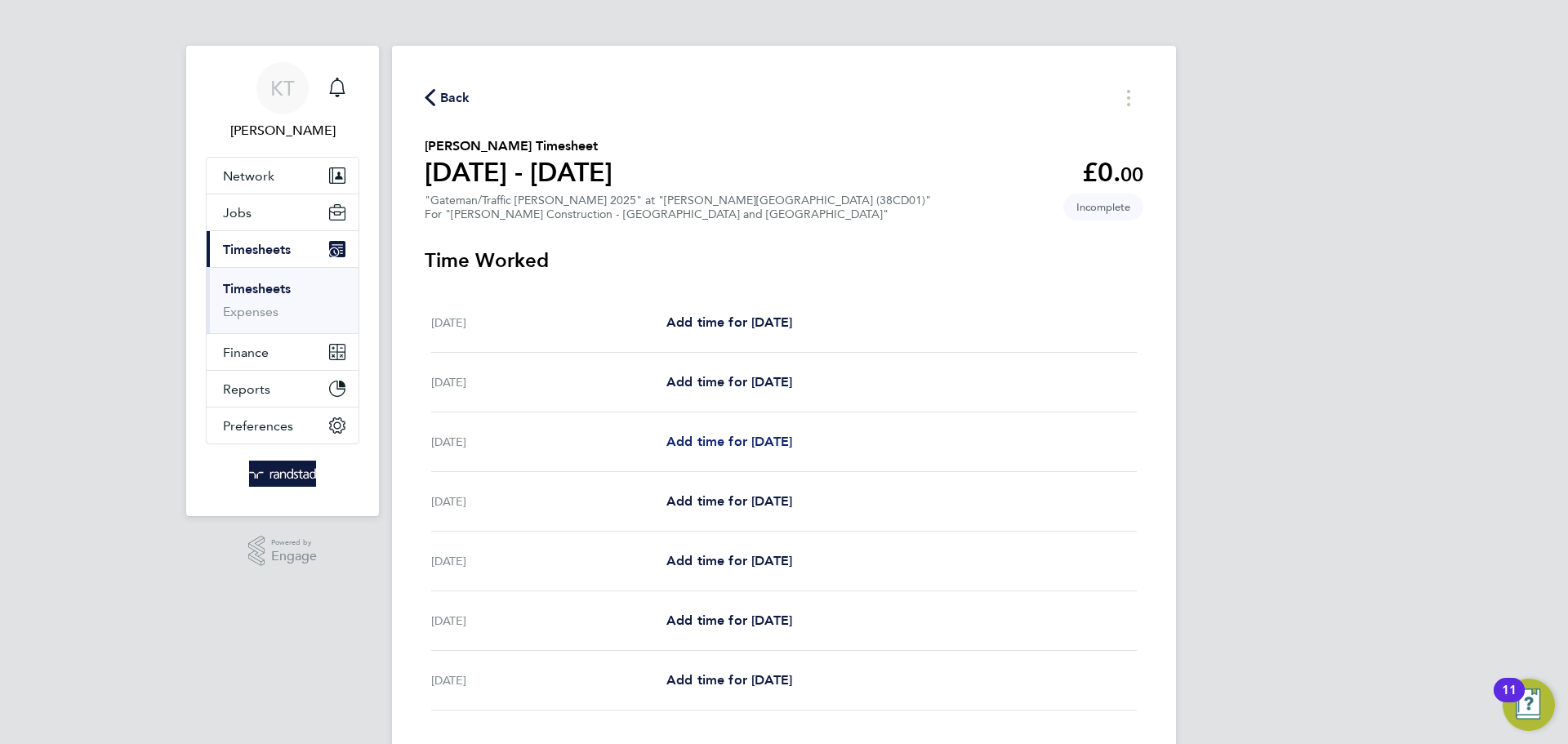
click at [712, 441] on span "Add time for [DATE]" at bounding box center [728, 441] width 125 height 15
select select "60"
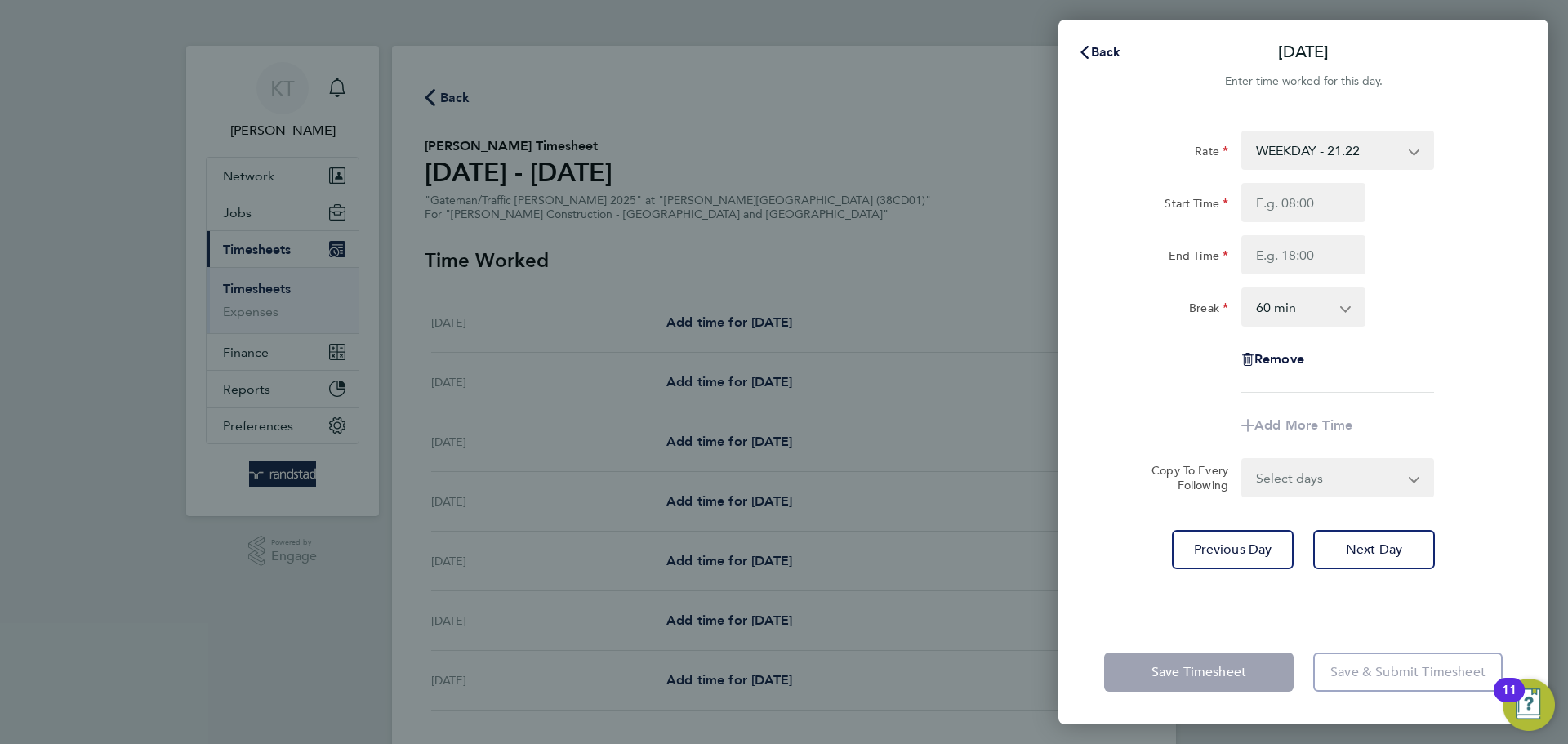
click at [1291, 223] on div "Start Time End Time" at bounding box center [1303, 229] width 412 height 92
click at [1290, 209] on input "Start Time" at bounding box center [1303, 203] width 125 height 39
type input "07:00"
click at [1279, 263] on input "End Time" at bounding box center [1303, 255] width 125 height 39
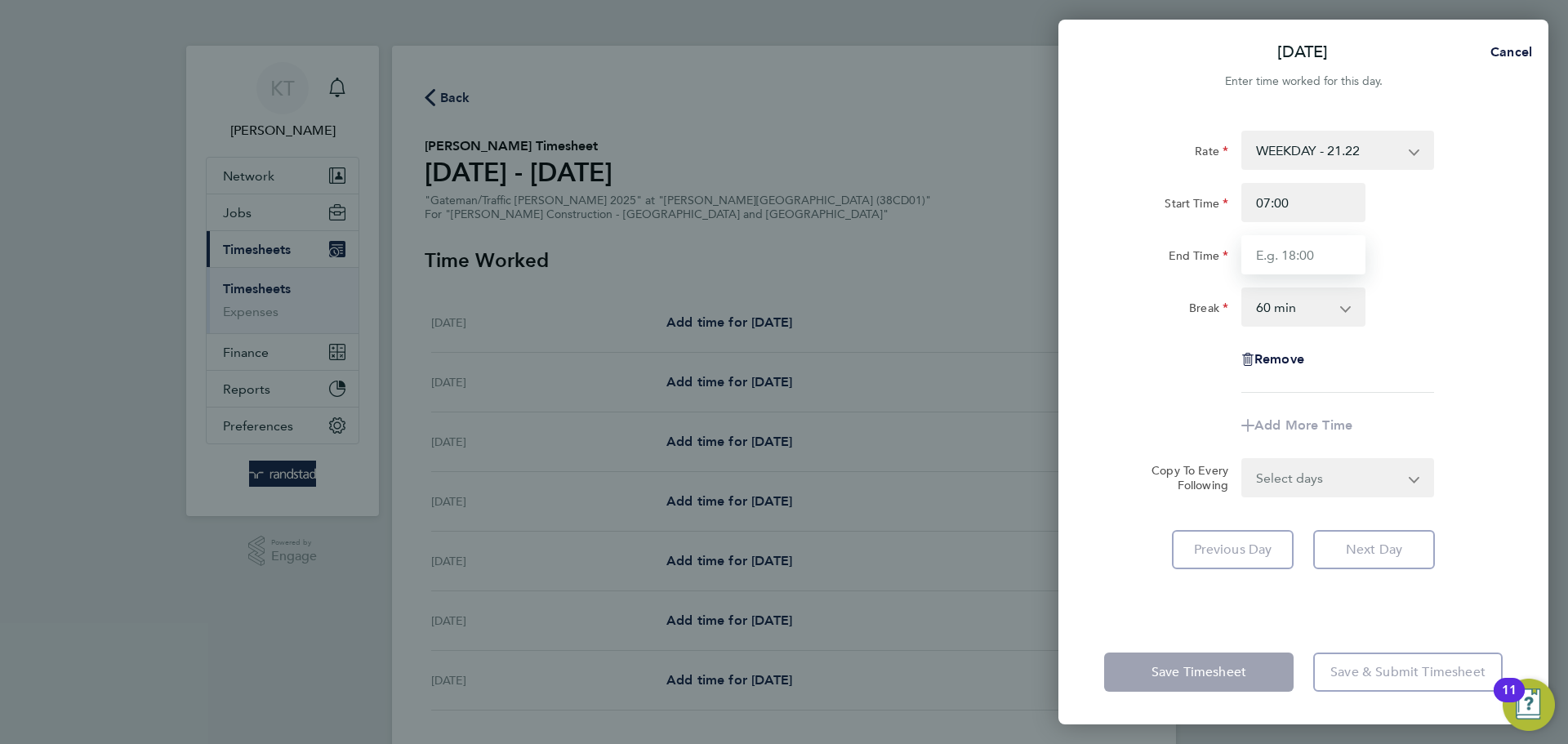
type input "17:00"
click at [1287, 295] on select "0 min 15 min 30 min 45 min 60 min 75 min 90 min" at bounding box center [1293, 307] width 101 height 36
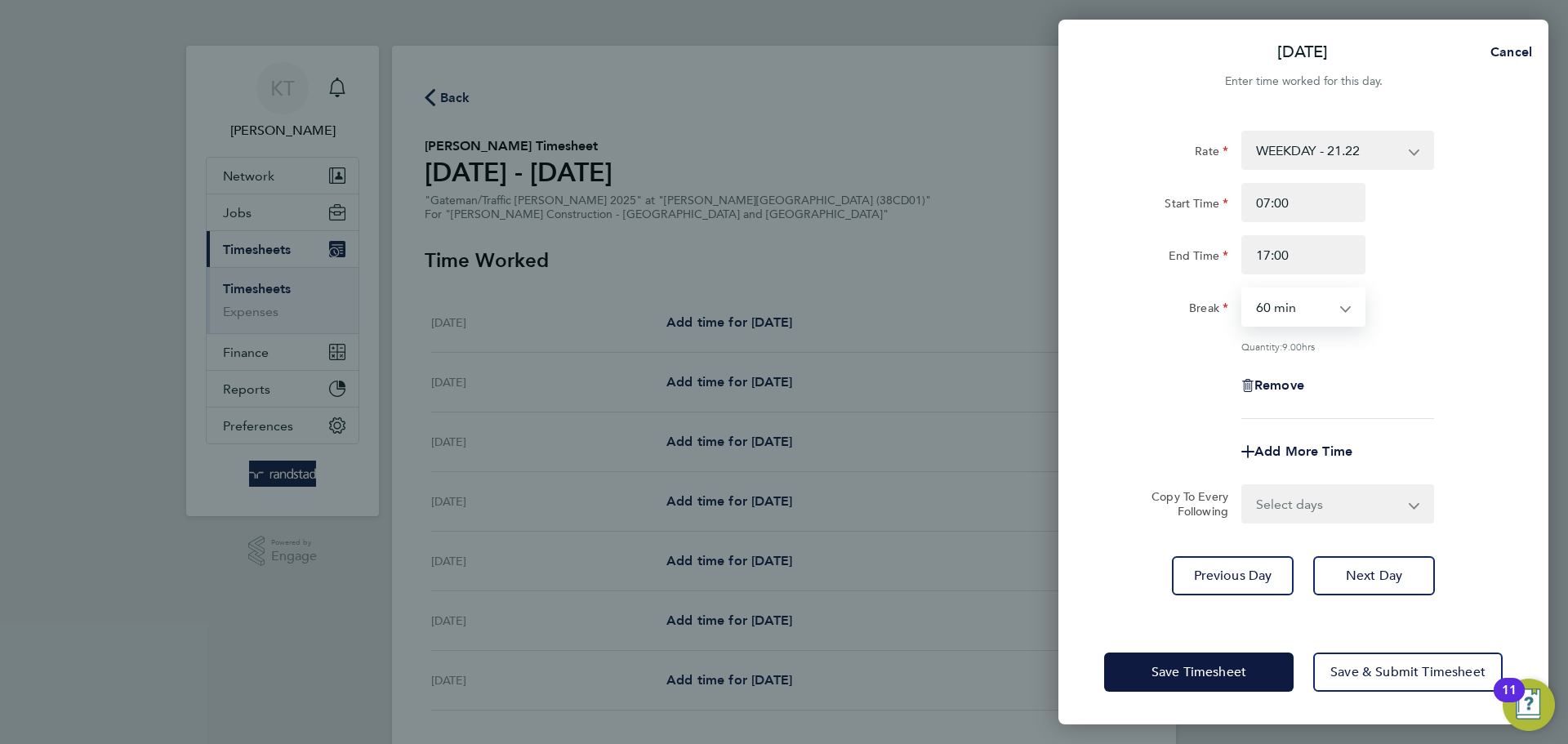
select select "30"
click at [1242, 289] on select "0 min 15 min 30 min 45 min 60 min 75 min 90 min" at bounding box center [1293, 307] width 101 height 36
click at [1406, 352] on div "Rate WEEKDAY - 21.22 OVERTIME - 31.01 Overtime 2 - 40.48 Start Time 07:00 End T…" at bounding box center [1303, 275] width 398 height 288
click at [1307, 512] on select "Select days Day [DATE] [DATE] [DATE] [DATE]" at bounding box center [1328, 504] width 172 height 36
select select "DAY"
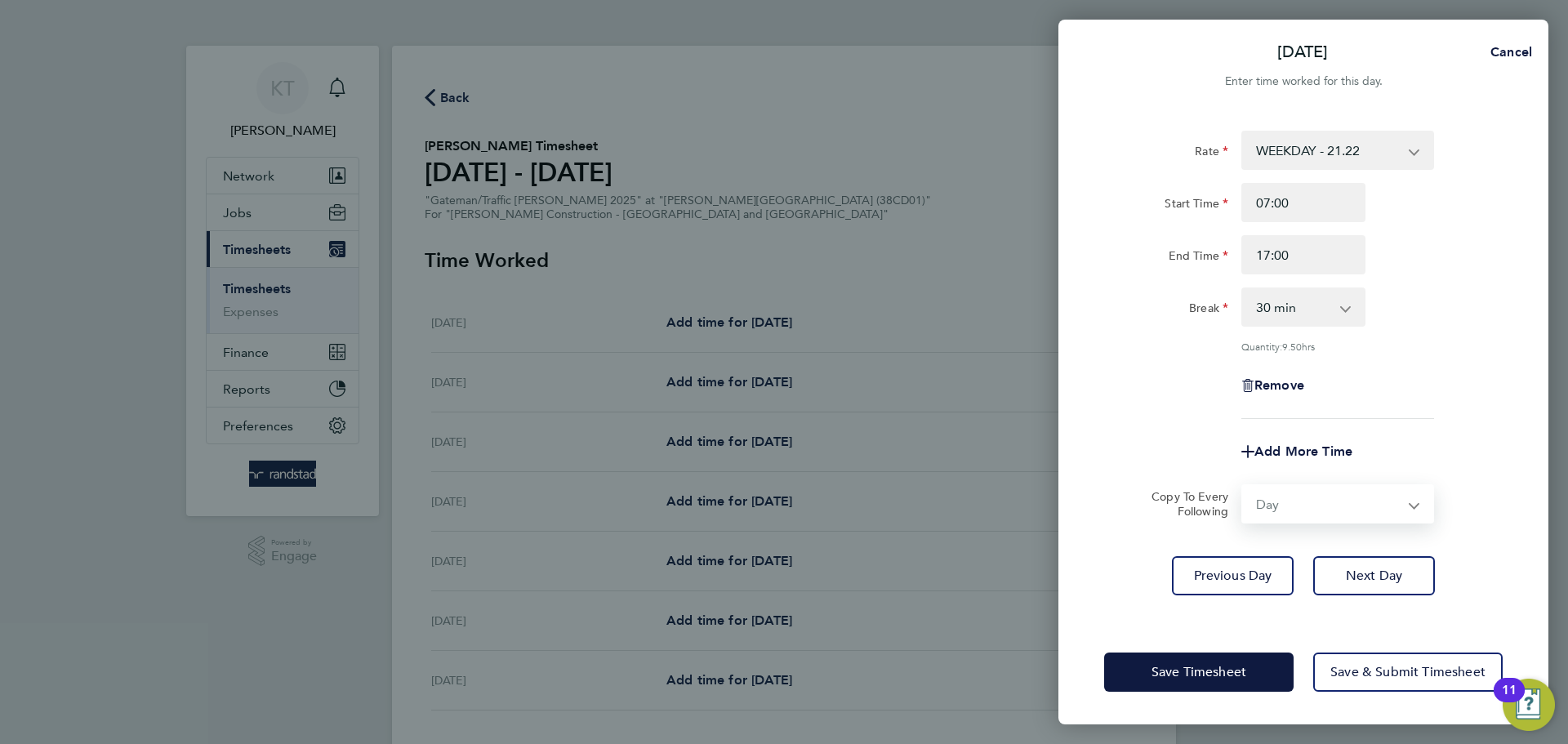
click at [1242, 486] on select "Select days Day [DATE] [DATE] [DATE] [DATE]" at bounding box center [1328, 504] width 172 height 36
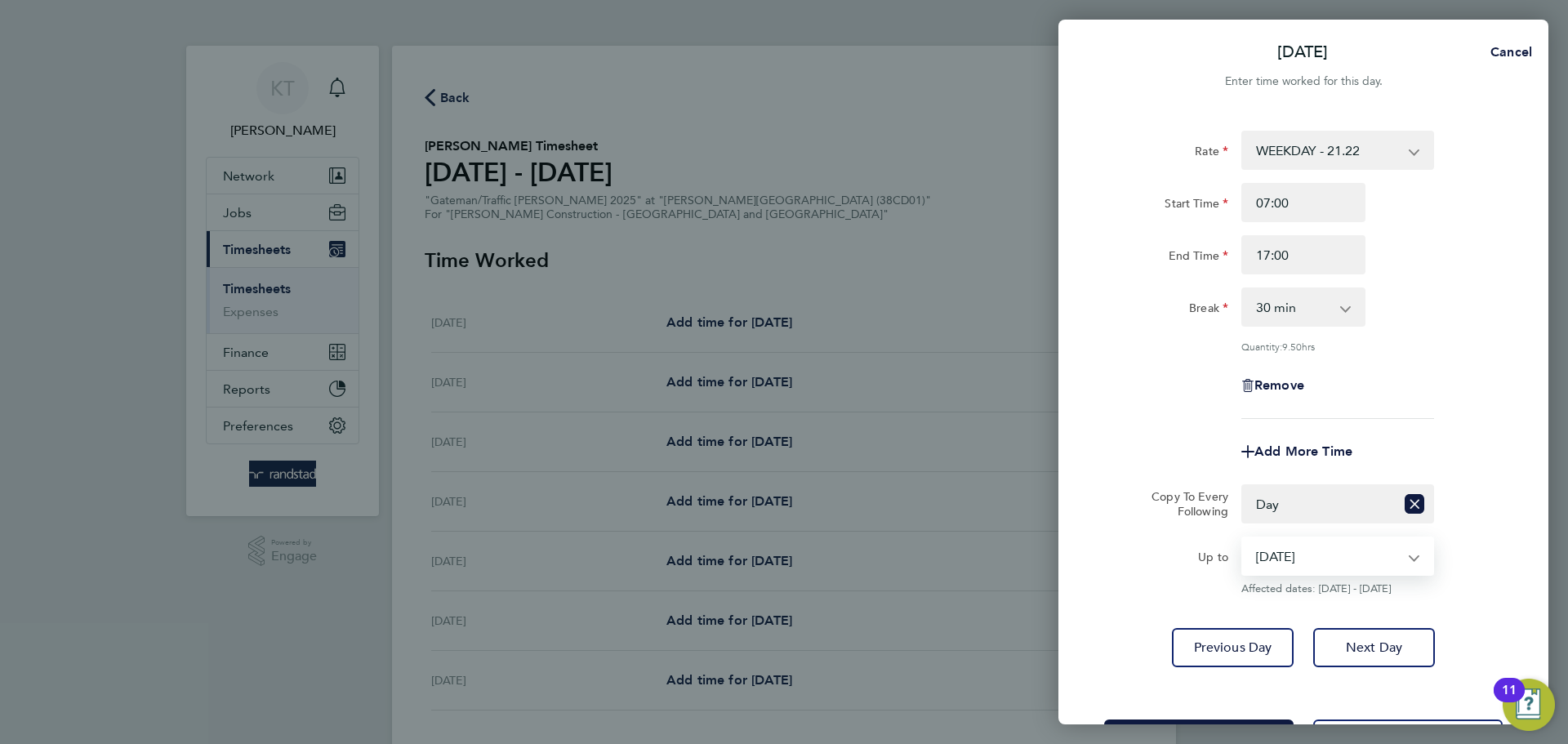
click at [1355, 572] on select "[DATE] [DATE] [DATE] [DATE]" at bounding box center [1327, 556] width 170 height 36
select select "[DATE]"
click at [1242, 538] on select "[DATE] [DATE] [DATE] [DATE]" at bounding box center [1327, 556] width 170 height 36
click at [1370, 640] on span "Next Day" at bounding box center [1373, 648] width 56 height 16
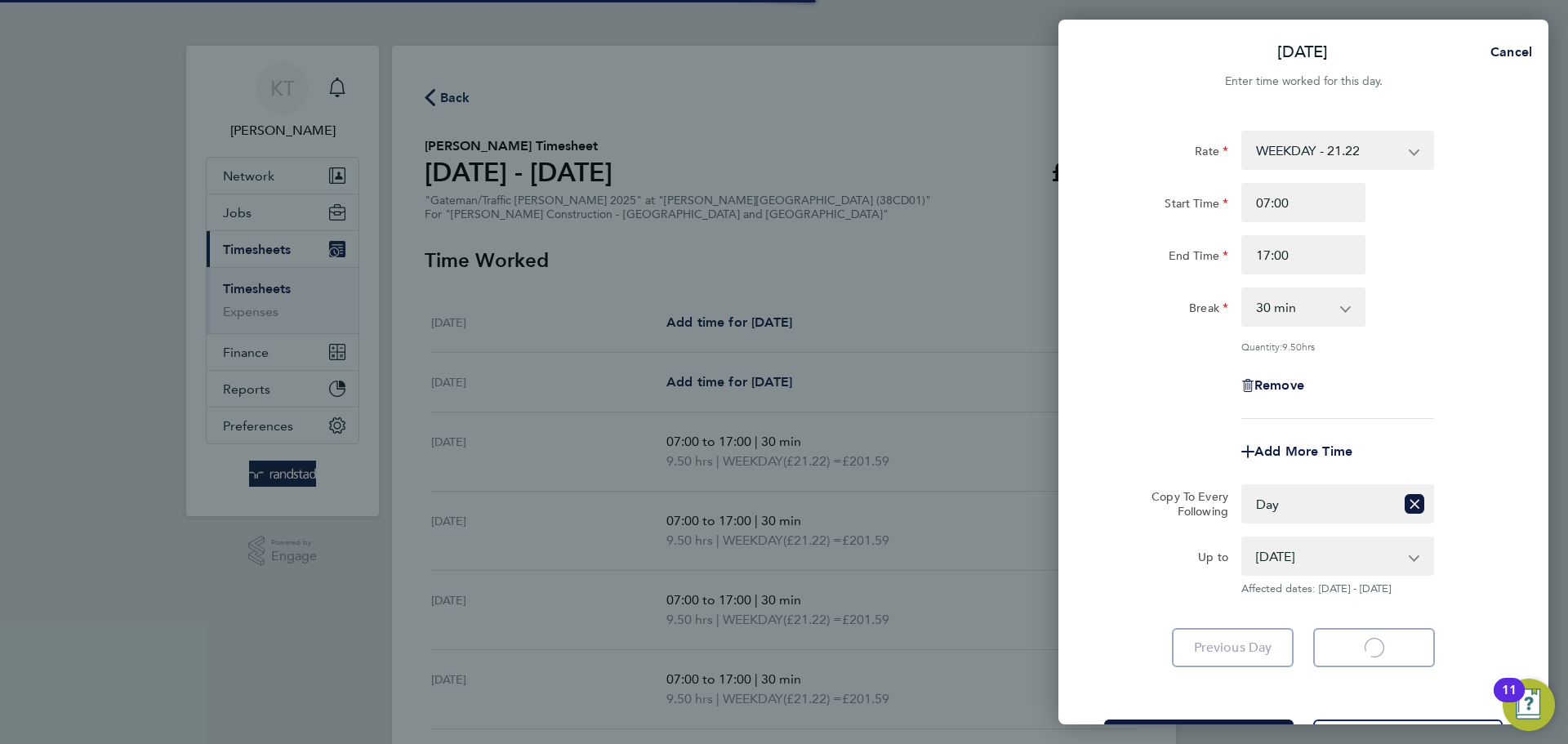
select select "30"
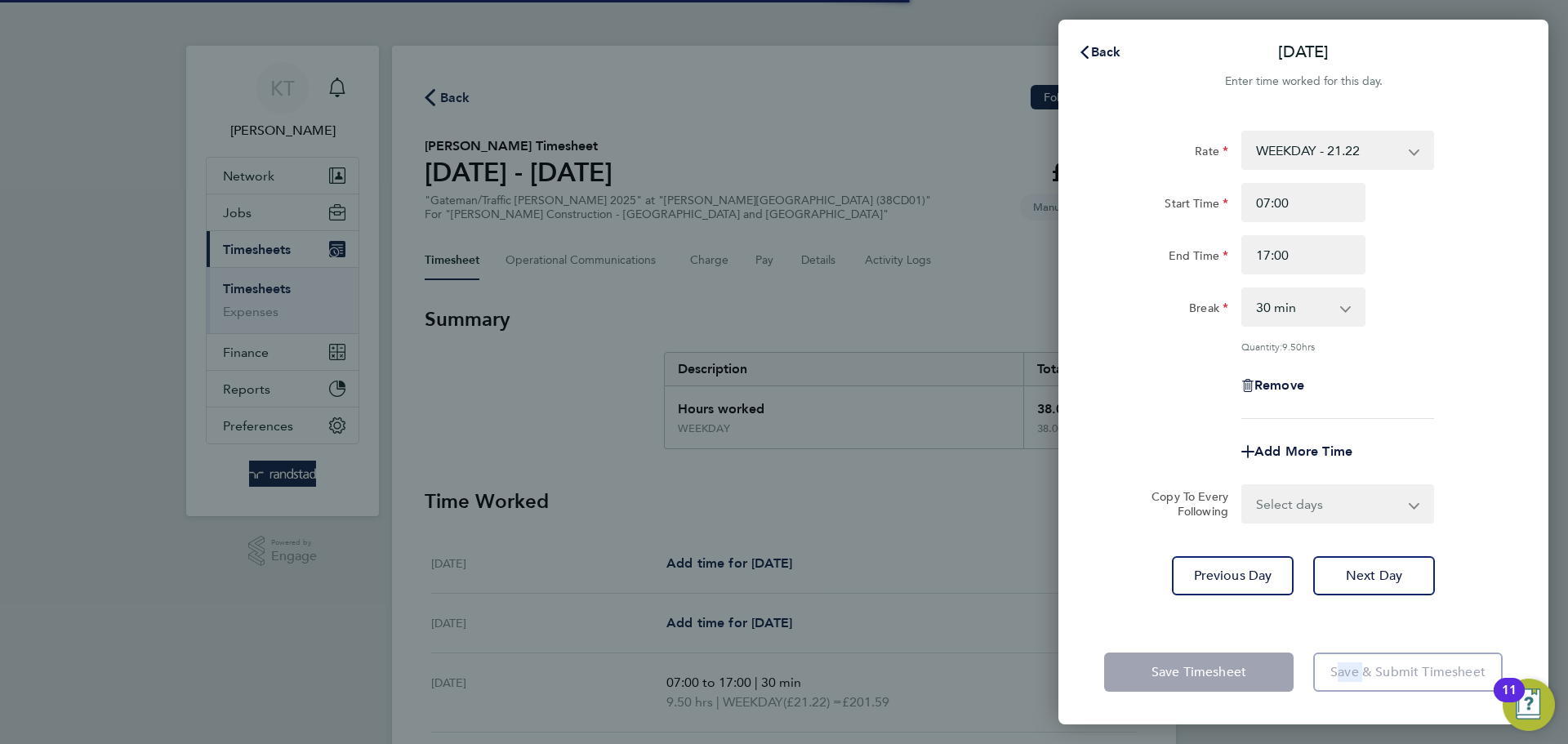
click at [1387, 651] on div "Save Timesheet Save & Submit Timesheet" at bounding box center [1303, 673] width 490 height 105
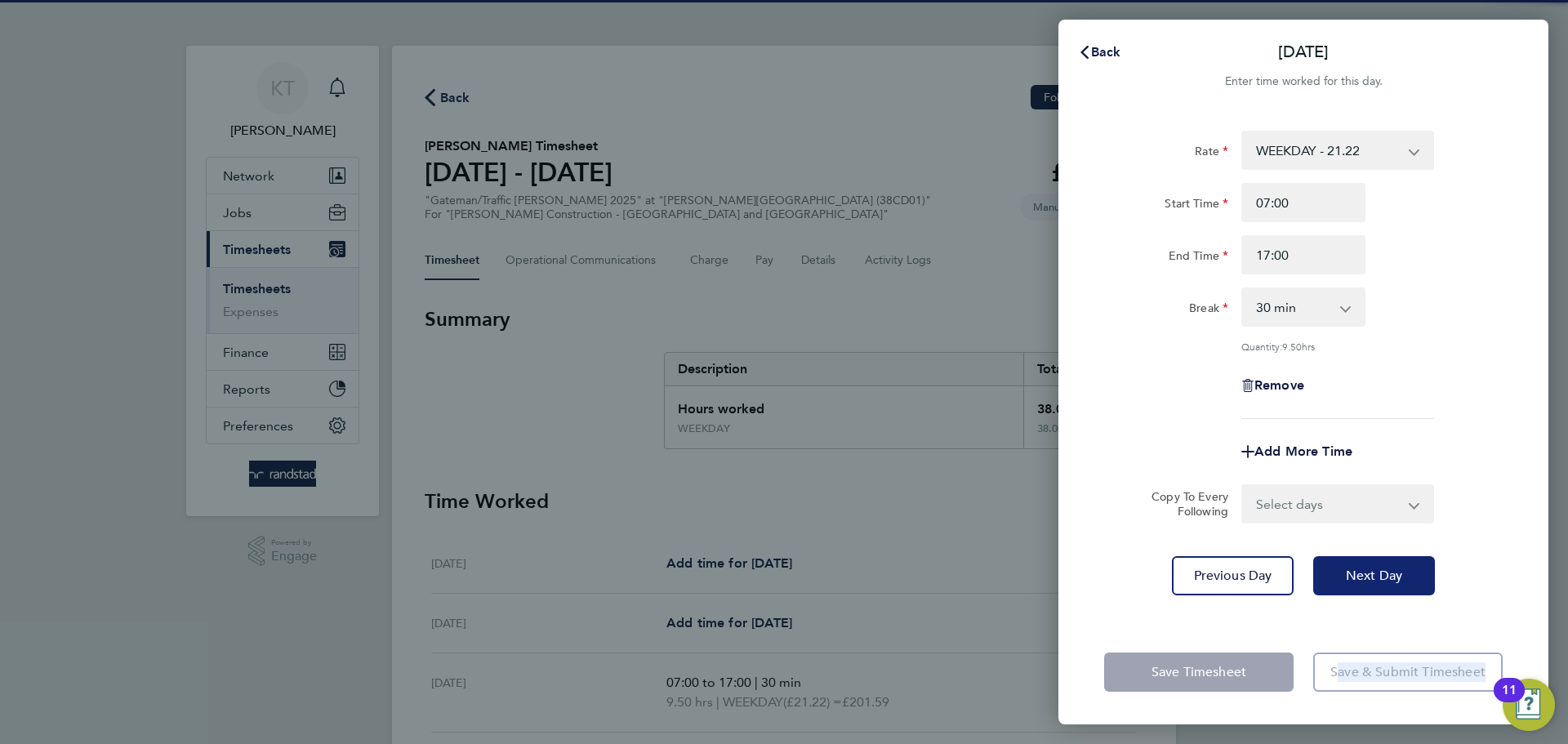
drag, startPoint x: 1331, startPoint y: 587, endPoint x: 1342, endPoint y: 589, distance: 11.2
click at [1339, 589] on button "Next Day" at bounding box center [1373, 576] width 122 height 39
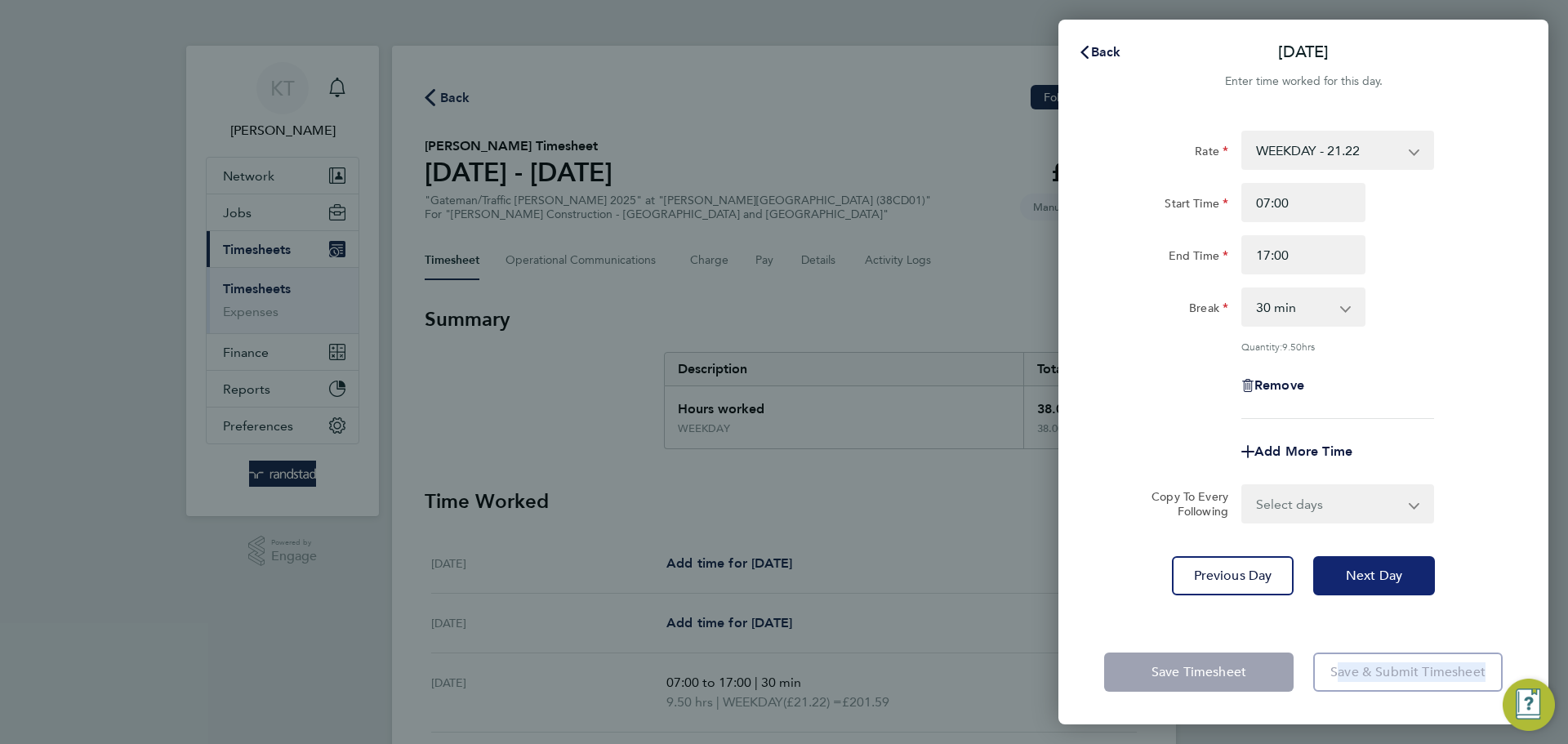
click at [1342, 589] on button "Next Day" at bounding box center [1373, 576] width 122 height 39
select select "60"
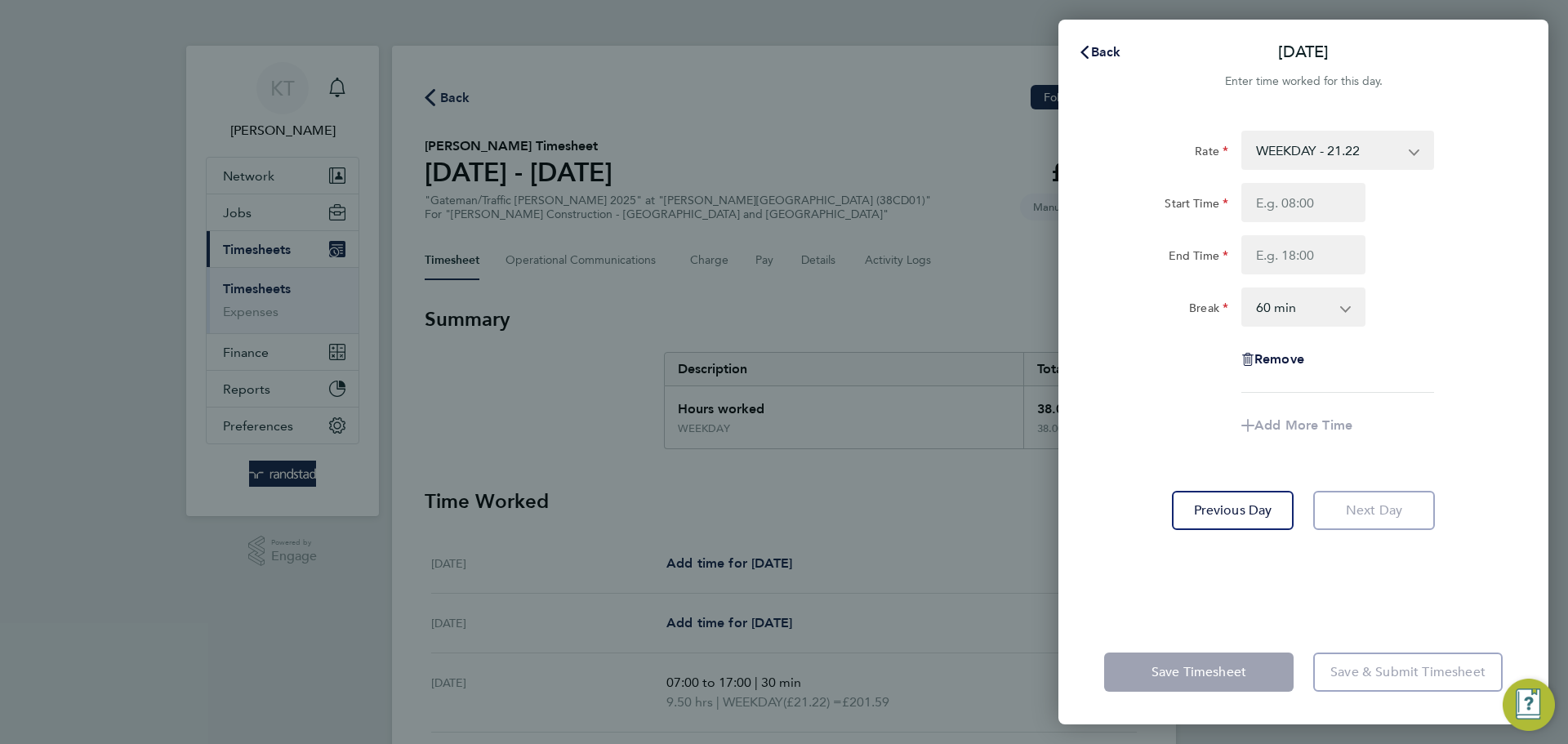
click at [1346, 579] on div "Rate WEEKDAY - 21.22 OVERTIME - 31.01 Overtime 2 - 40.48 Start Time End Time Br…" at bounding box center [1303, 366] width 490 height 509
click at [1291, 206] on input "Start Time" at bounding box center [1303, 203] width 125 height 39
type input "07:00"
click at [1260, 254] on input "End Time" at bounding box center [1303, 255] width 125 height 39
type input "16:00"
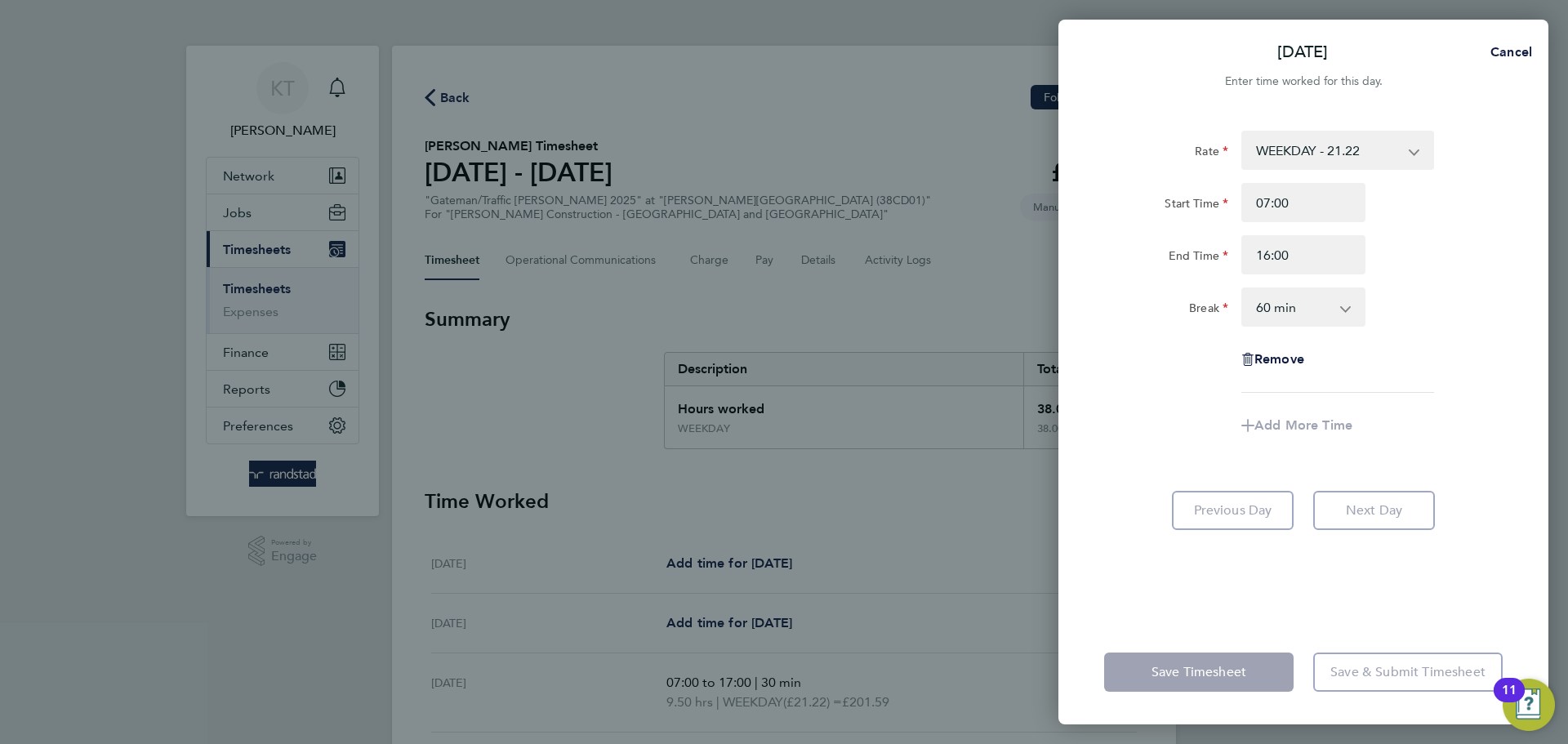
click at [1307, 304] on select "0 min 15 min 30 min 45 min 60 min 75 min 90 min" at bounding box center [1293, 307] width 101 height 36
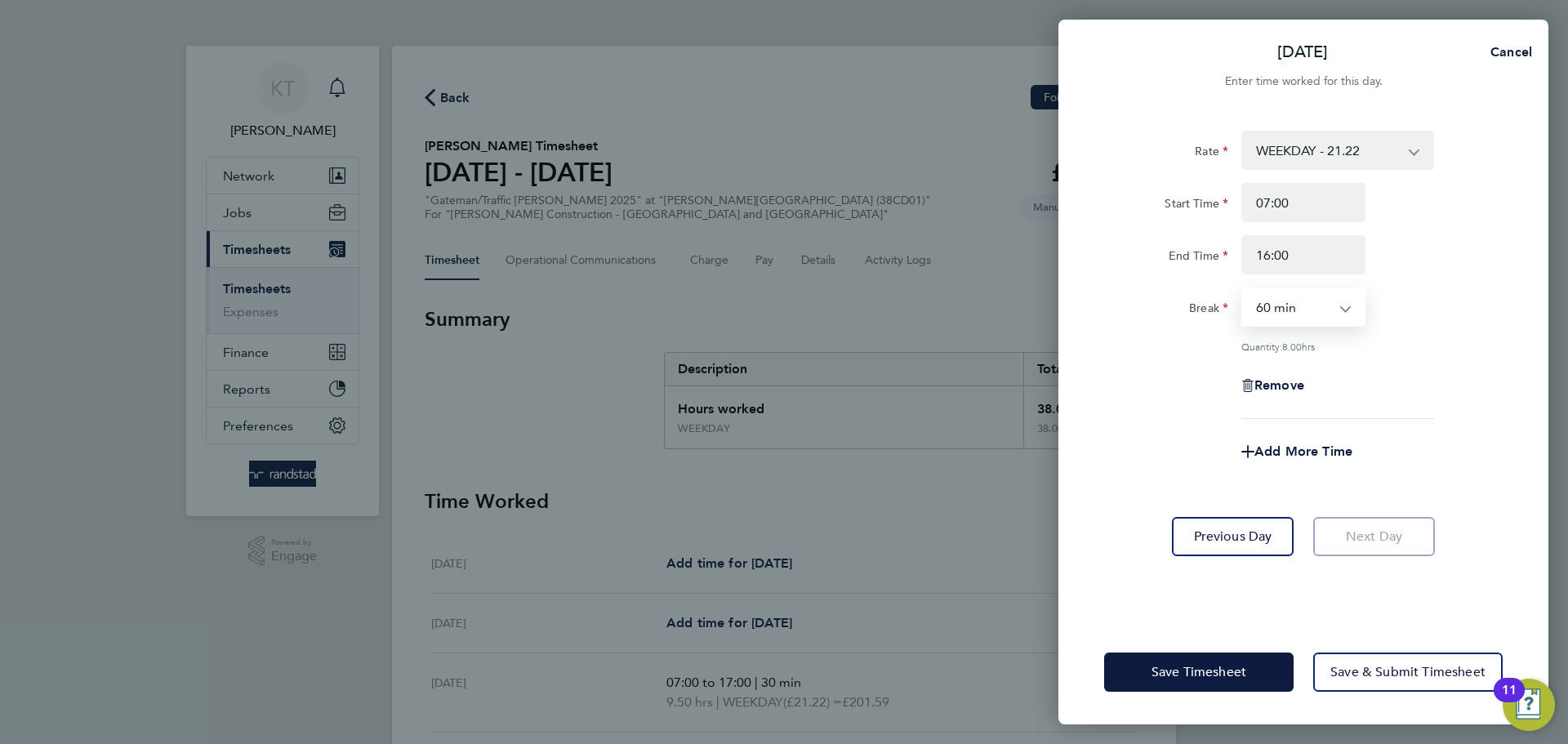
select select "30"
click at [1242, 289] on select "0 min 15 min 30 min 45 min 60 min 75 min 90 min" at bounding box center [1293, 307] width 101 height 36
click at [1421, 395] on div "Remove" at bounding box center [1303, 385] width 412 height 39
click at [1183, 613] on div "Rate WEEKDAY - 21.22 OVERTIME - 31.01 Overtime 2 - 40.48 Start Time 07:00 End T…" at bounding box center [1303, 366] width 490 height 509
click at [1226, 683] on button "Save Timesheet" at bounding box center [1198, 673] width 189 height 39
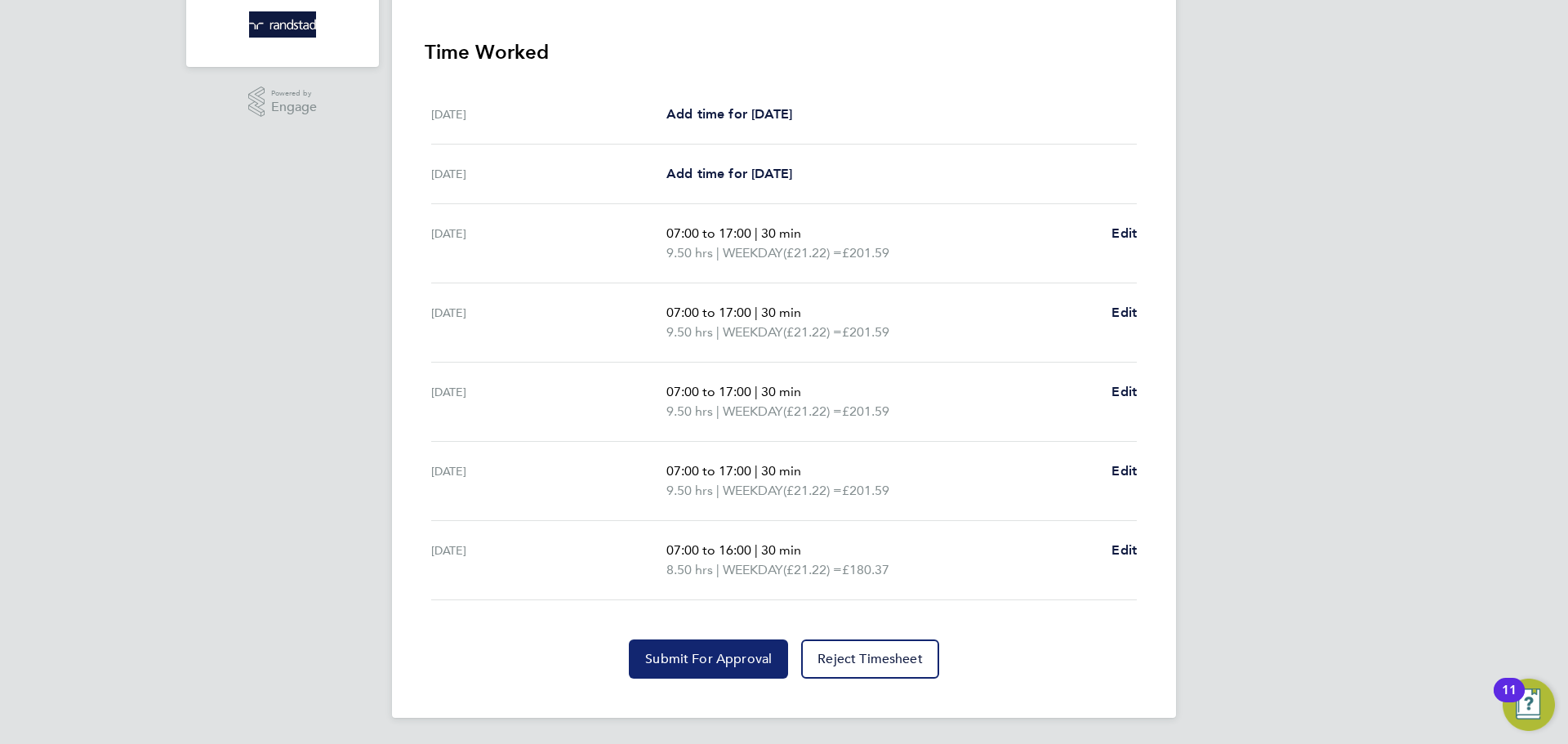
click at [709, 664] on span "Submit For Approval" at bounding box center [708, 659] width 126 height 16
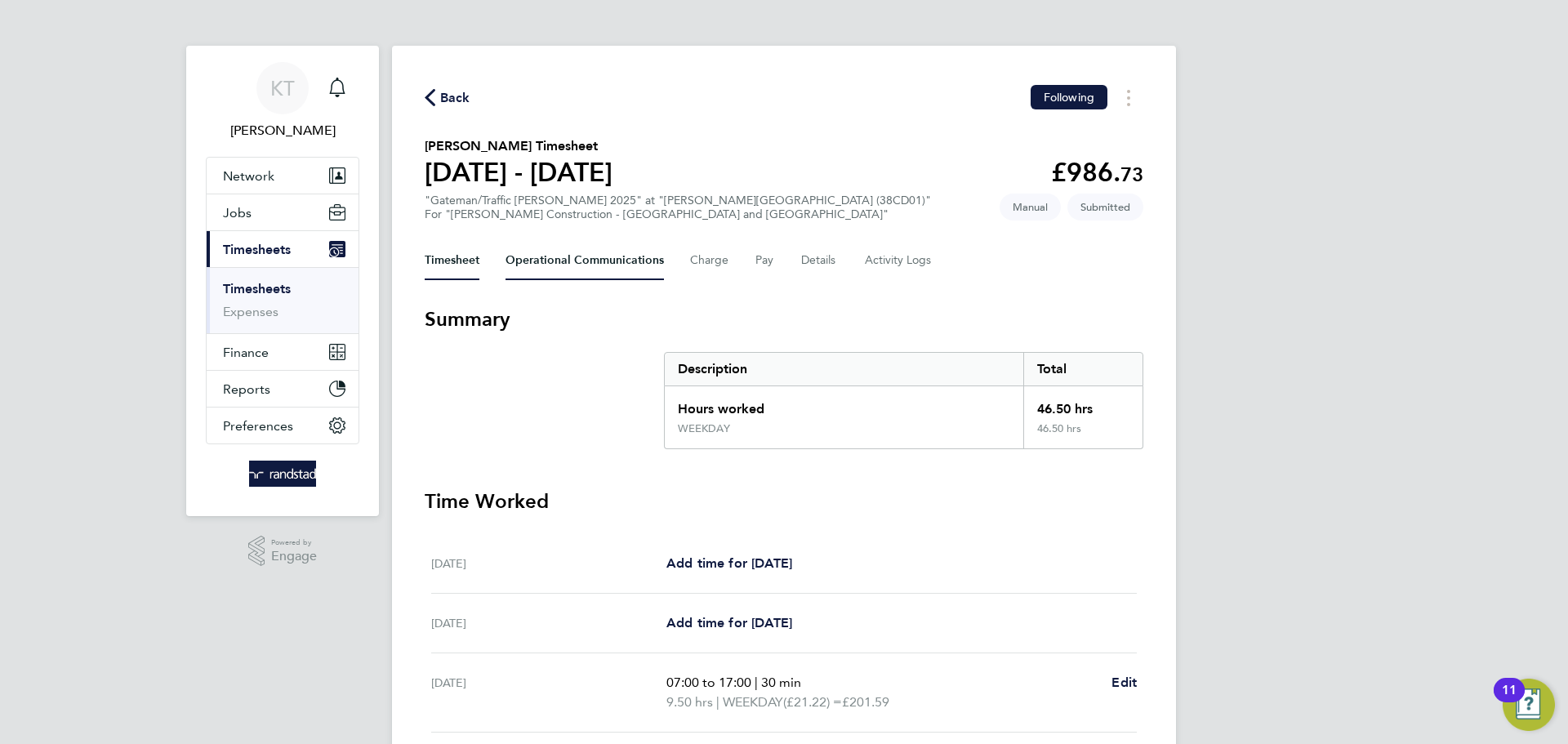
click at [550, 263] on Communications-tab "Operational Communications" at bounding box center [584, 261] width 158 height 39
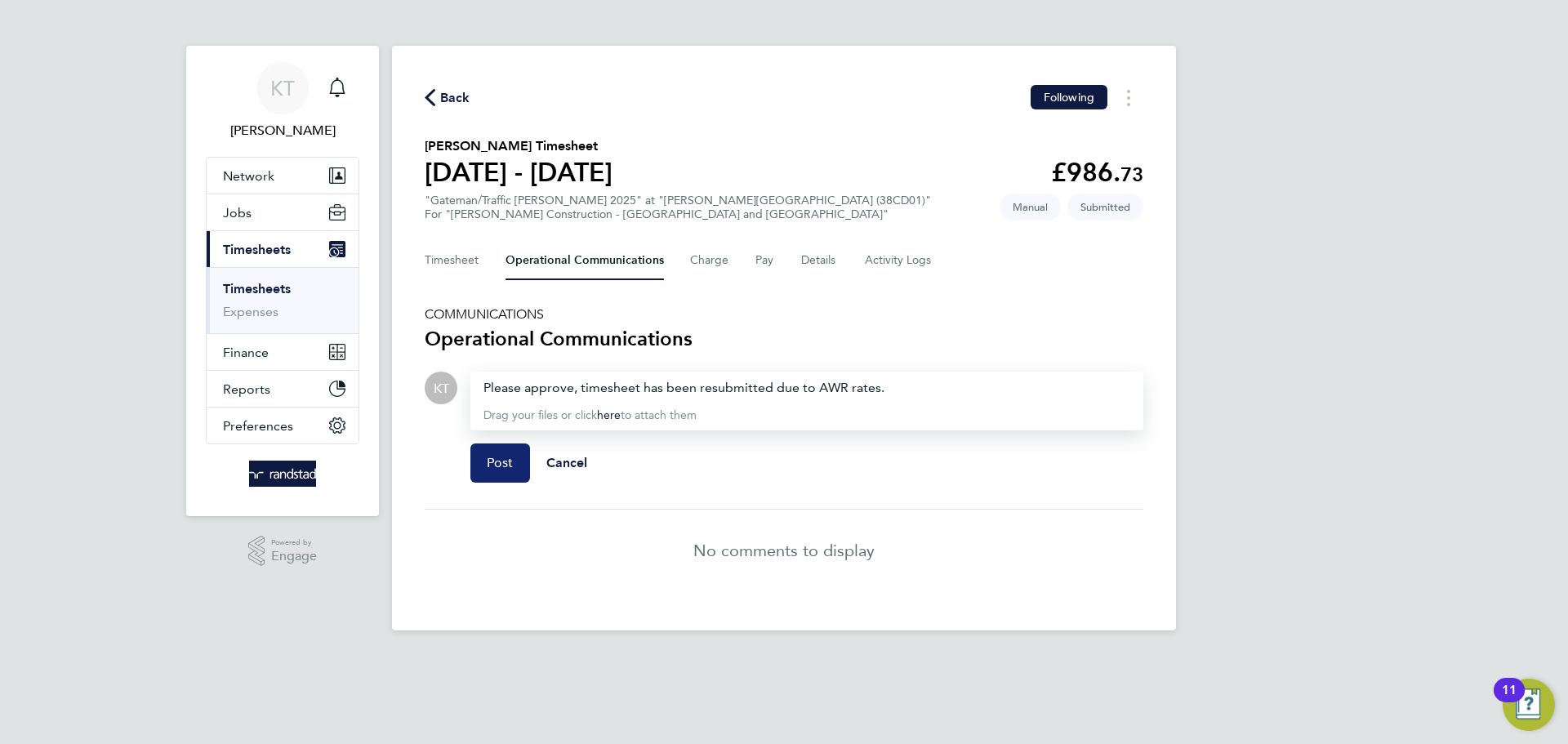
click at [492, 464] on span "Post" at bounding box center [500, 463] width 27 height 16
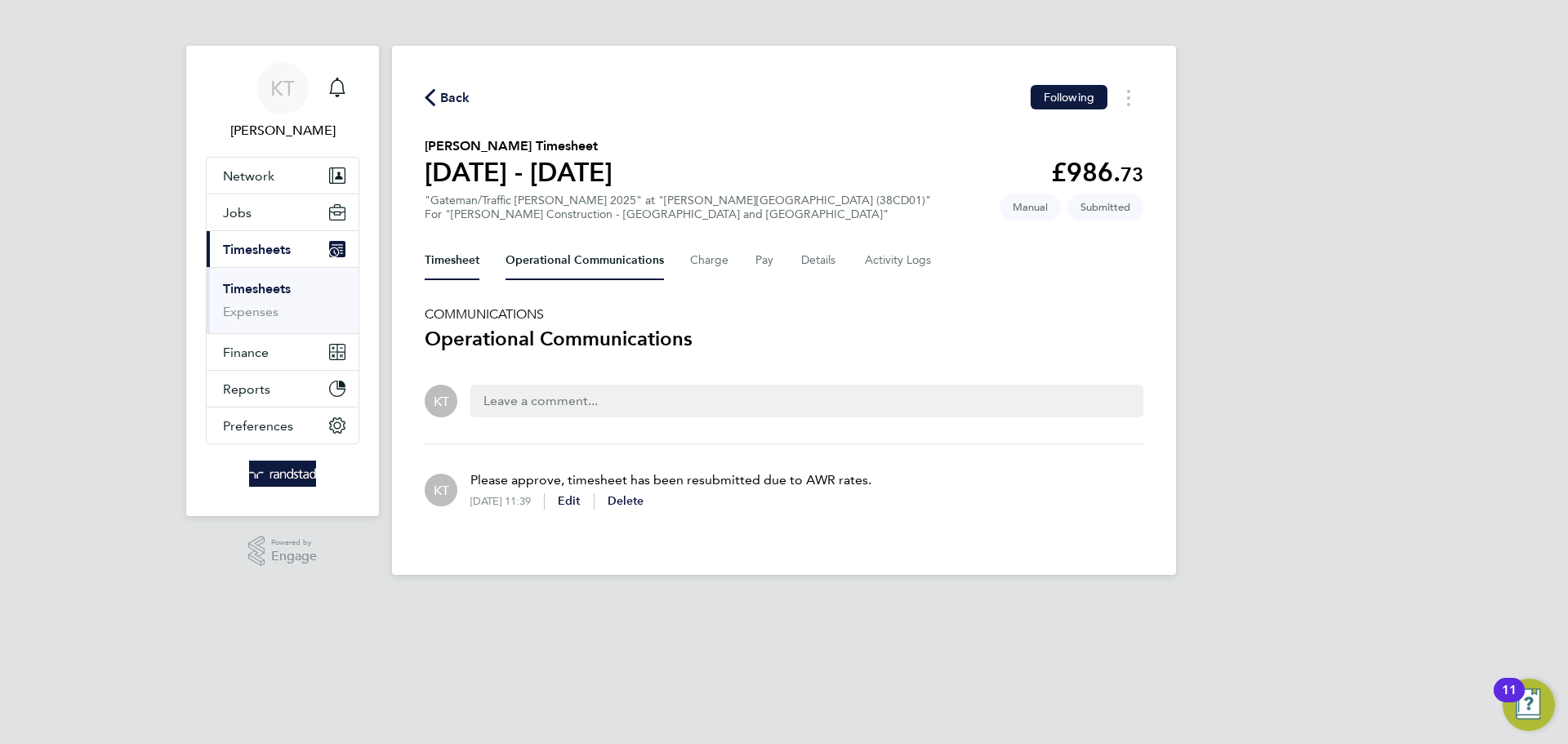
click at [454, 267] on button "Timesheet" at bounding box center [452, 261] width 55 height 39
